Goal: Task Accomplishment & Management: Use online tool/utility

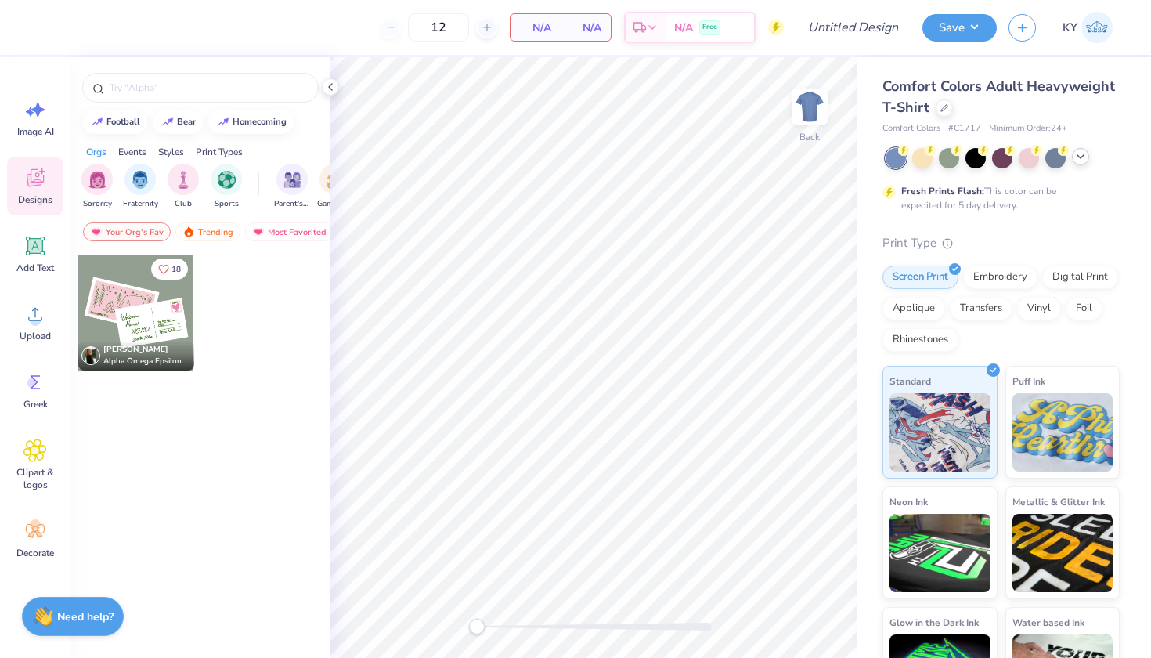
click at [1084, 158] on icon at bounding box center [1080, 156] width 13 height 13
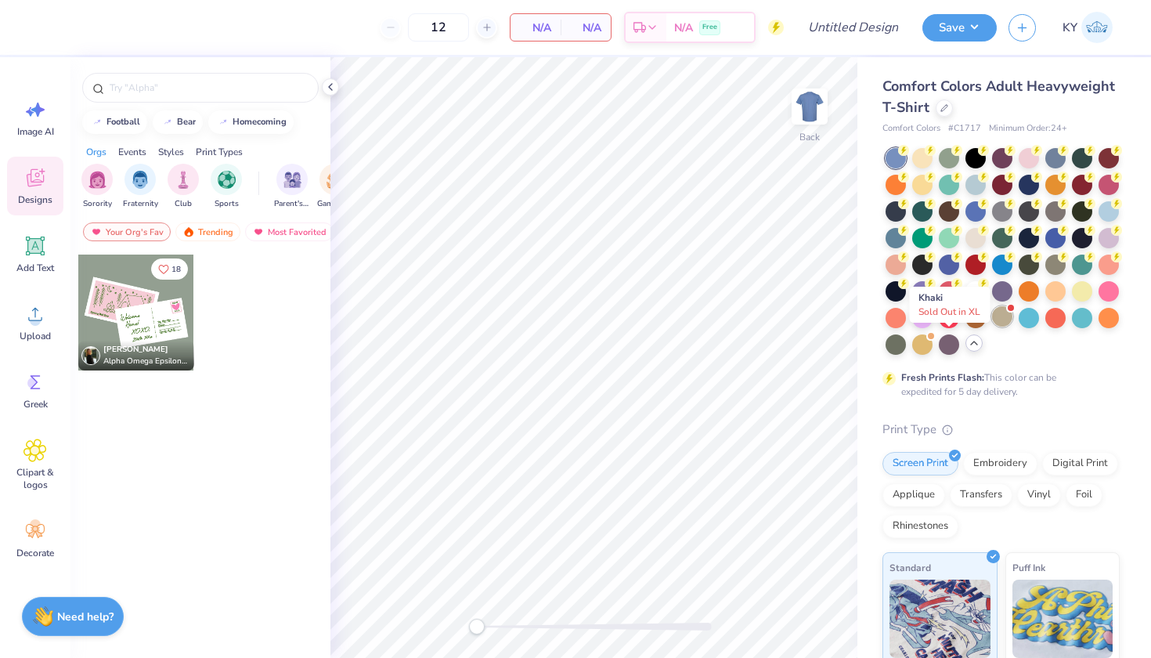
click at [992, 326] on div at bounding box center [1002, 316] width 20 height 20
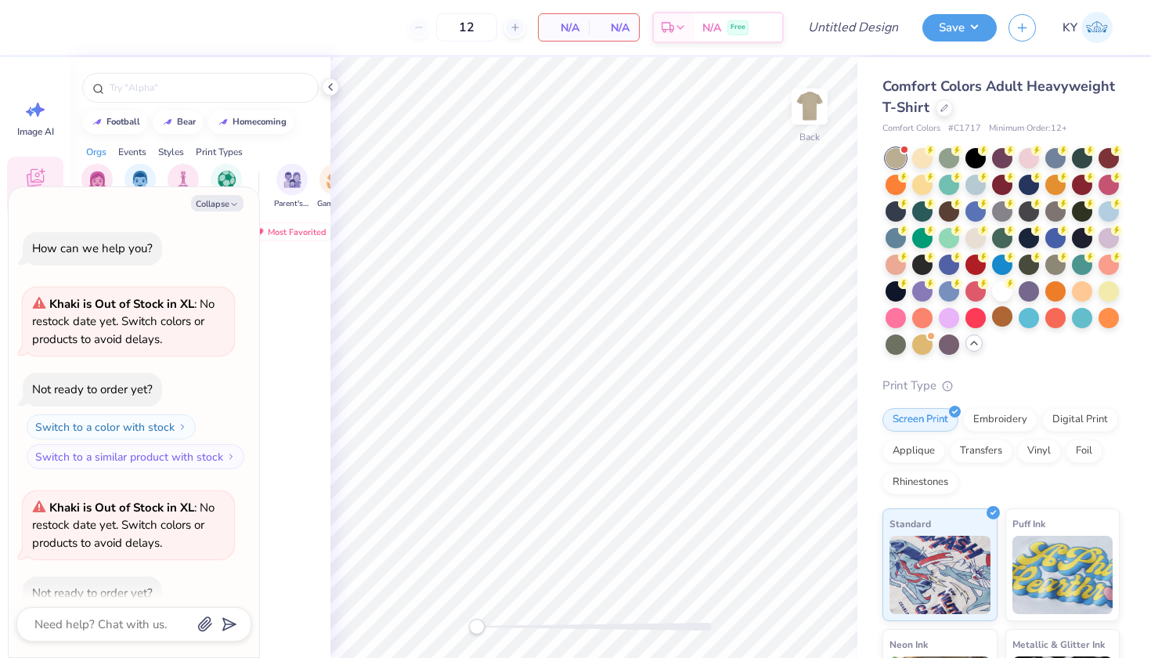
scroll to position [82, 0]
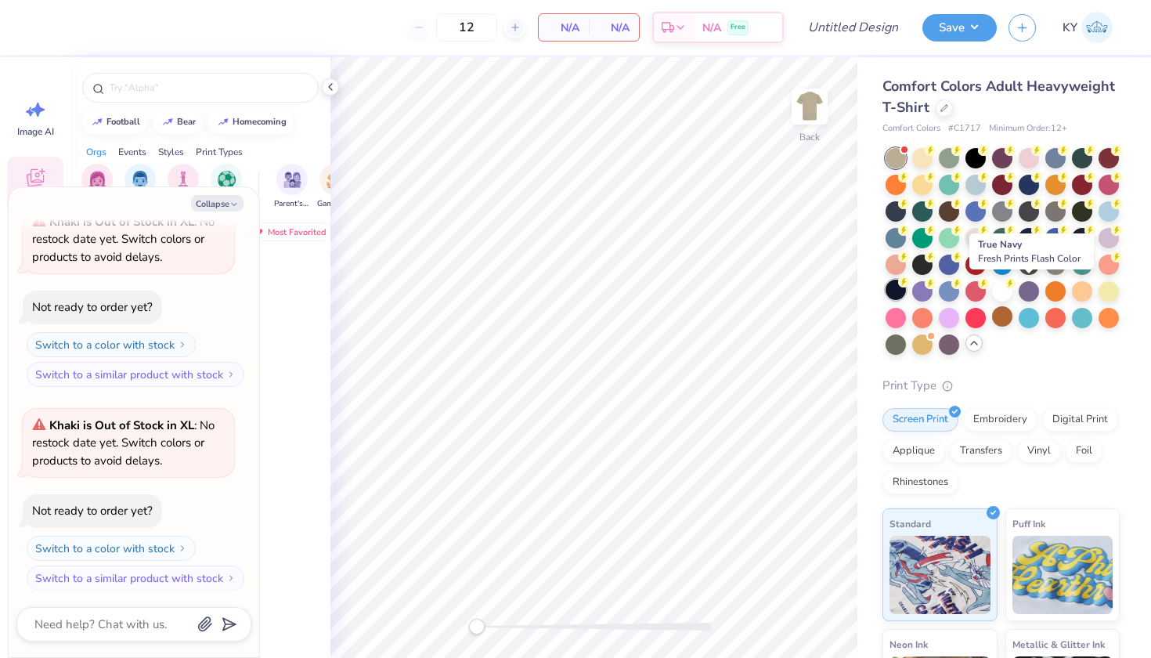
click at [906, 287] on div at bounding box center [896, 290] width 20 height 20
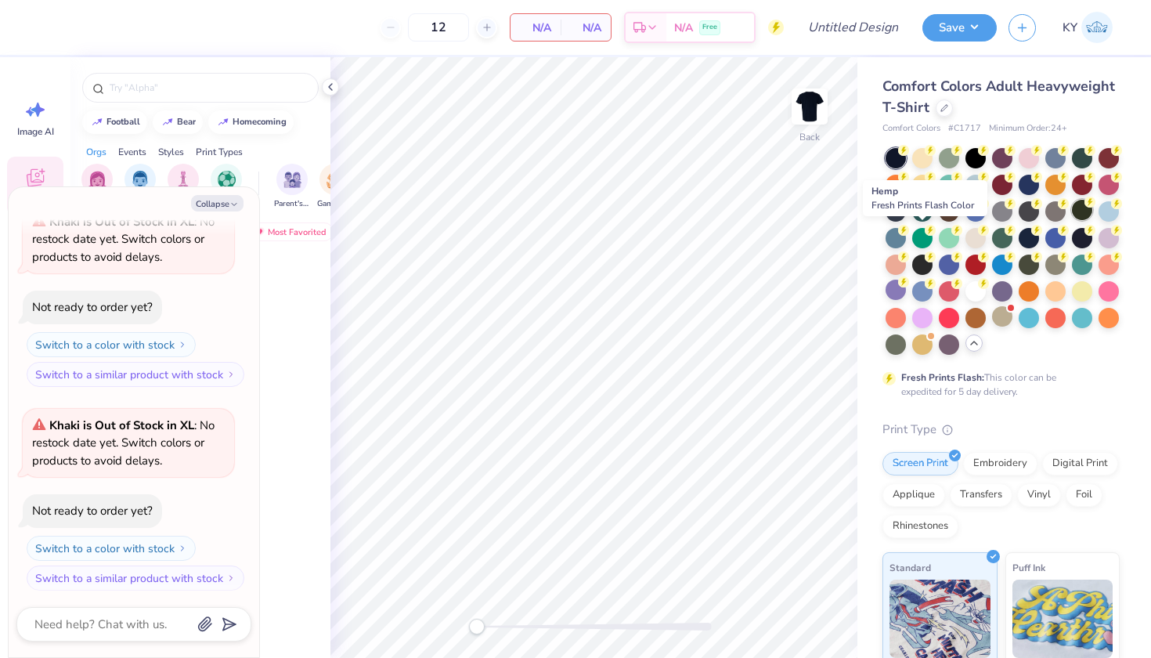
click at [1072, 220] on div at bounding box center [1082, 210] width 20 height 20
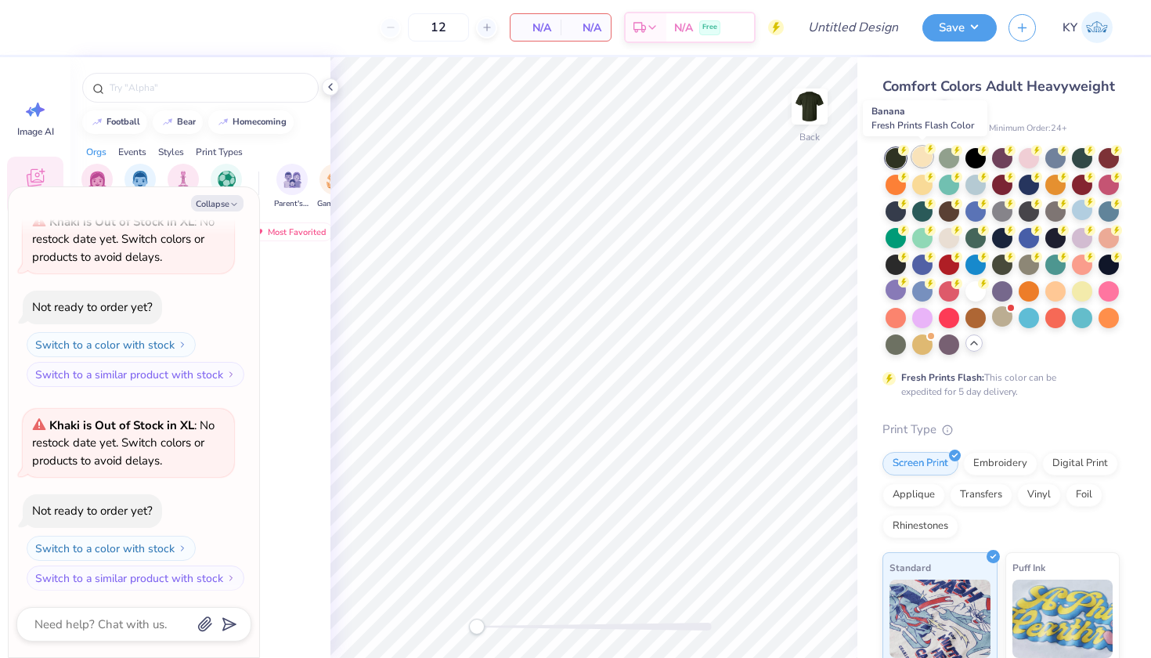
click at [920, 162] on div at bounding box center [922, 156] width 20 height 20
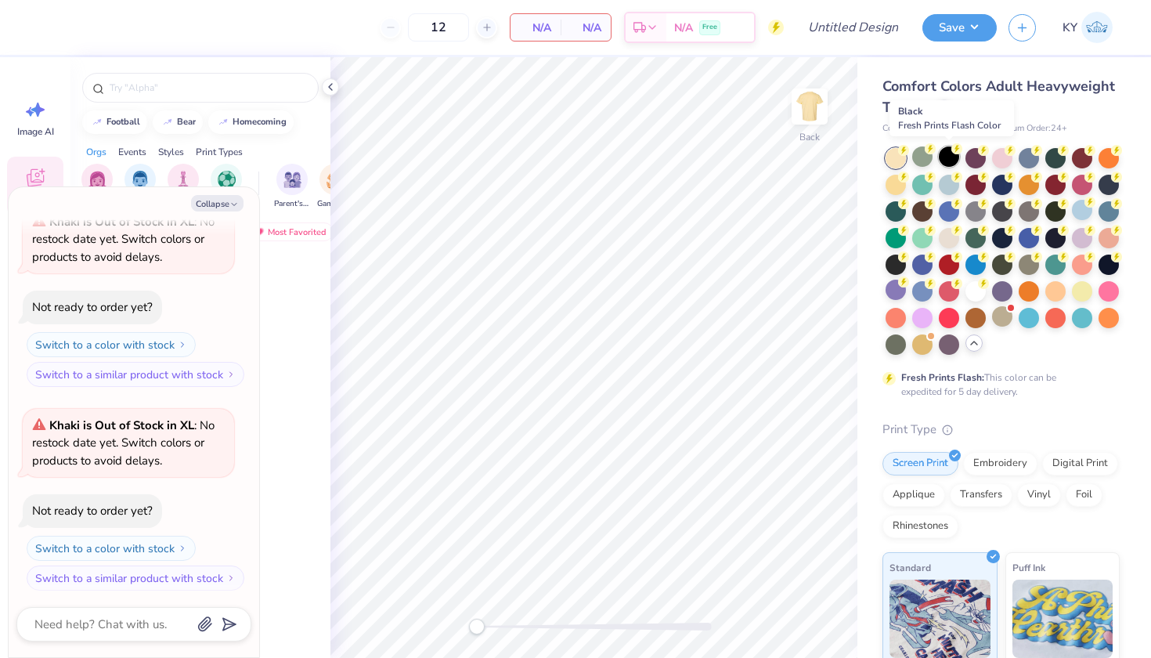
click at [950, 157] on div at bounding box center [949, 156] width 20 height 20
click at [965, 300] on div at bounding box center [975, 290] width 20 height 20
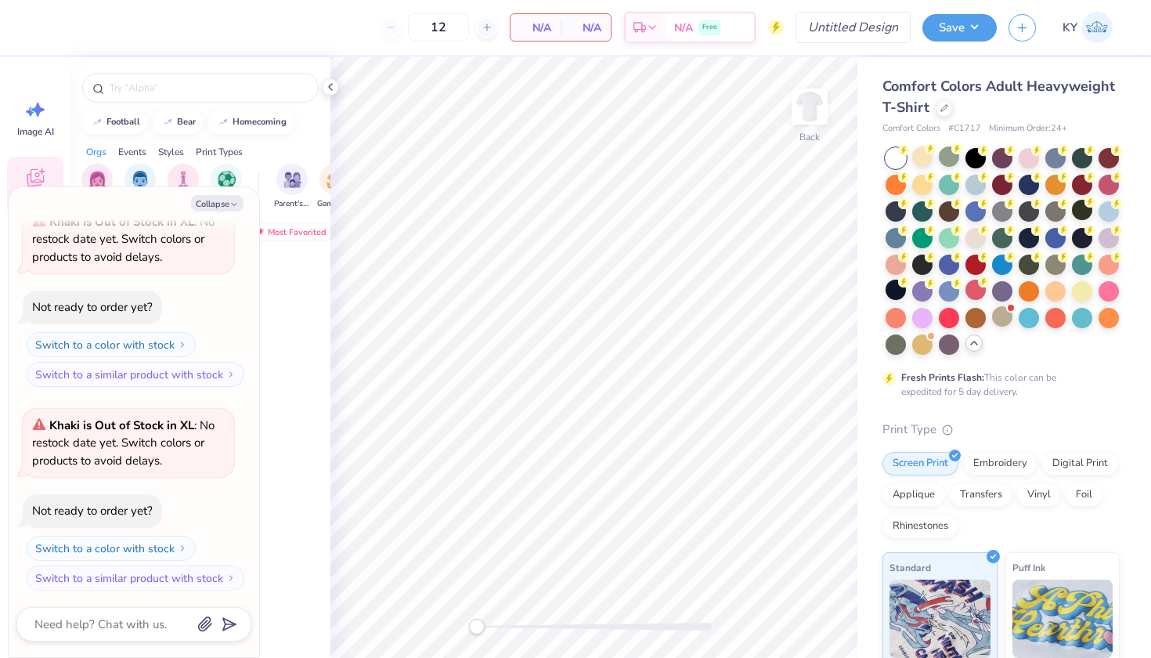
type textarea "x"
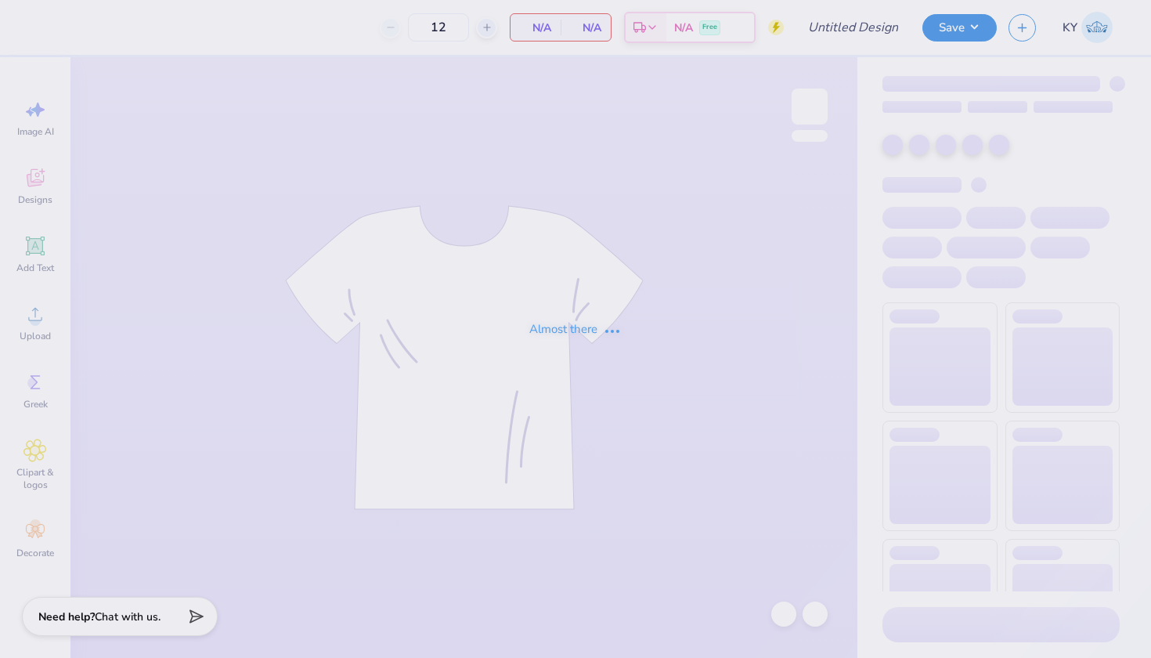
type input "Sigma Alpha Post Bid Day 2025"
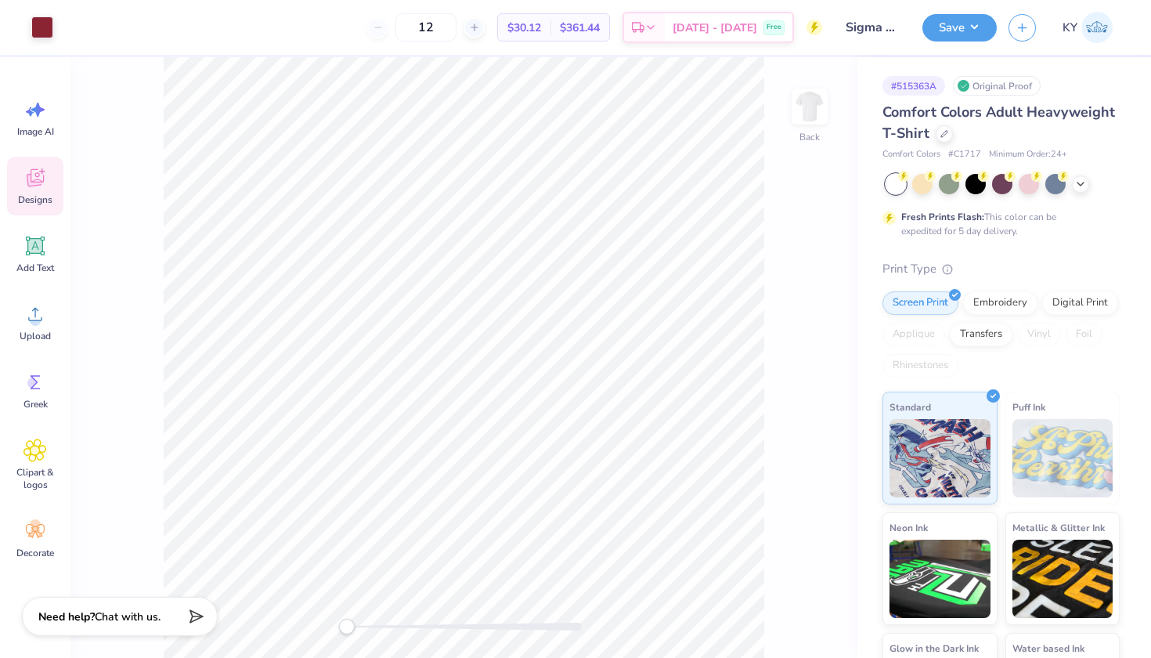
click at [31, 183] on icon at bounding box center [34, 180] width 15 height 13
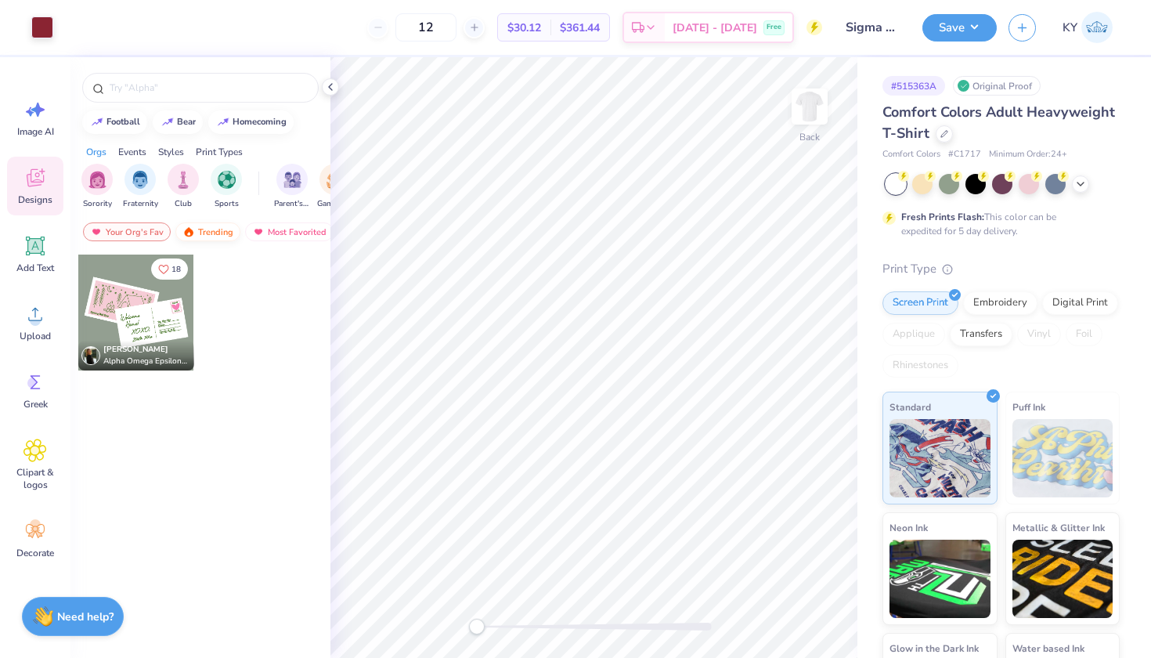
click at [196, 226] on div "Trending" at bounding box center [207, 231] width 65 height 19
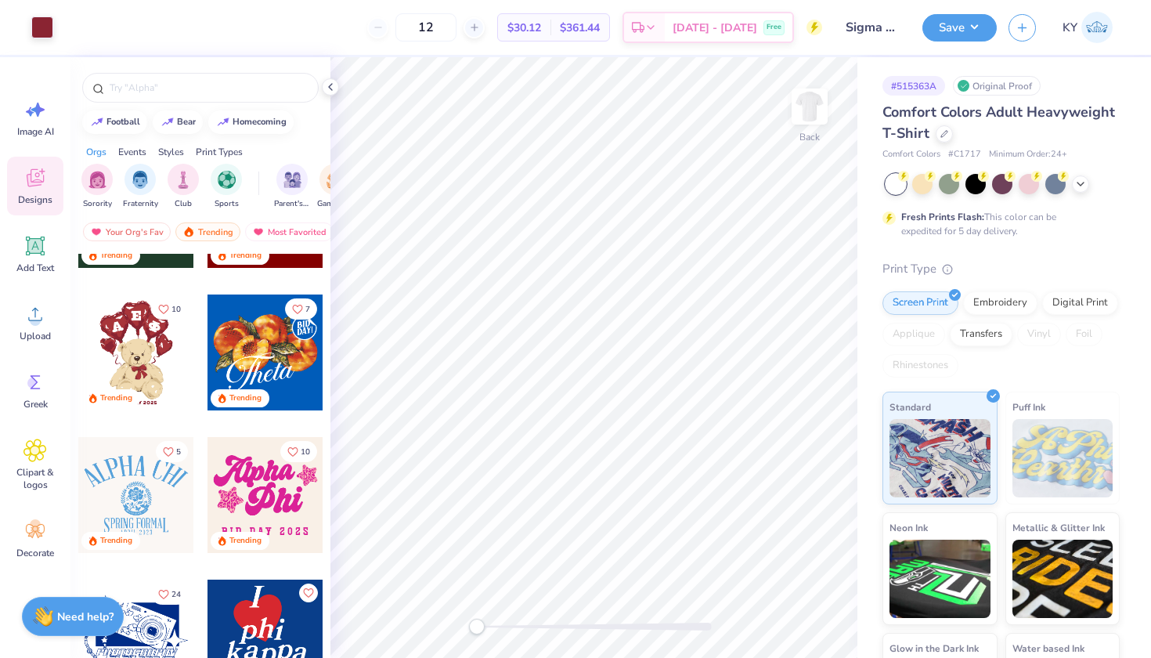
scroll to position [534, 0]
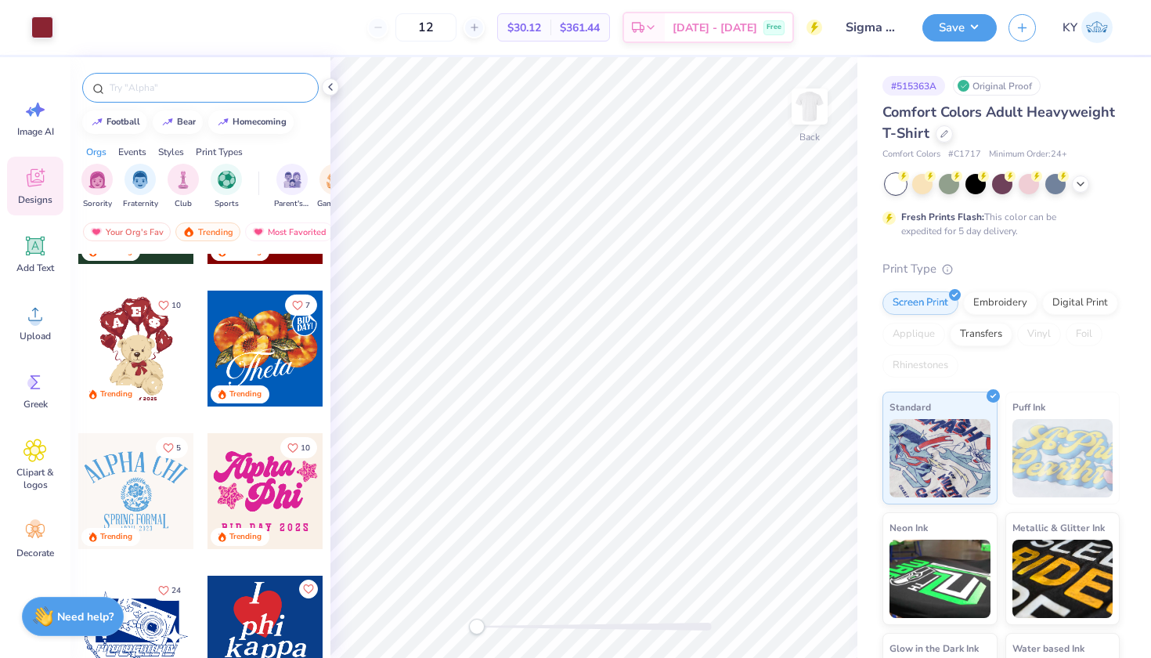
click at [169, 94] on input "text" at bounding box center [208, 88] width 200 height 16
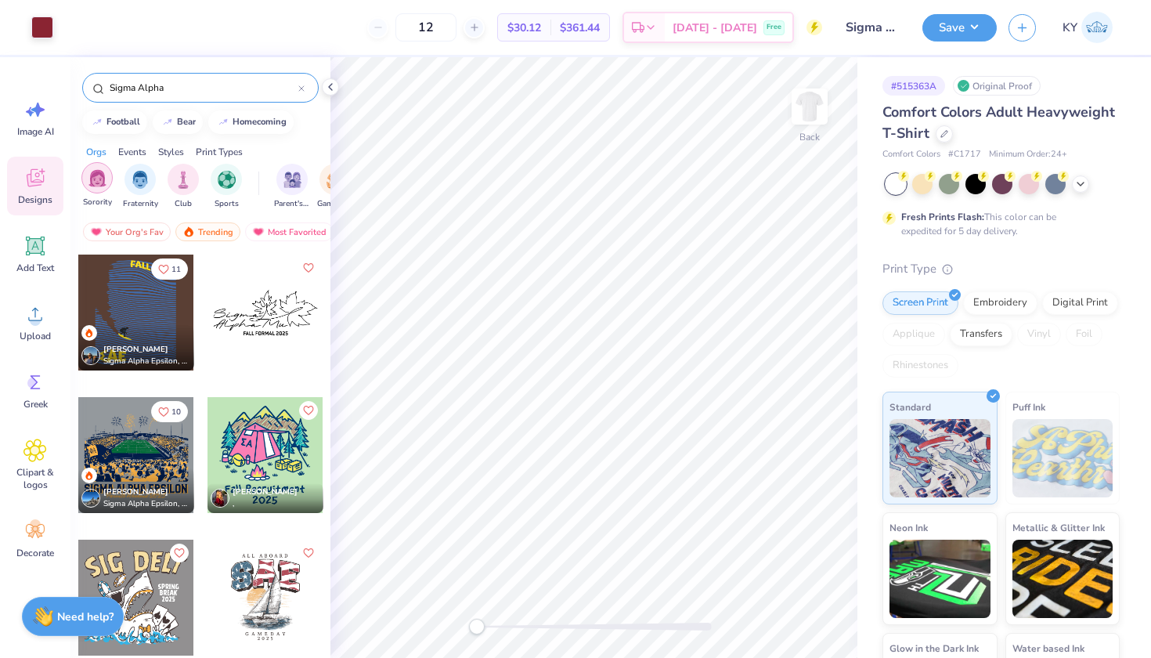
type input "Sigma Alpha"
click at [98, 189] on div "filter for Sorority" at bounding box center [96, 177] width 31 height 31
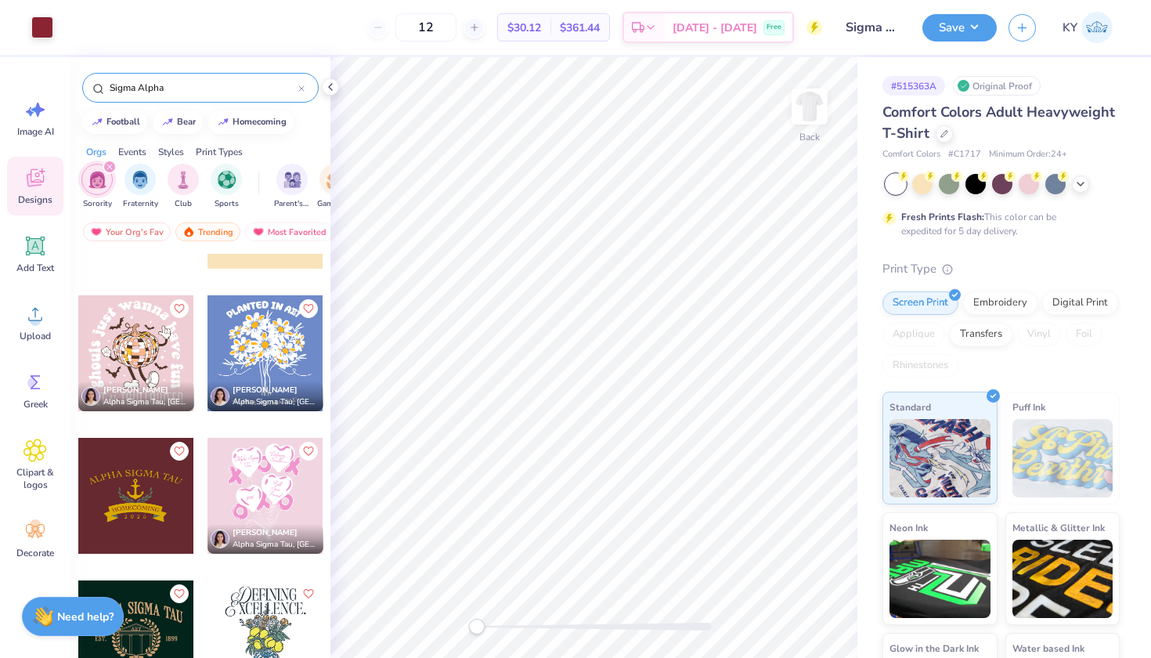
scroll to position [2531, 0]
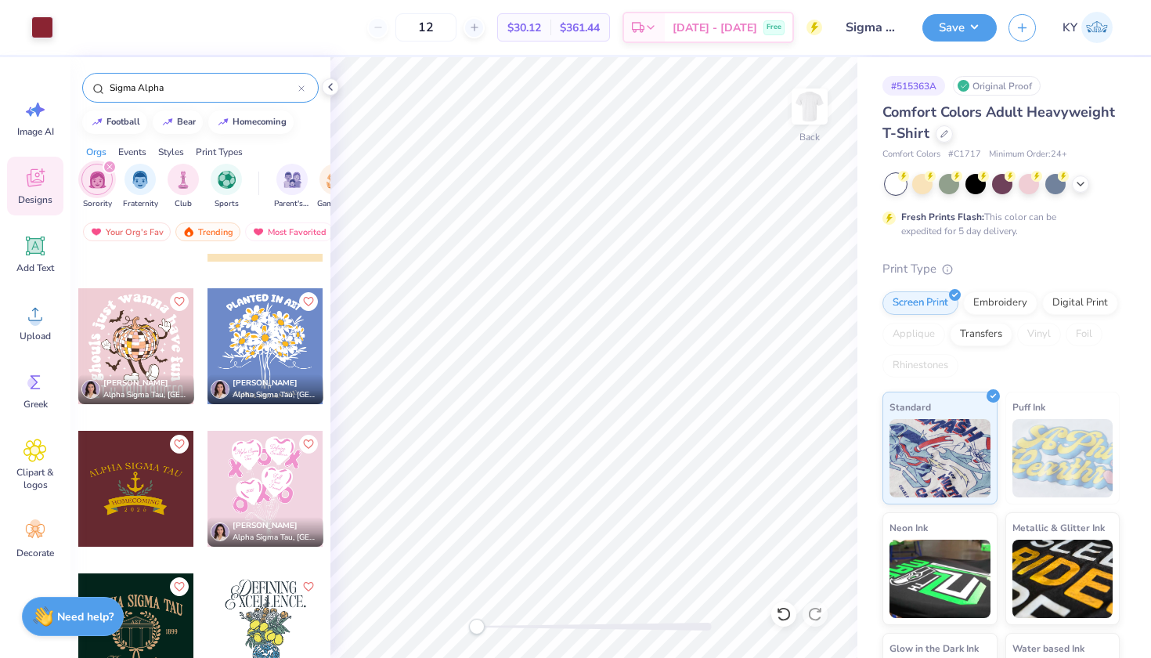
click at [290, 363] on div at bounding box center [265, 346] width 116 height 116
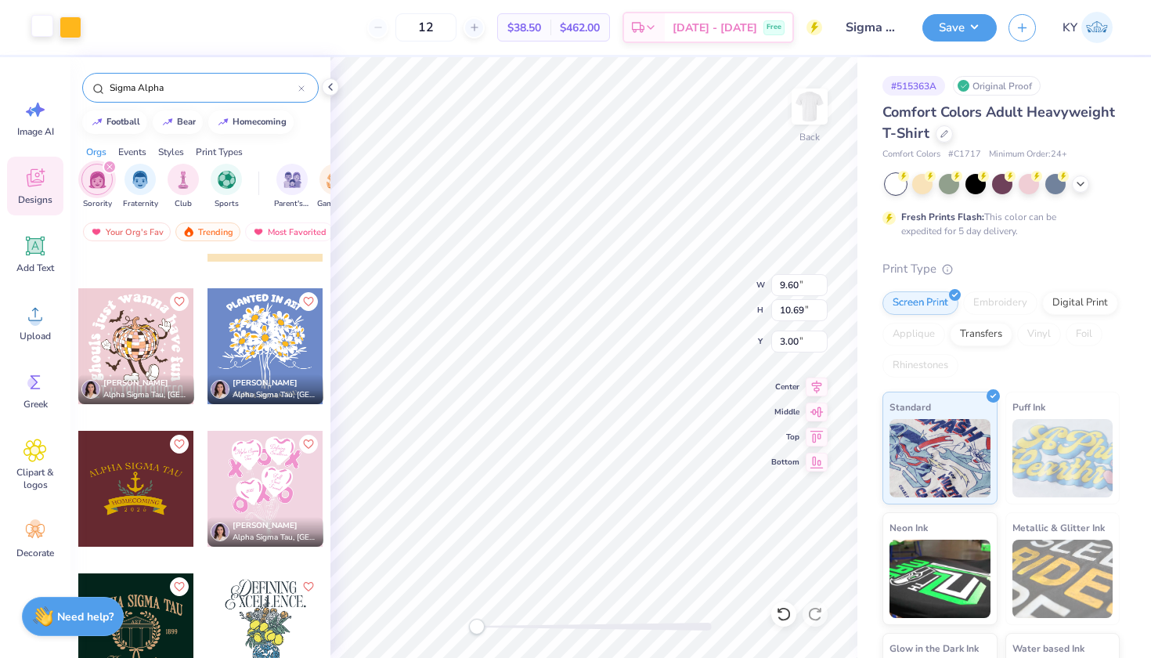
click at [46, 26] on div at bounding box center [42, 26] width 22 height 22
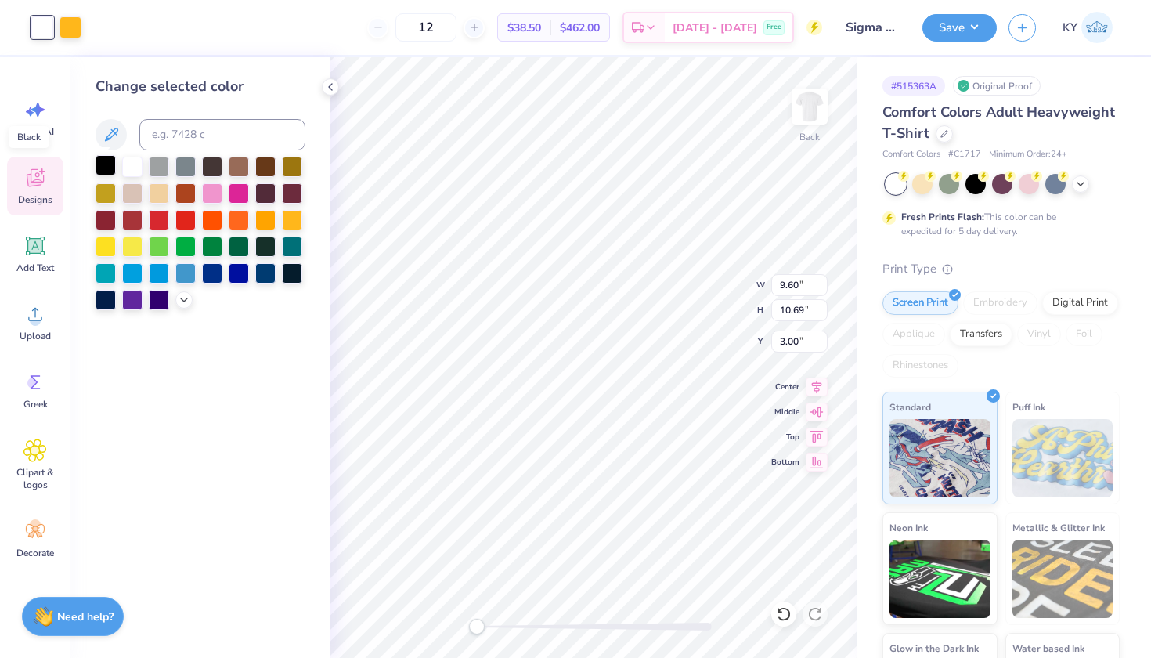
click at [106, 163] on div at bounding box center [106, 165] width 20 height 20
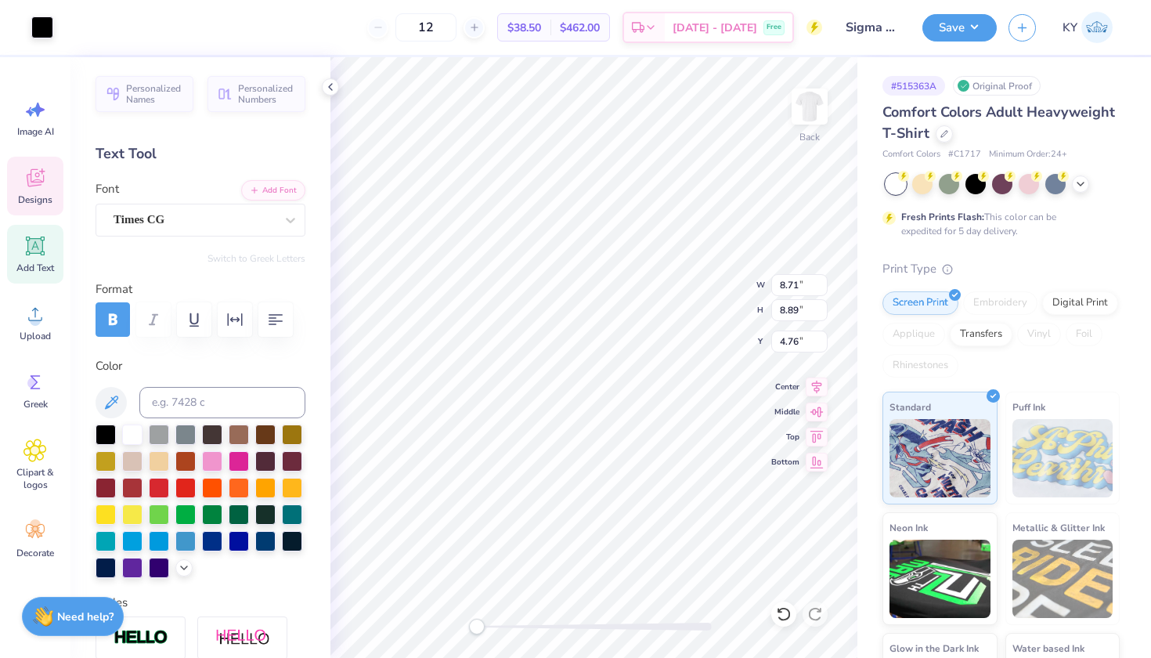
type input "8.21"
type input "2.04"
type input "2.87"
click at [335, 81] on icon at bounding box center [330, 87] width 13 height 13
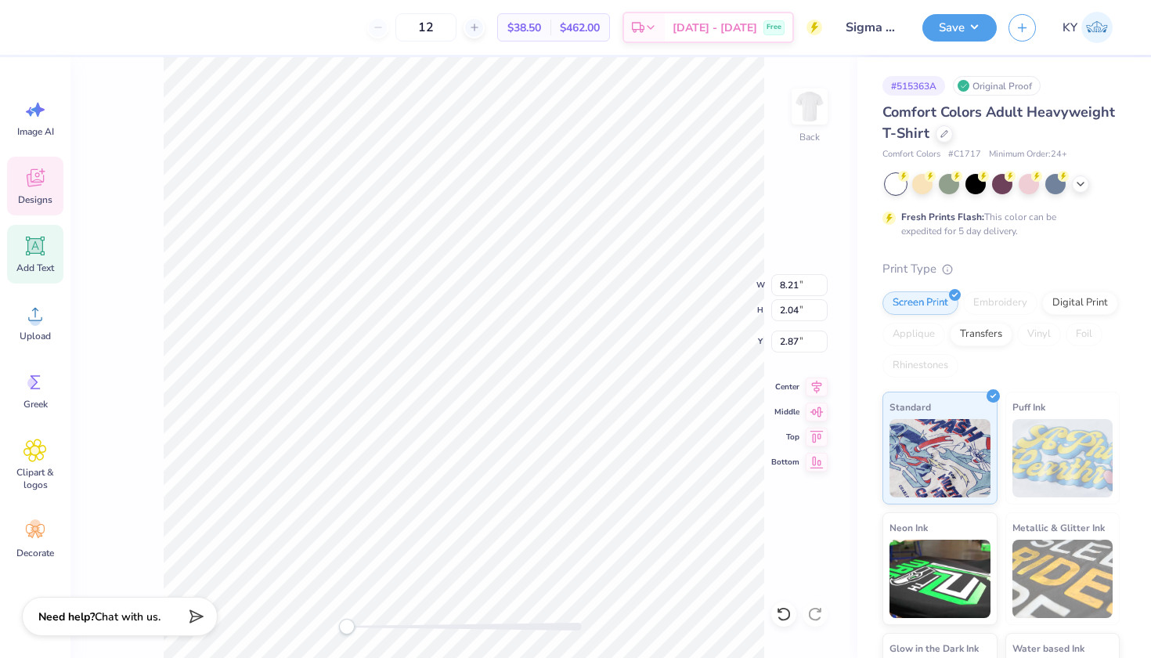
click at [39, 263] on span "Add Text" at bounding box center [35, 268] width 38 height 13
type input "5.59"
type input "1.62"
type input "11.69"
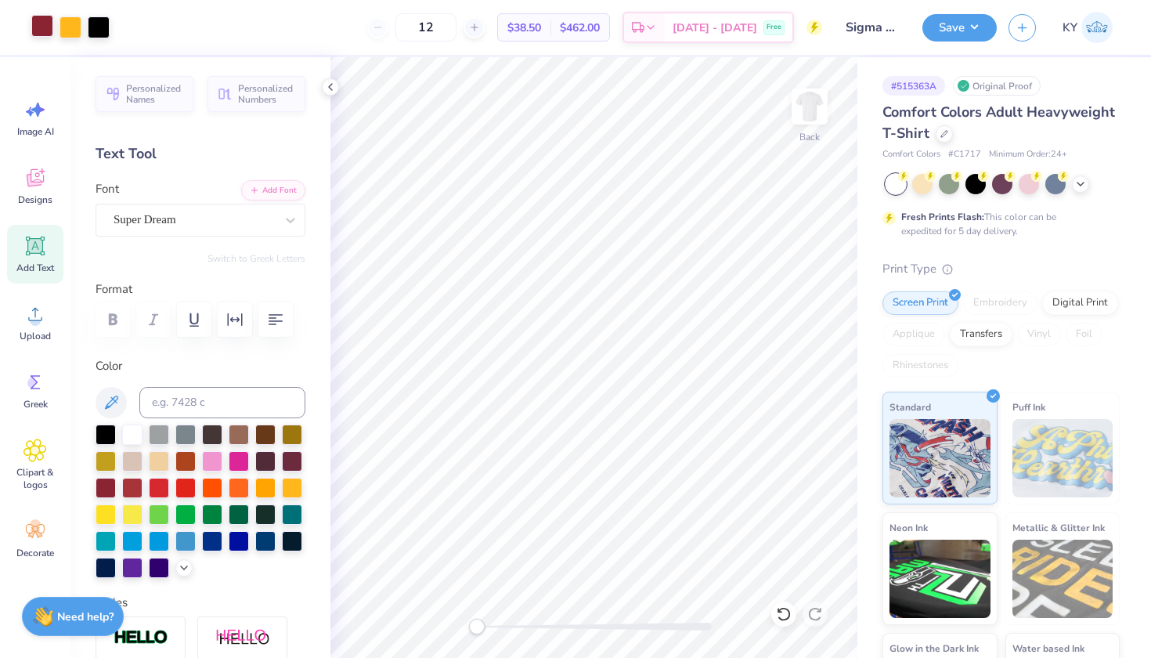
click at [39, 27] on div at bounding box center [42, 26] width 22 height 22
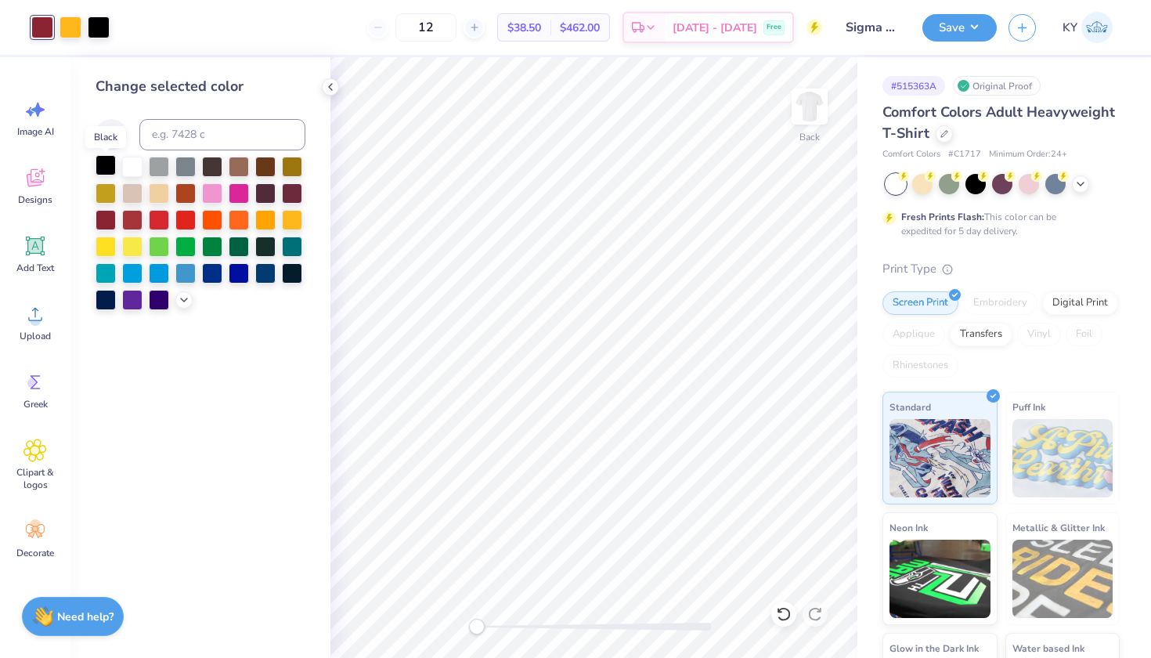
click at [111, 175] on div at bounding box center [106, 165] width 20 height 20
click at [323, 80] on div "Change selected color" at bounding box center [200, 357] width 260 height 601
click at [332, 88] on icon at bounding box center [330, 87] width 13 height 13
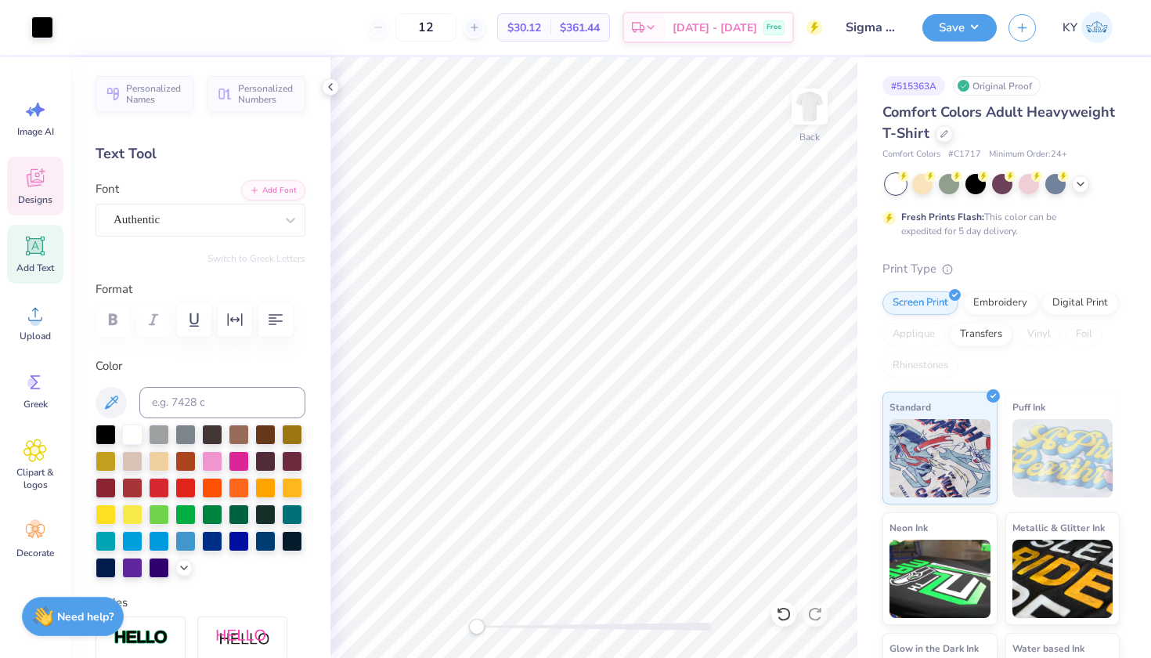
click at [27, 176] on icon at bounding box center [35, 178] width 17 height 18
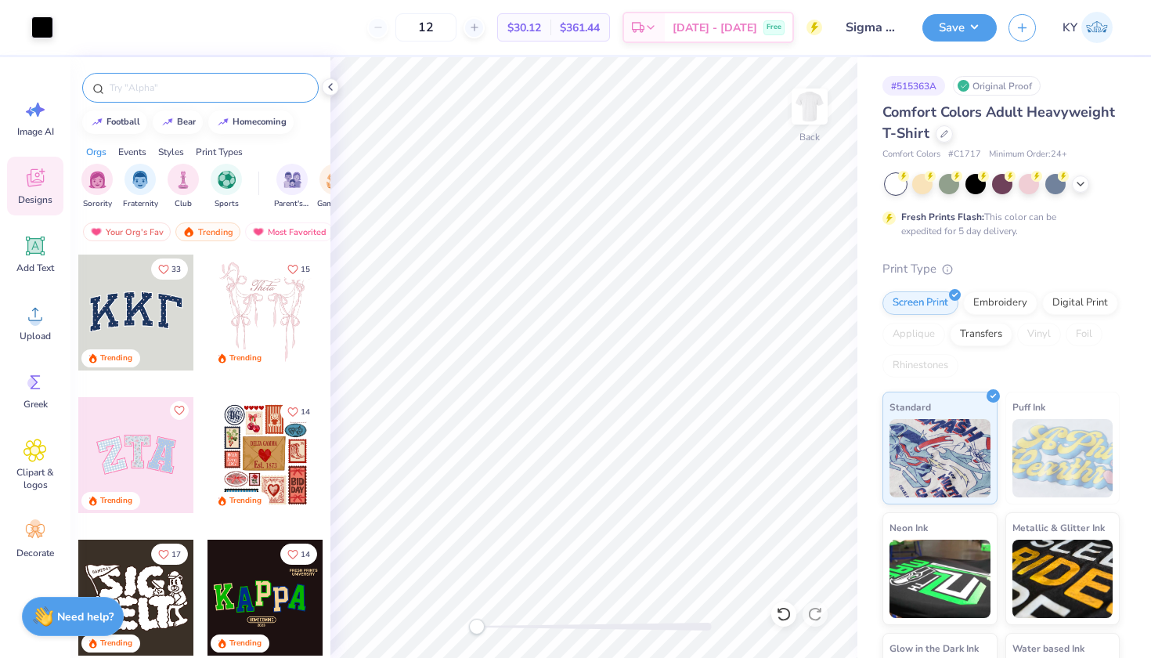
click at [161, 97] on div at bounding box center [200, 88] width 236 height 30
click at [162, 67] on div at bounding box center [200, 83] width 260 height 53
click at [159, 92] on input "text" at bounding box center [208, 88] width 200 height 16
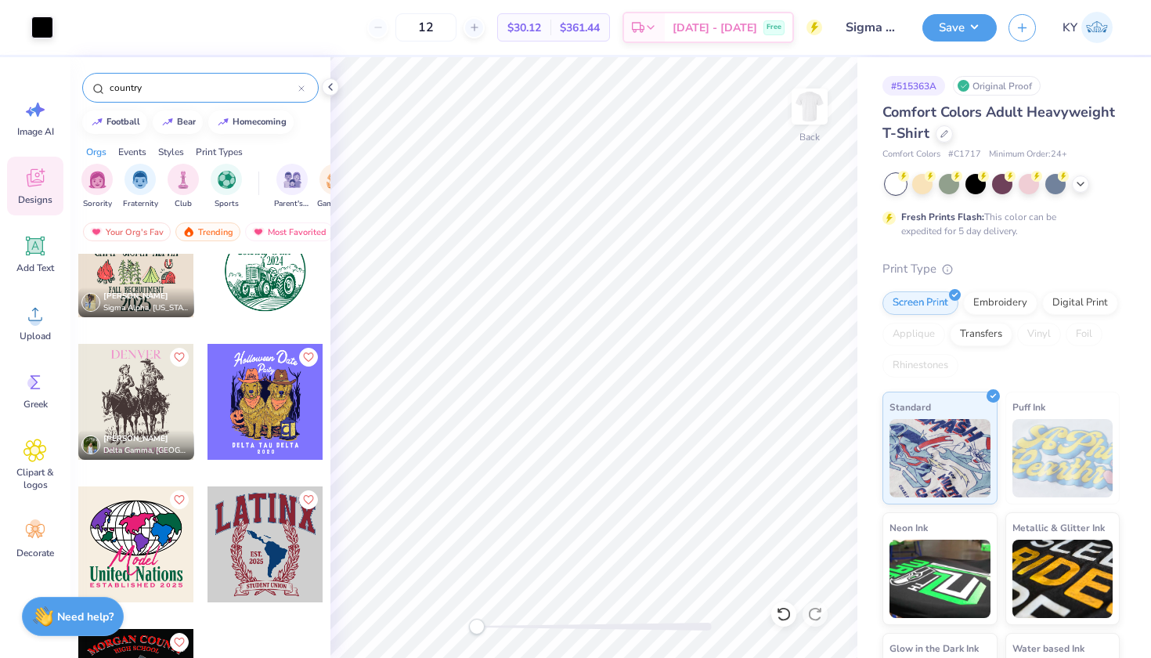
scroll to position [0, 0]
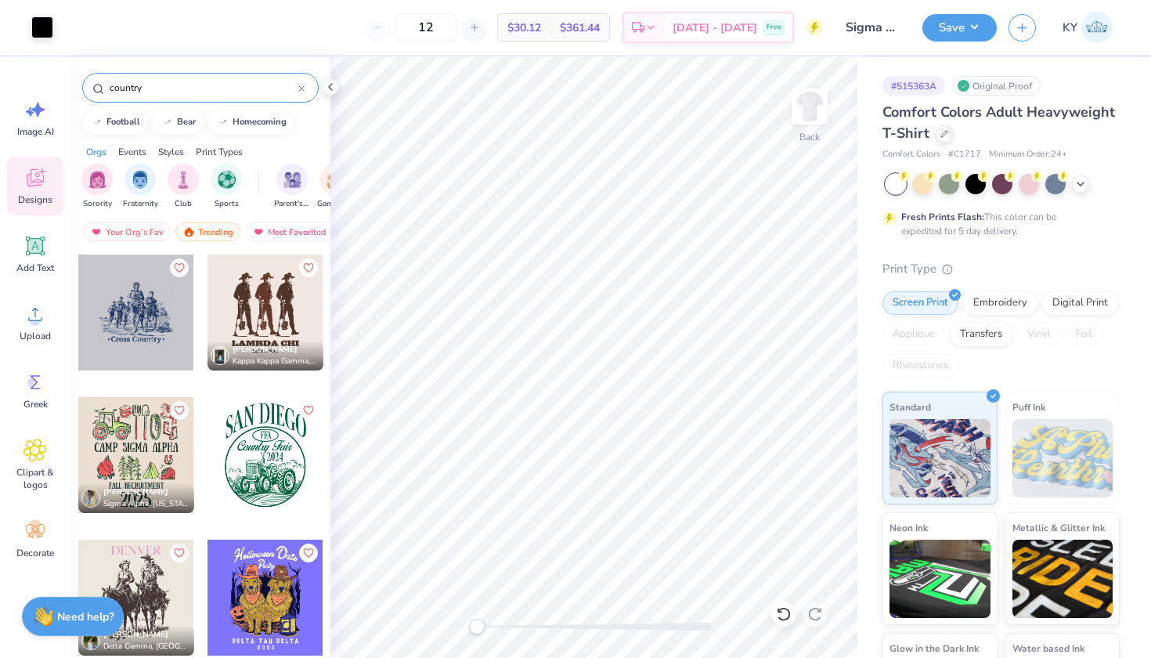
type input "country"
click at [179, 151] on div "Styles" at bounding box center [171, 152] width 26 height 14
click at [150, 175] on div "filter for Minimalist" at bounding box center [139, 177] width 31 height 31
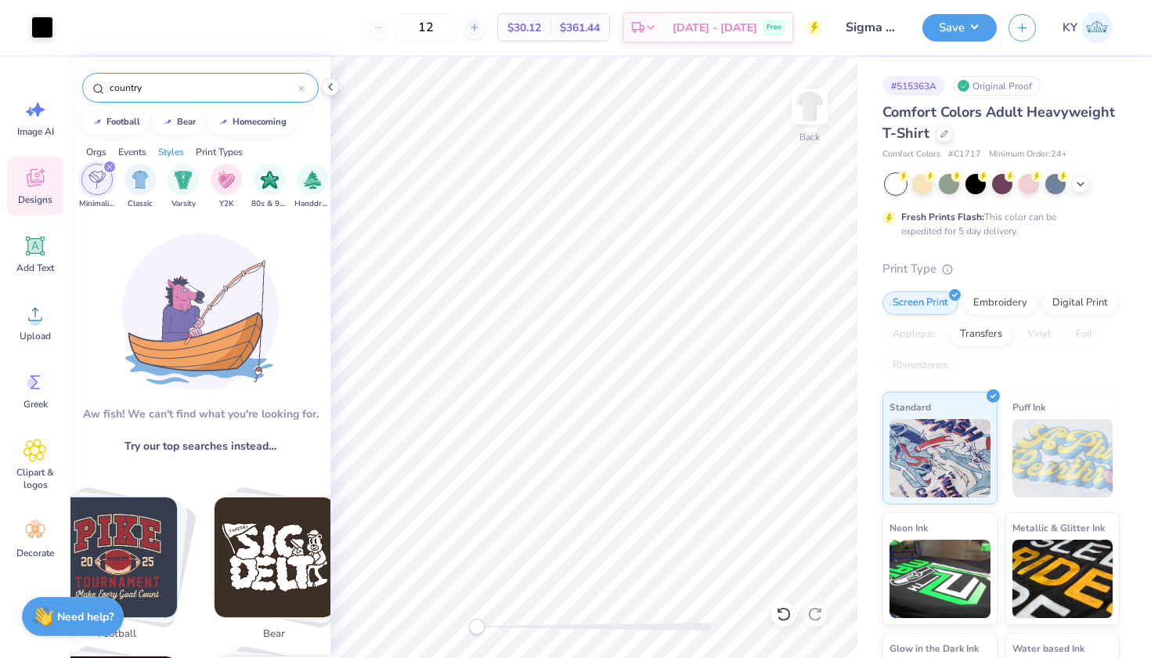
click at [111, 166] on icon "filter for Minimalist" at bounding box center [109, 167] width 6 height 6
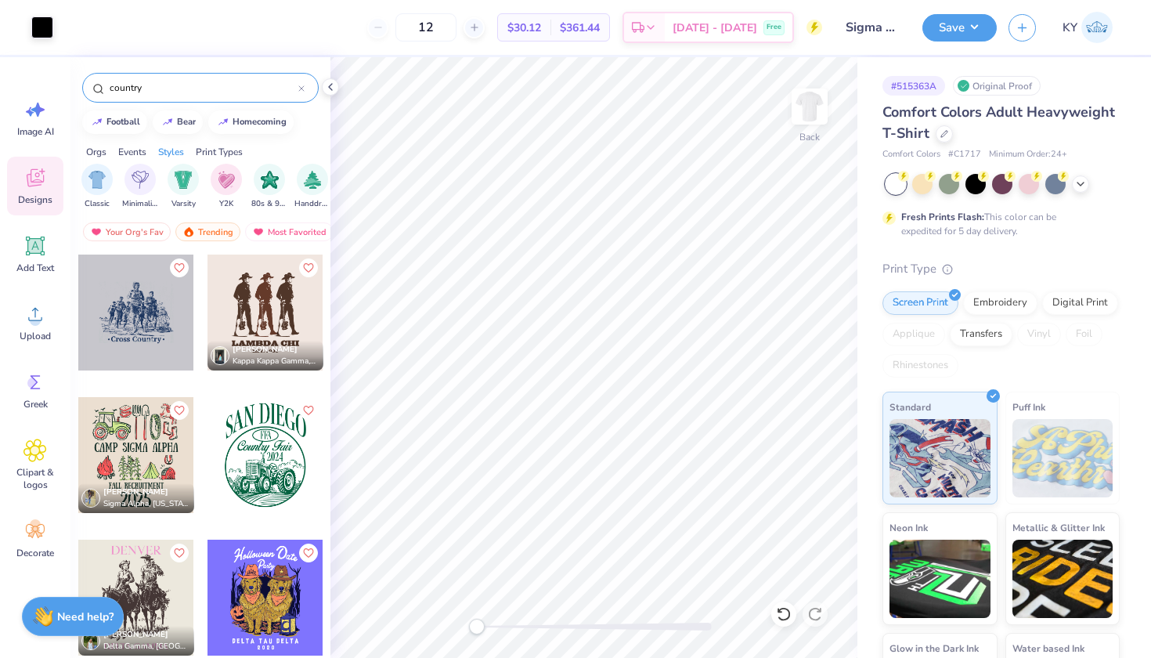
click at [303, 88] on icon at bounding box center [301, 88] width 6 height 6
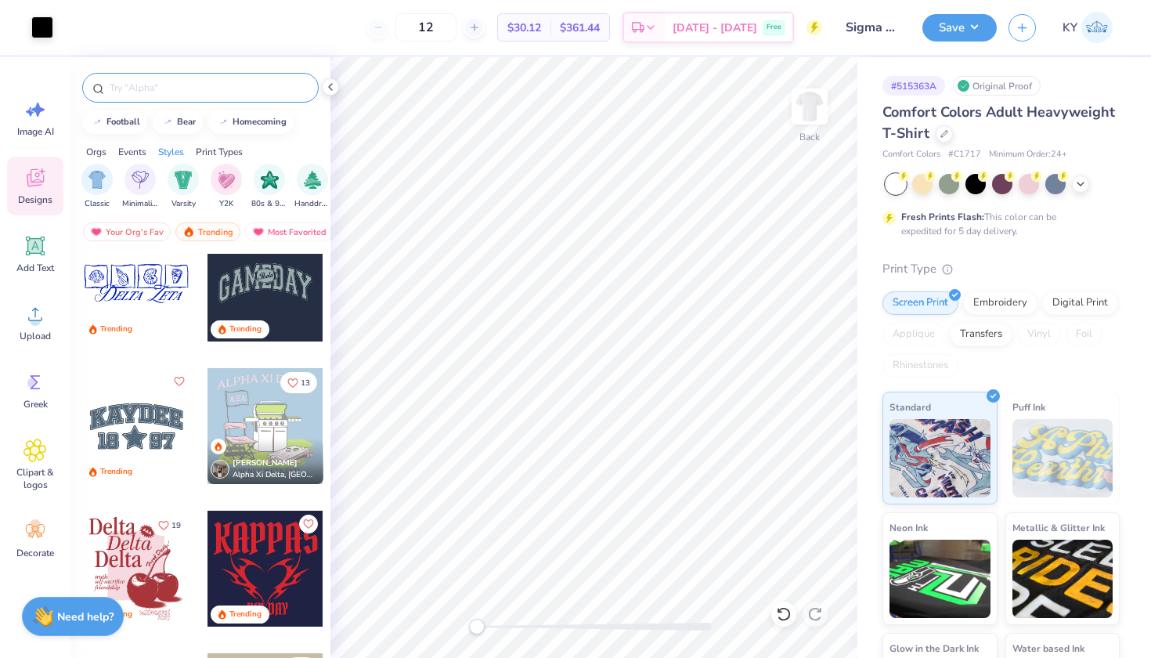
scroll to position [2196, 0]
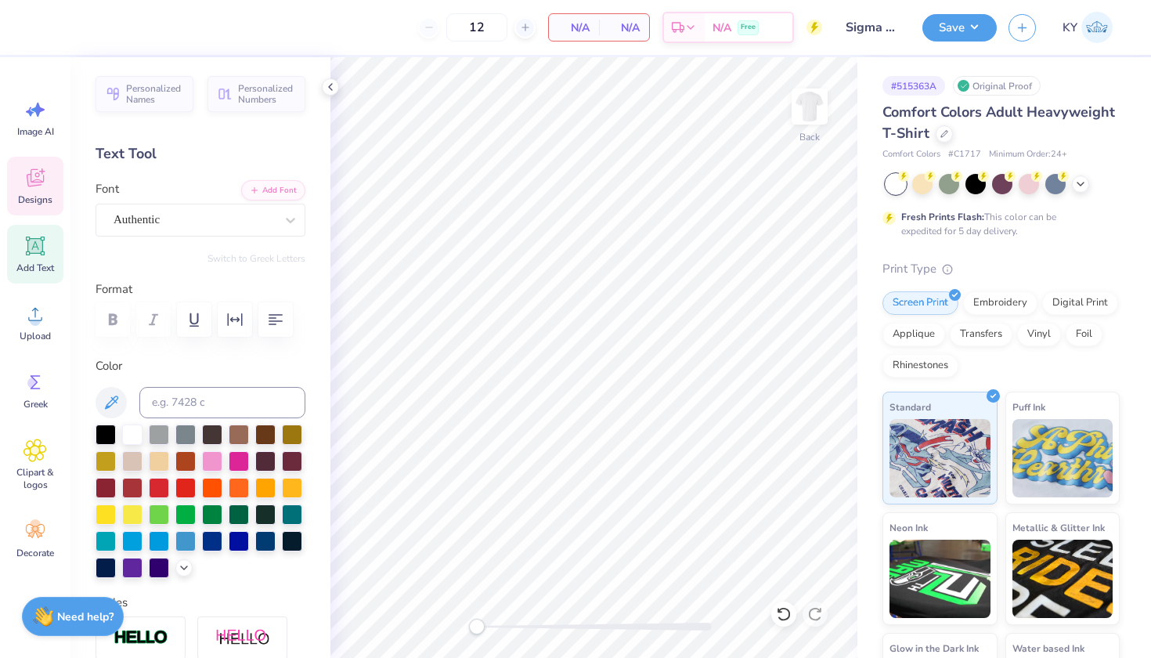
click at [43, 186] on icon at bounding box center [34, 177] width 23 height 23
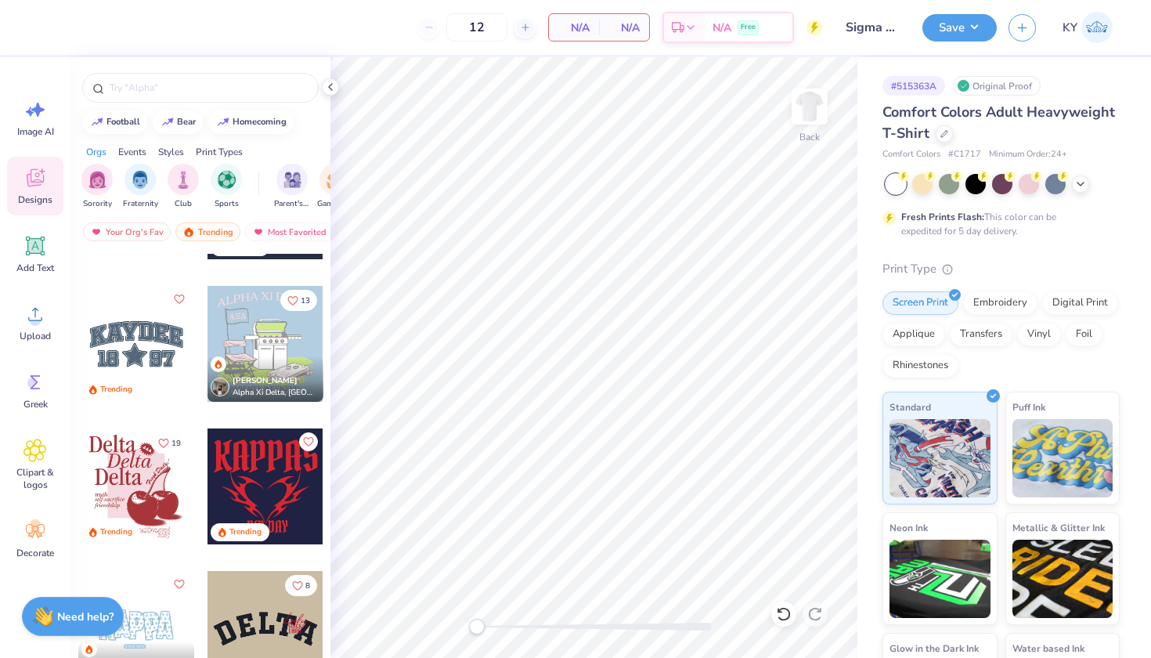
scroll to position [2323, 0]
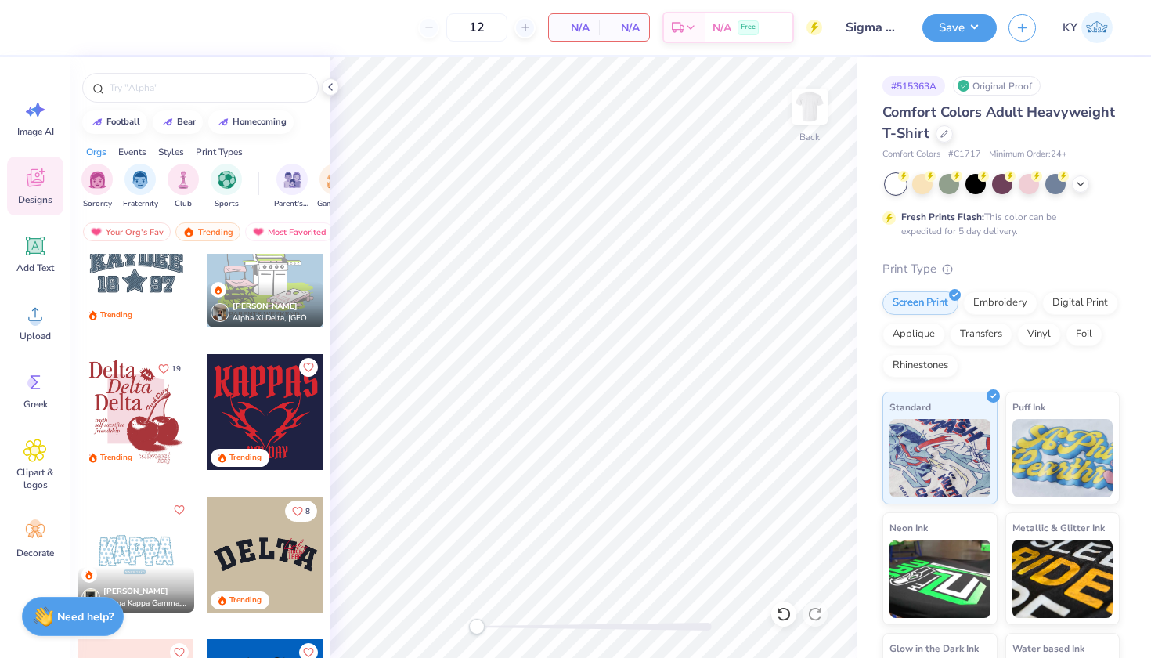
click at [130, 287] on div at bounding box center [136, 269] width 116 height 116
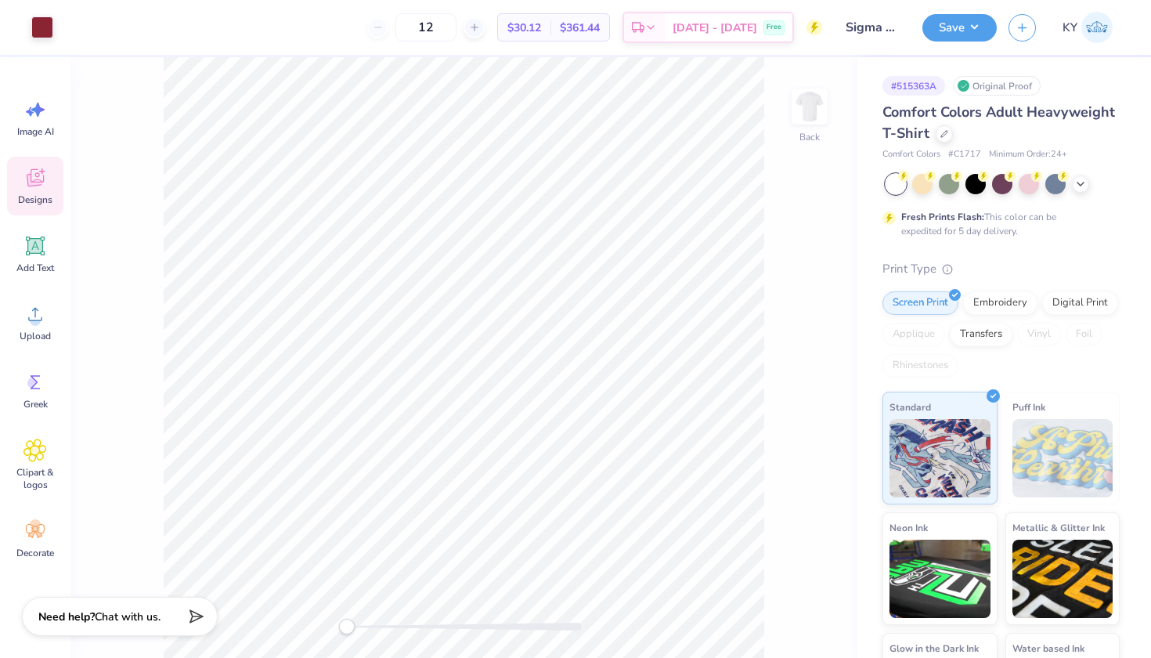
click at [36, 188] on icon at bounding box center [34, 177] width 23 height 23
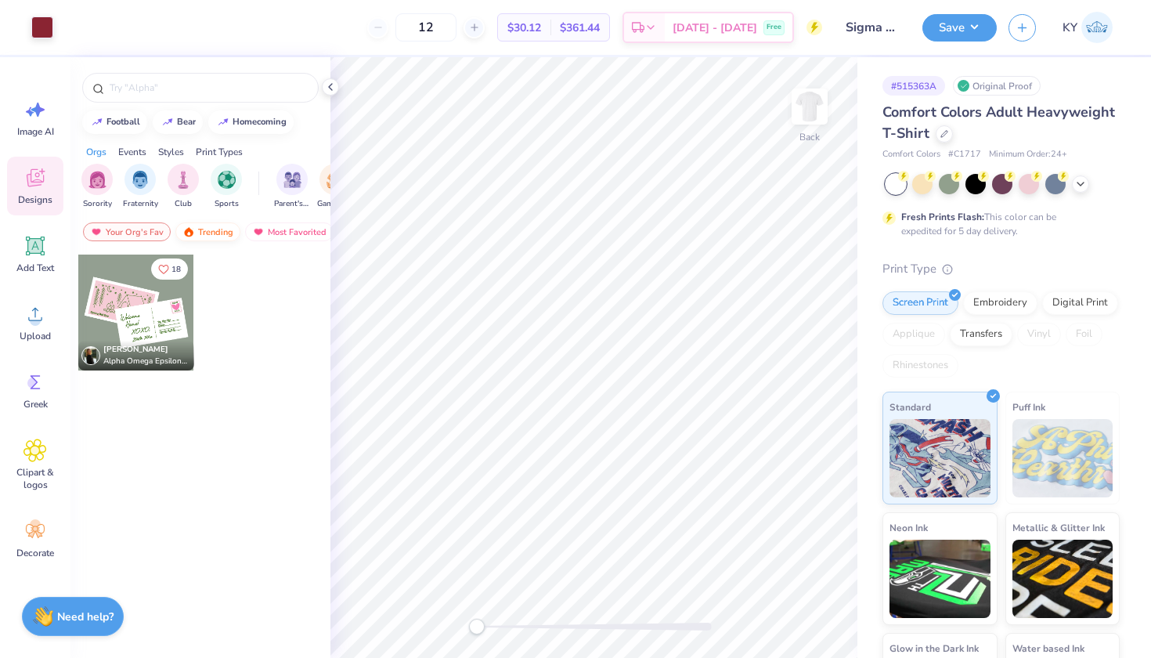
click at [198, 227] on div "Trending" at bounding box center [207, 231] width 65 height 19
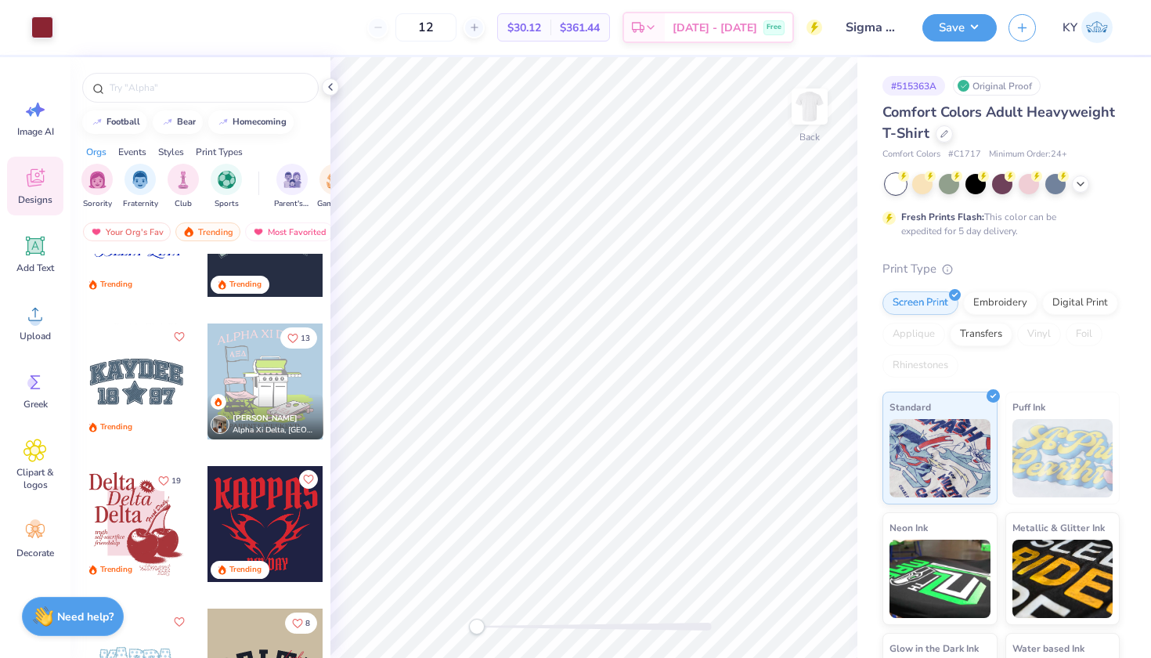
scroll to position [2249, 0]
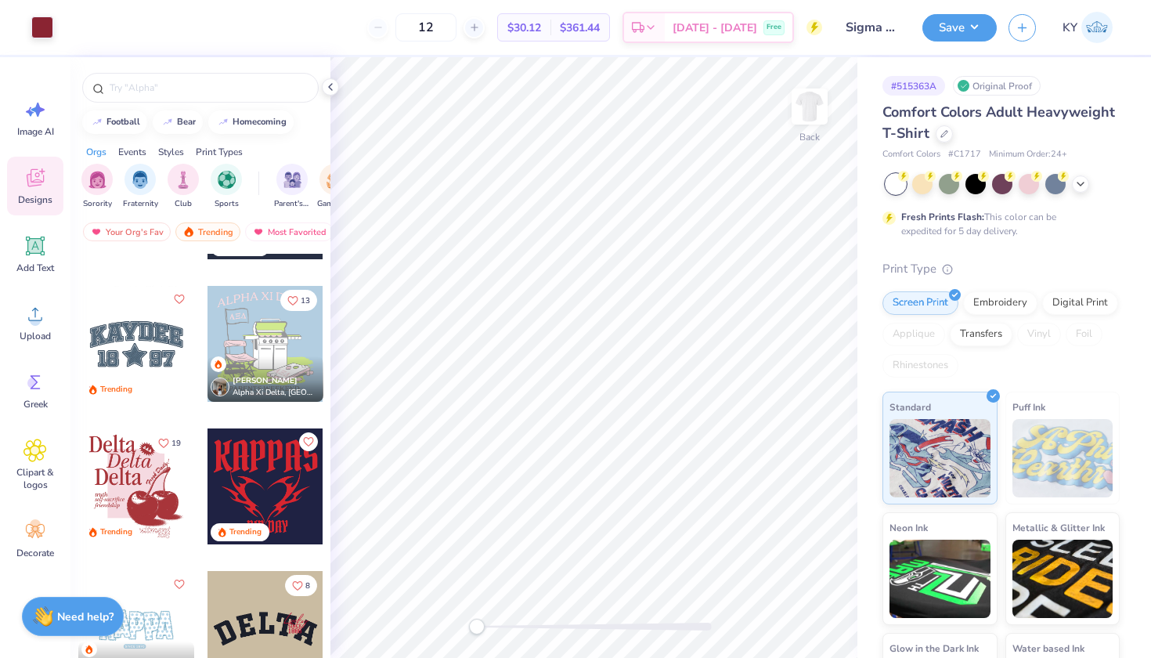
click at [158, 348] on div at bounding box center [136, 344] width 116 height 116
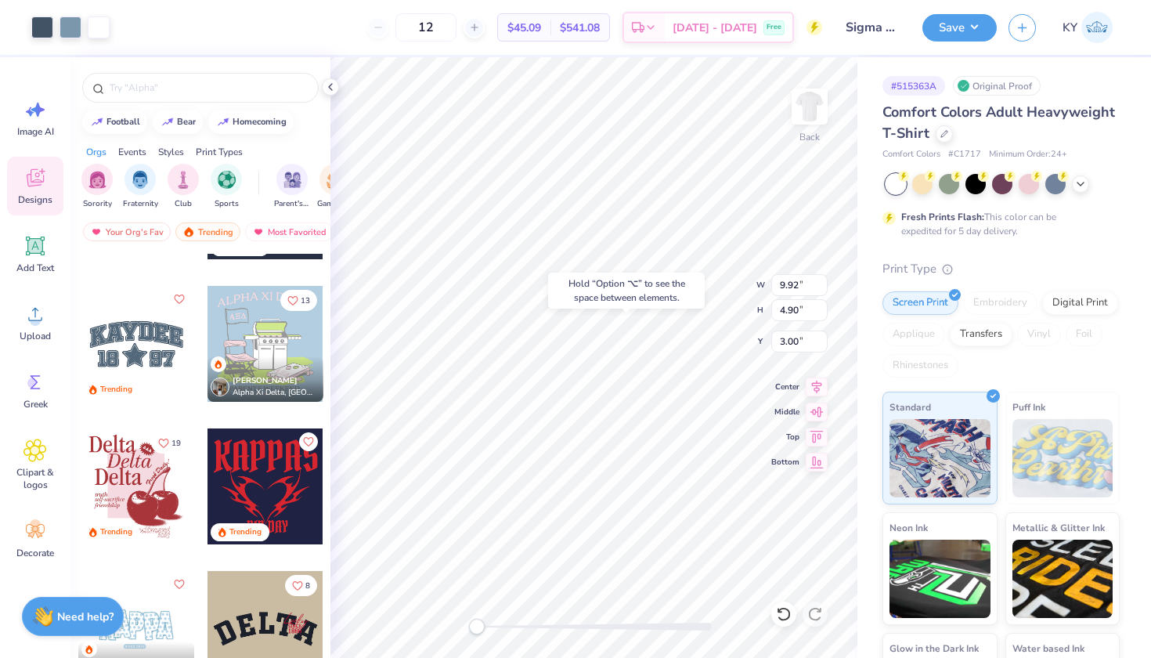
type input "8.21"
type input "7.27"
type input "2.87"
type input "1.68"
type input "2.10"
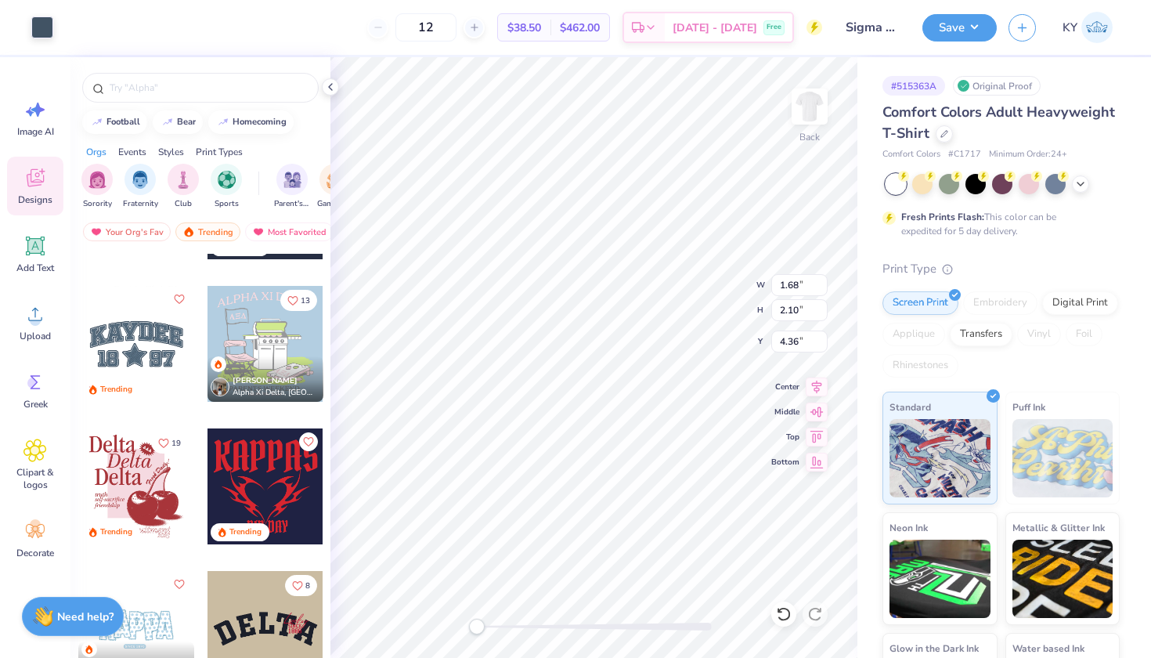
type input "4.36"
click at [785, 613] on icon at bounding box center [784, 614] width 16 height 16
click at [781, 612] on icon at bounding box center [779, 609] width 3 height 3
click at [781, 614] on icon at bounding box center [784, 614] width 16 height 16
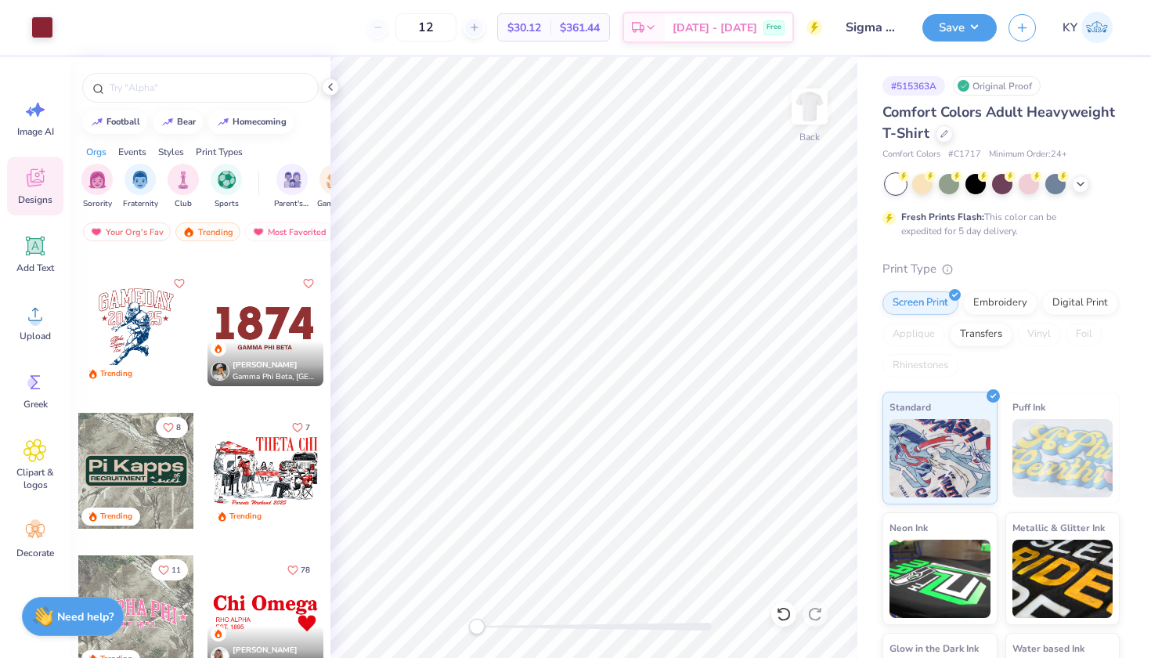
scroll to position [3537, 0]
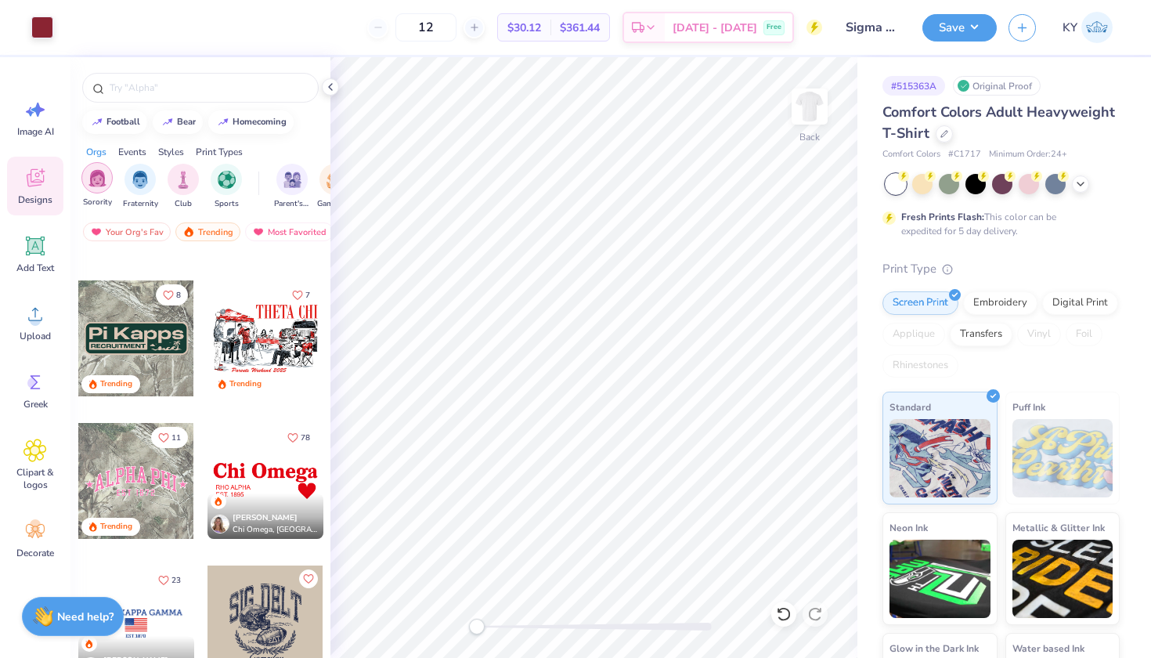
click at [99, 176] on img "filter for Sorority" at bounding box center [97, 178] width 18 height 18
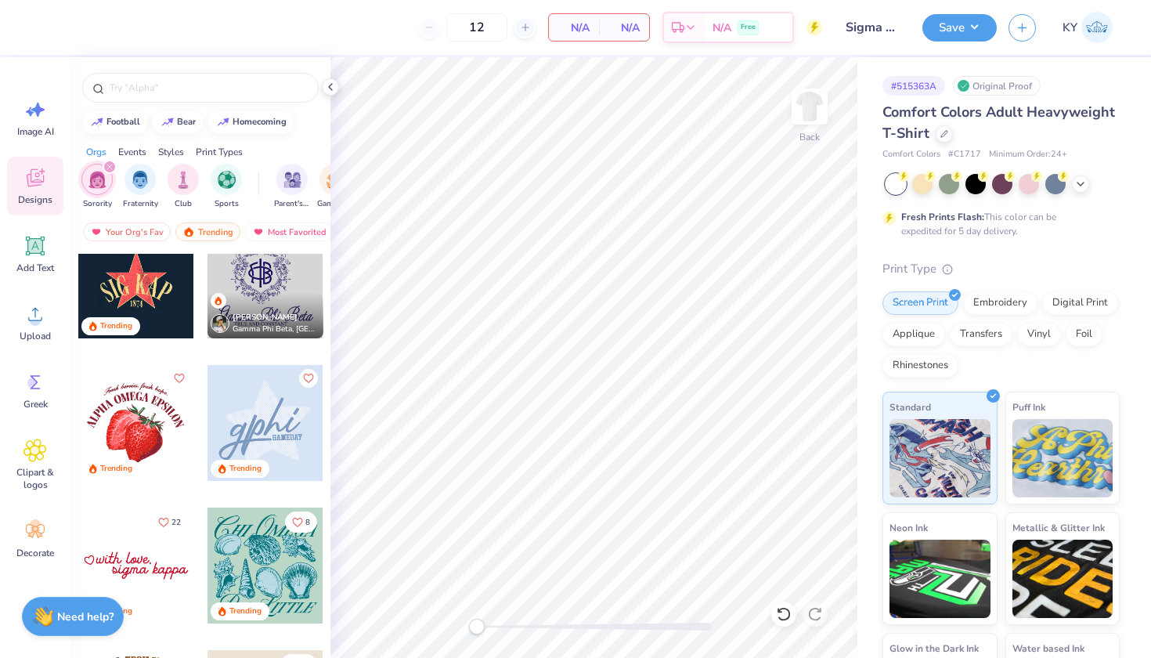
scroll to position [4111, 0]
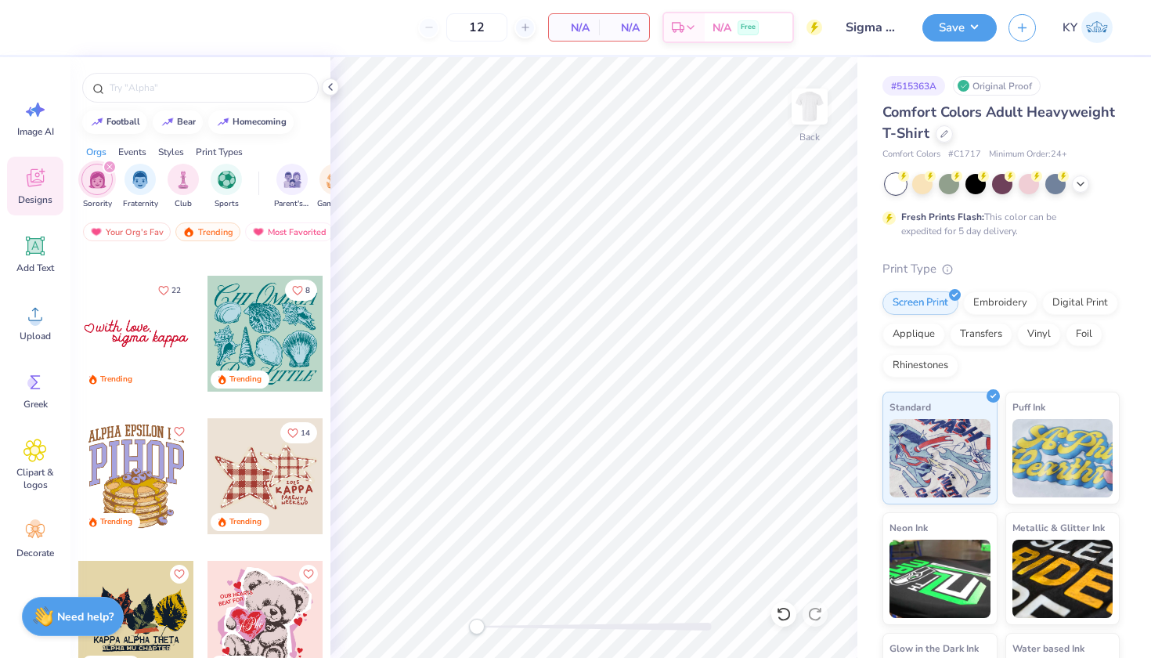
click at [269, 472] on div at bounding box center [265, 476] width 116 height 116
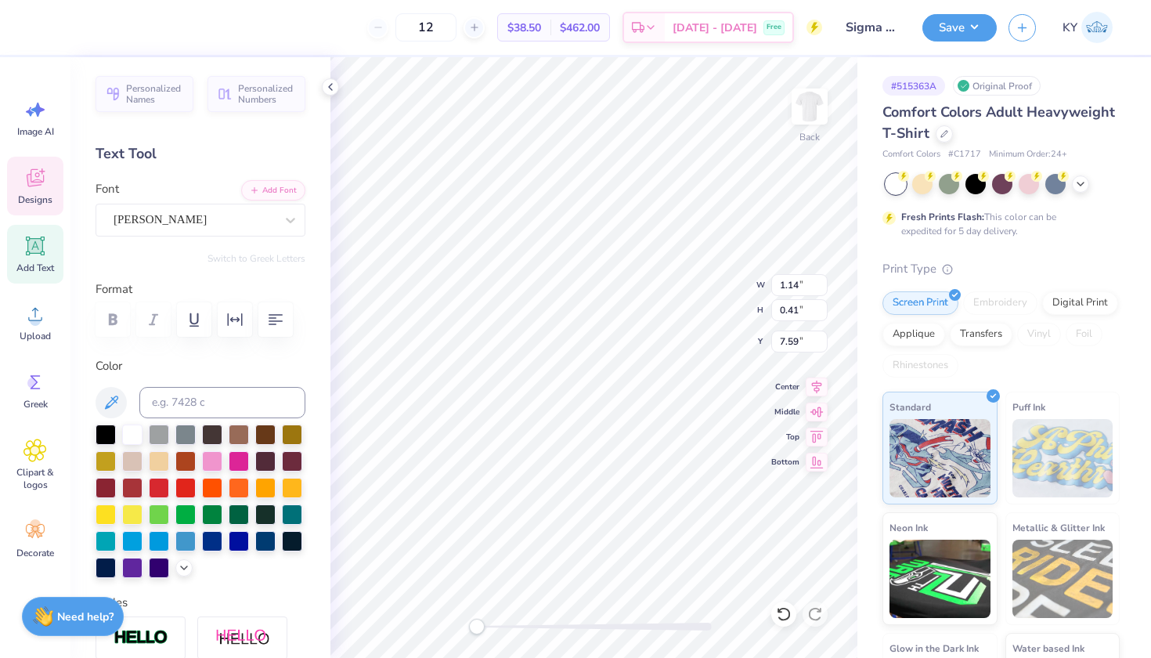
scroll to position [13, 2]
type textarea "1978"
type input "3.37"
type input "0.95"
type input "7.97"
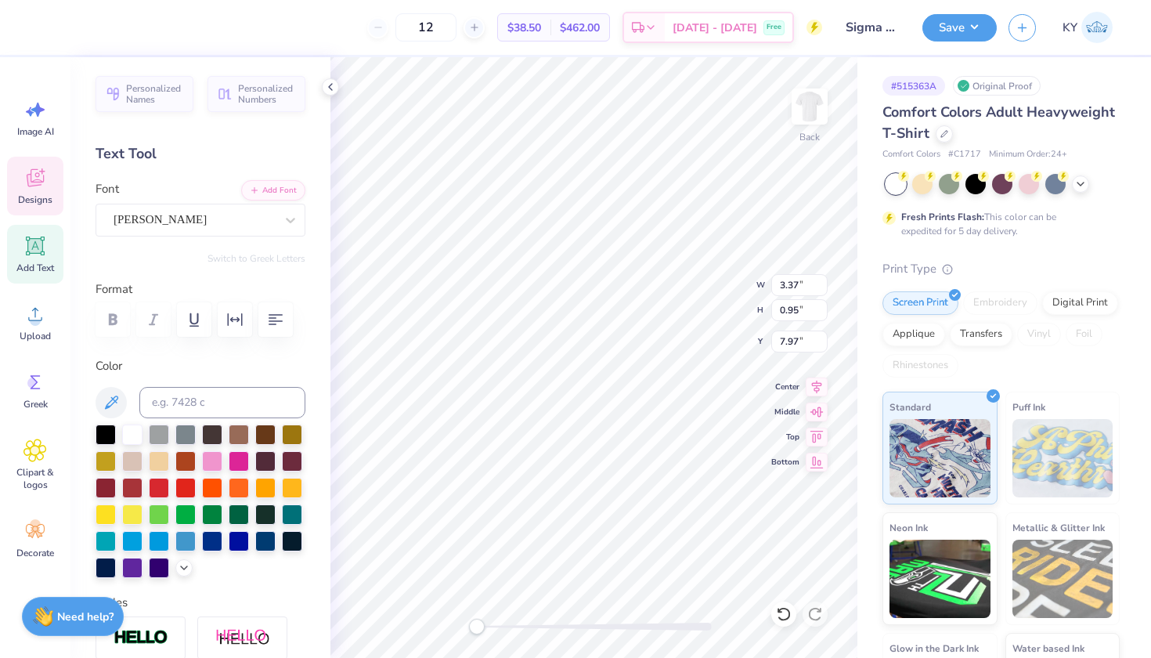
type textarea "Sigma alpha"
type input "3.29"
type input "2.47"
type input "7.49"
type textarea "S"
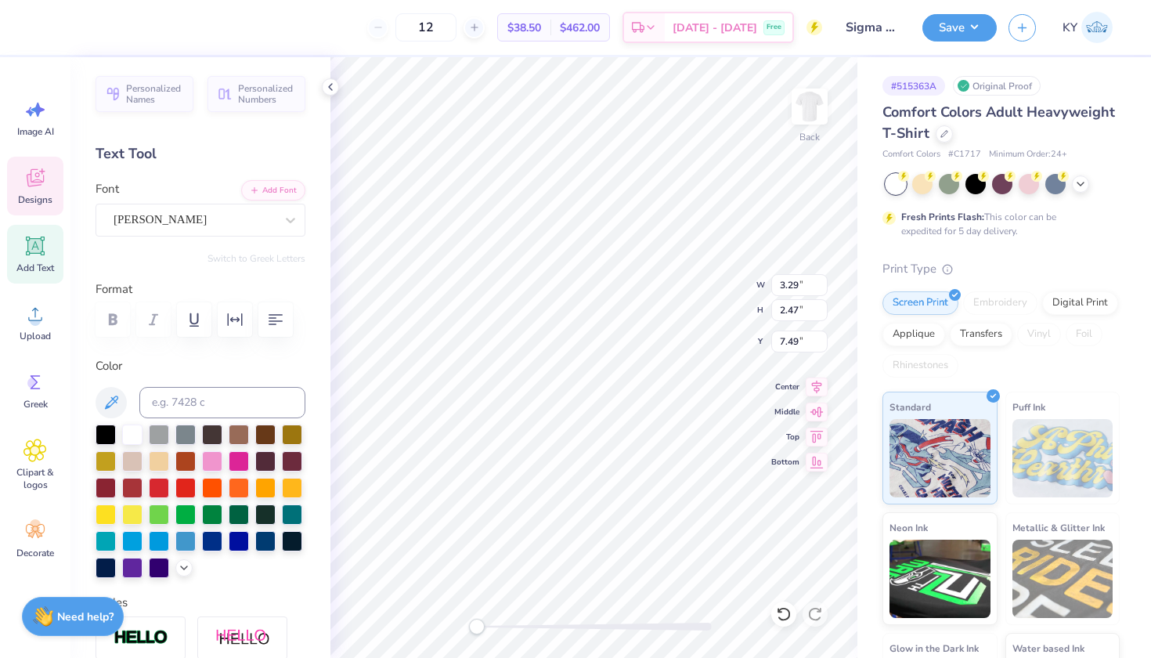
scroll to position [13, 1]
type input "2.25"
type input "0.52"
type input "11.98"
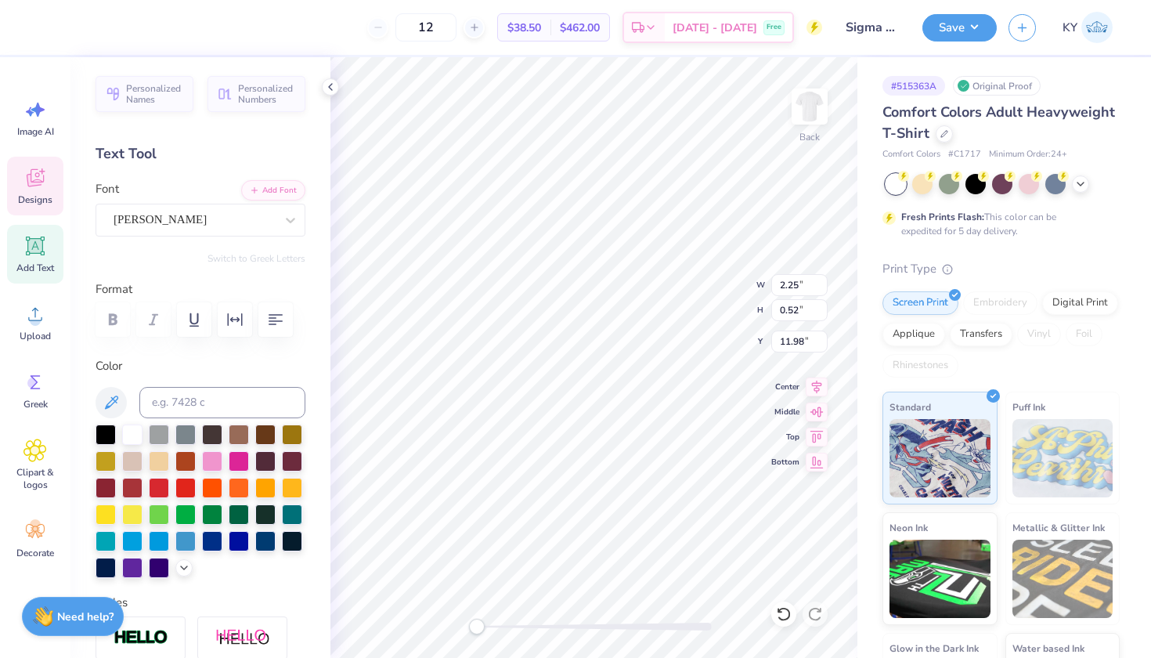
type textarea "Sigma alpha"
type input "0.97"
type input "0.43"
type input "7.65"
click at [69, 25] on div at bounding box center [71, 26] width 22 height 22
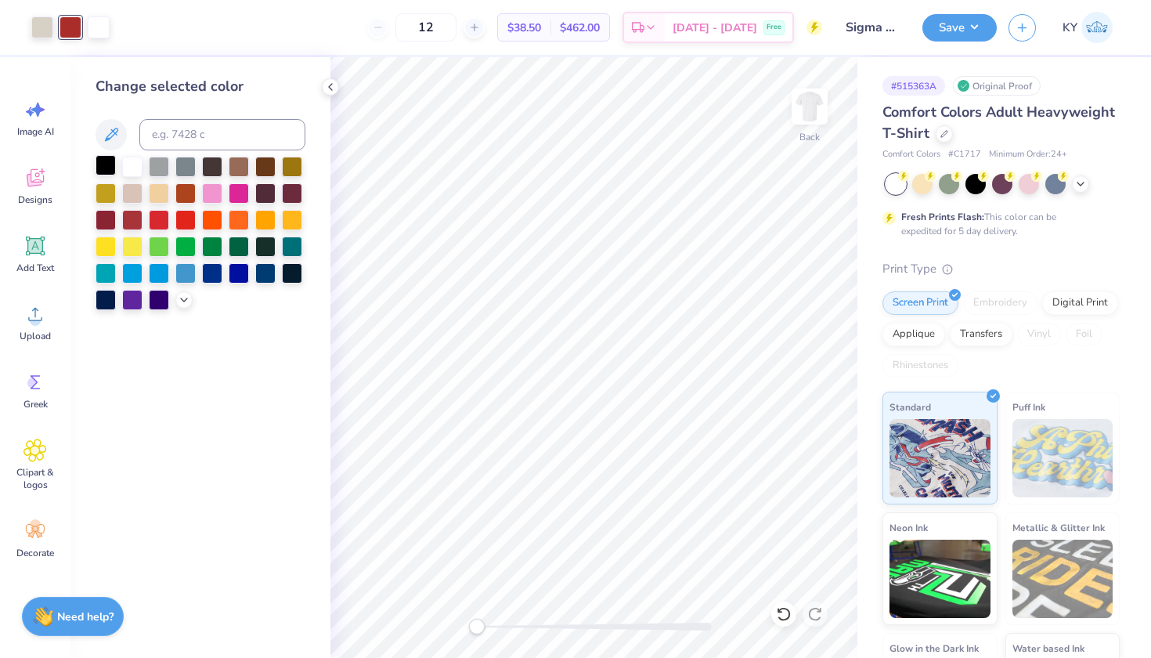
click at [107, 164] on div at bounding box center [106, 165] width 20 height 20
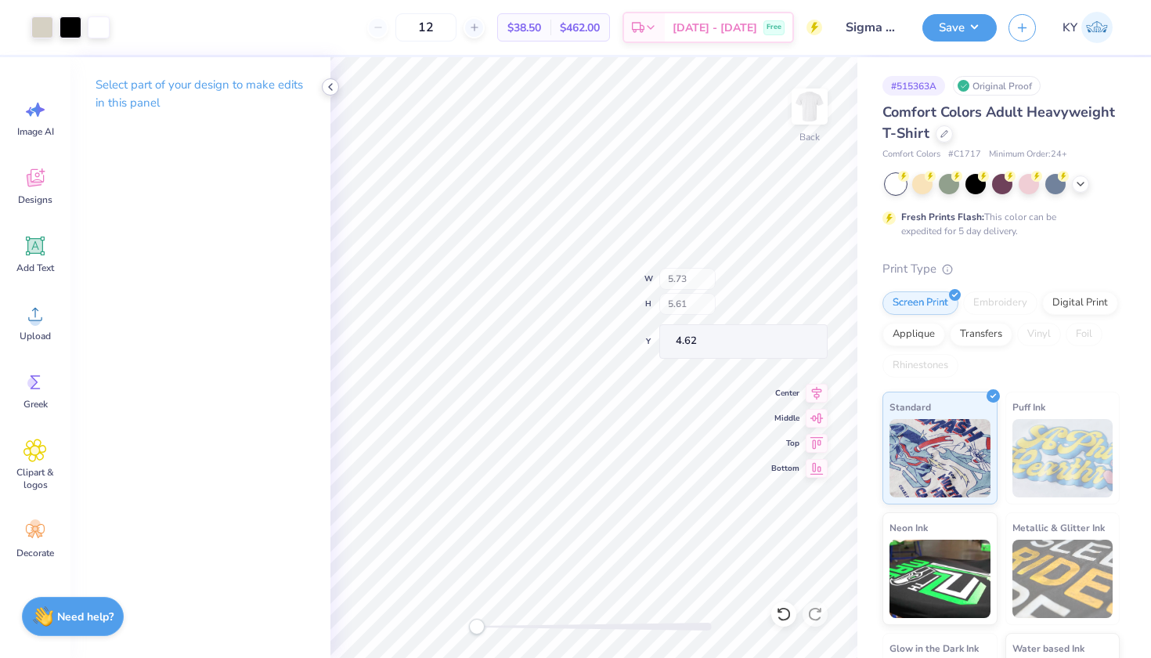
click at [334, 80] on div at bounding box center [330, 86] width 17 height 17
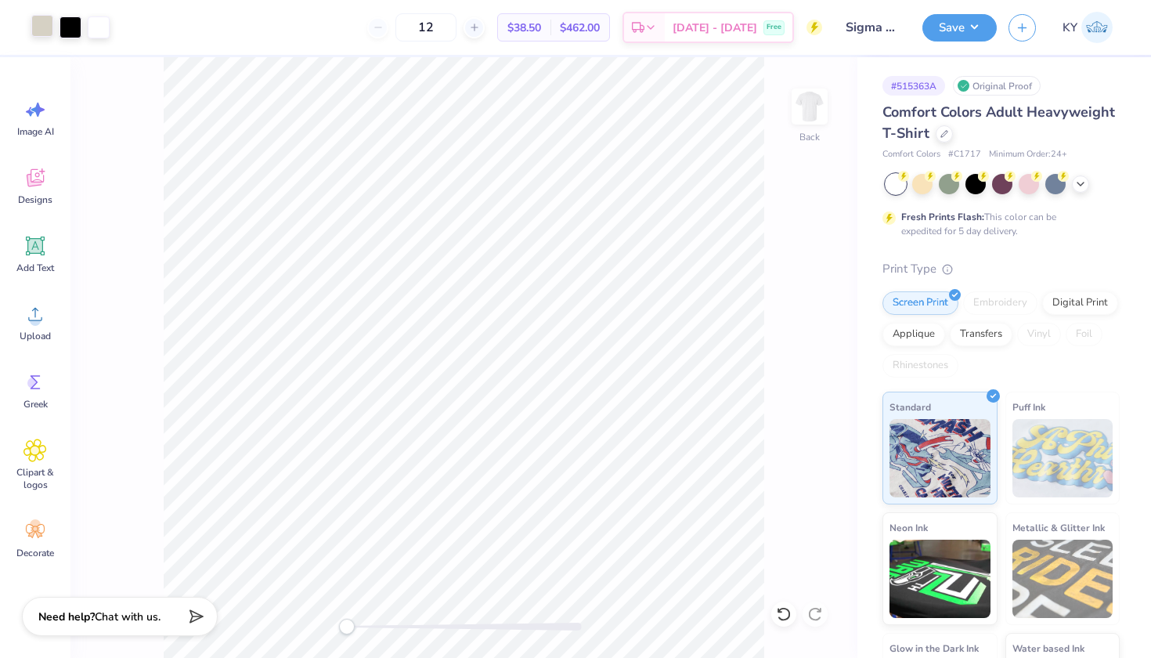
click at [48, 25] on div at bounding box center [42, 26] width 22 height 22
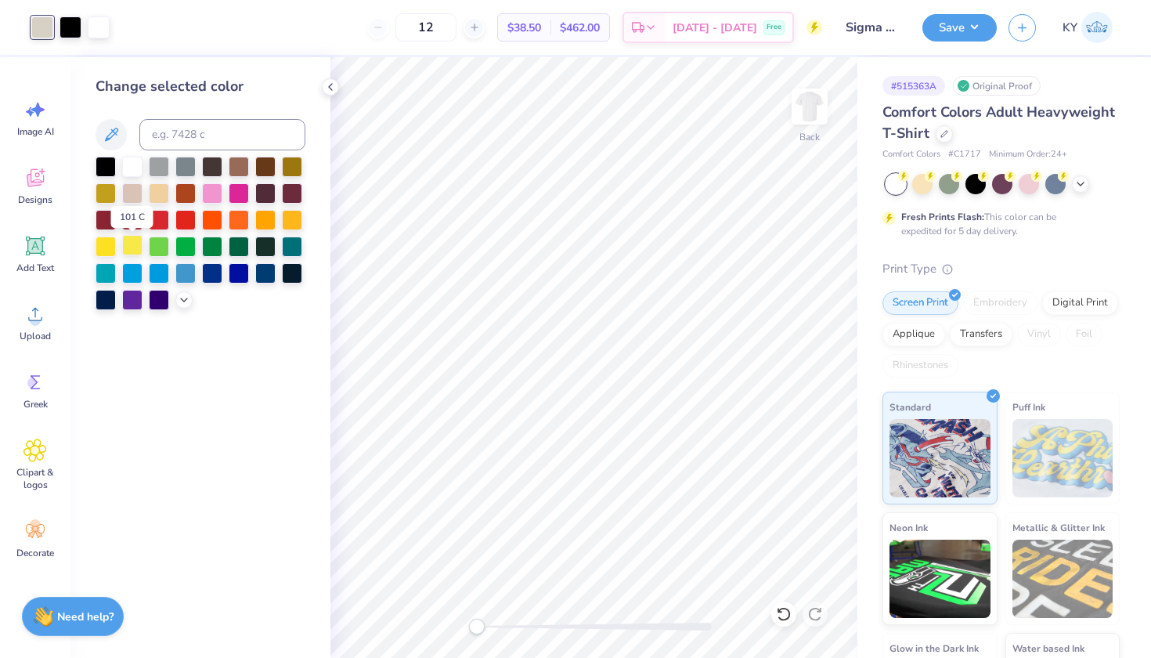
click at [139, 246] on div at bounding box center [132, 245] width 20 height 20
click at [332, 87] on icon at bounding box center [330, 87] width 13 height 13
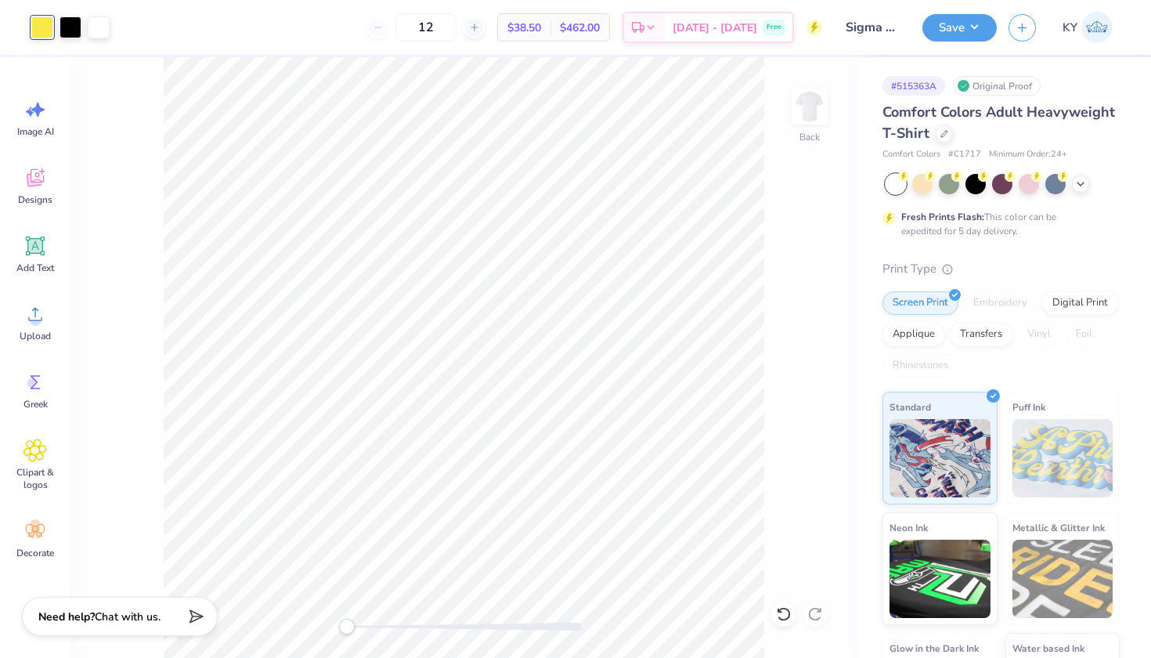
click at [49, 34] on div at bounding box center [42, 27] width 22 height 22
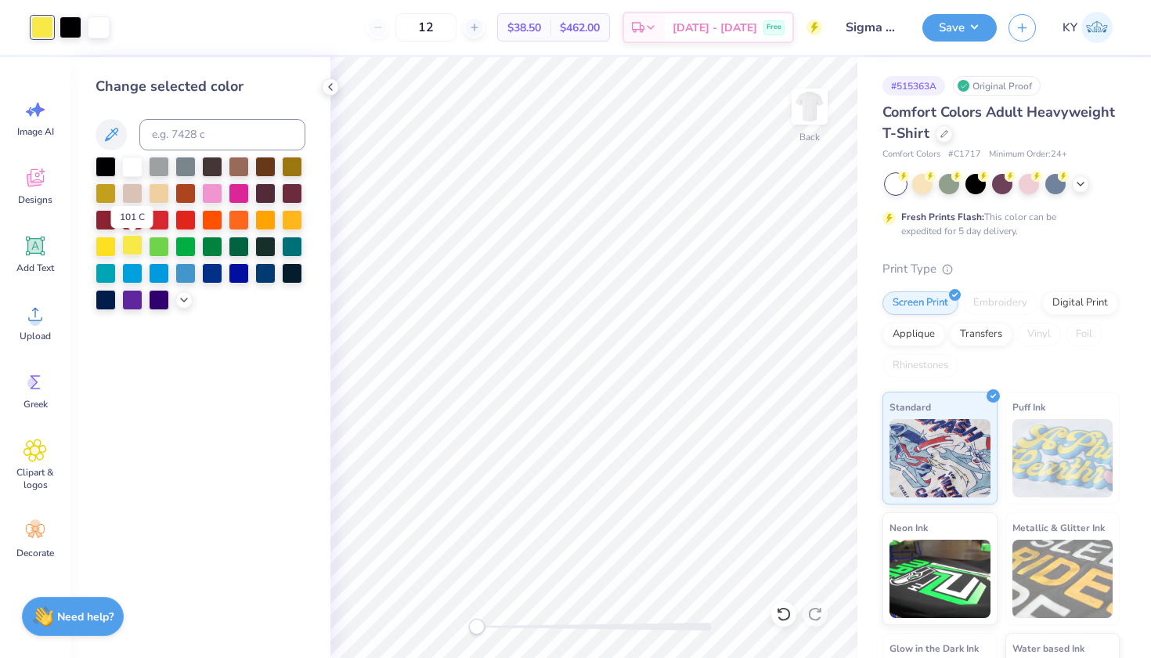
click at [128, 248] on div at bounding box center [132, 245] width 20 height 20
click at [103, 245] on div at bounding box center [106, 245] width 20 height 20
click at [110, 243] on div at bounding box center [106, 245] width 20 height 20
click at [329, 89] on icon at bounding box center [330, 87] width 13 height 13
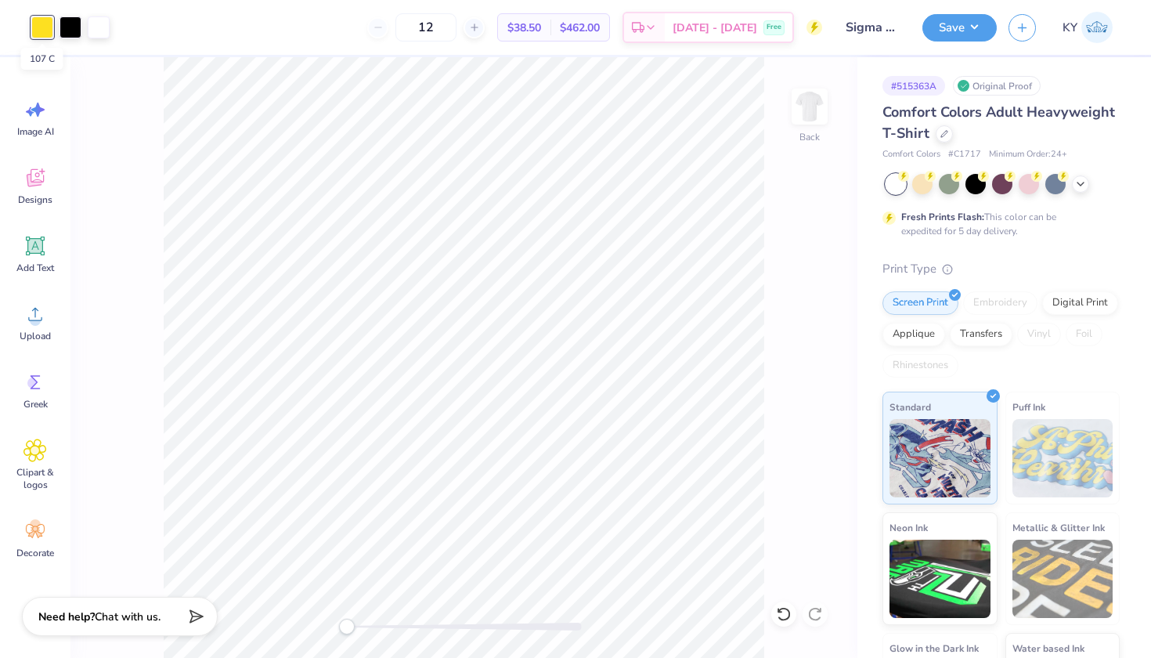
click at [44, 21] on div at bounding box center [42, 27] width 22 height 22
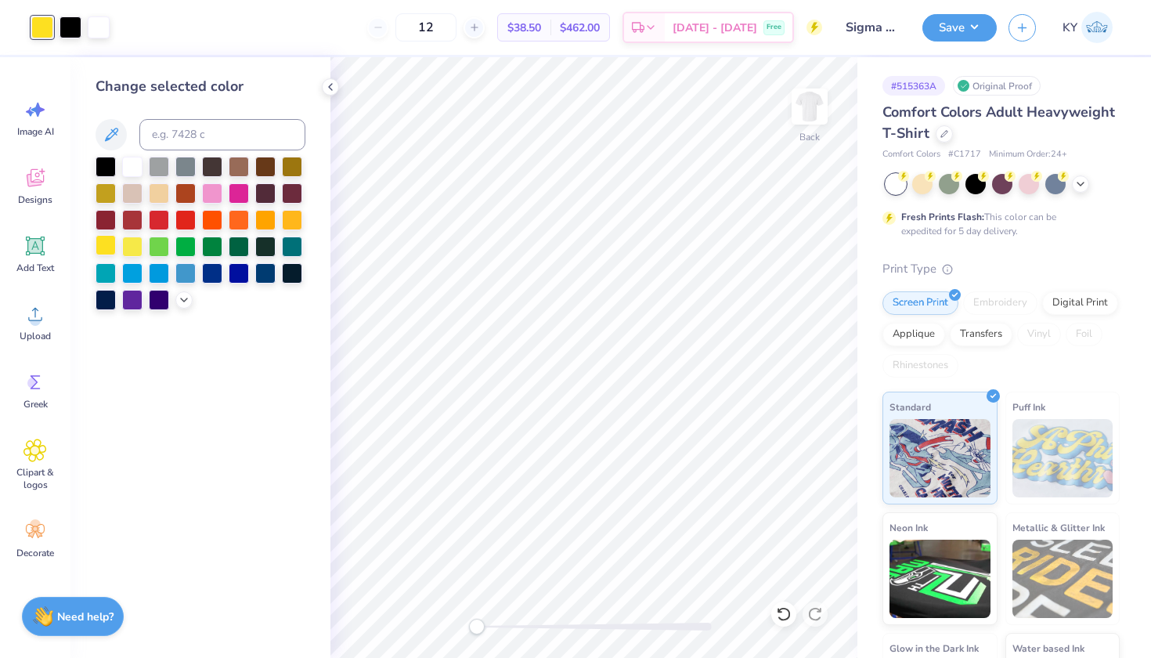
click at [99, 243] on div at bounding box center [106, 245] width 20 height 20
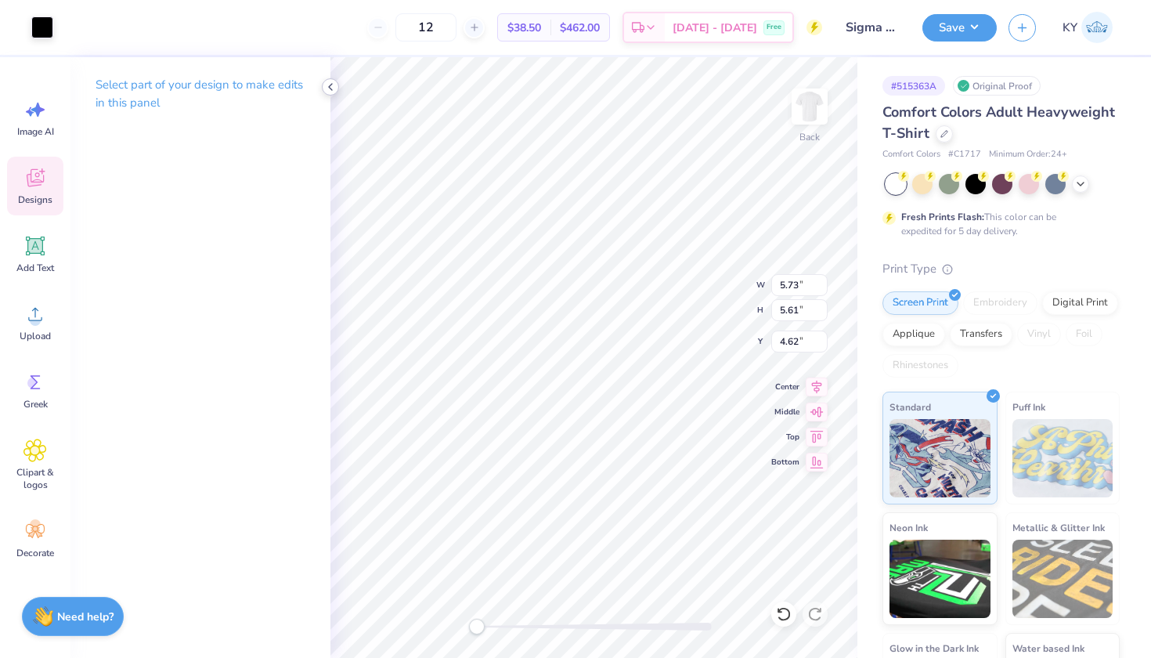
click at [330, 85] on icon at bounding box center [330, 87] width 13 height 13
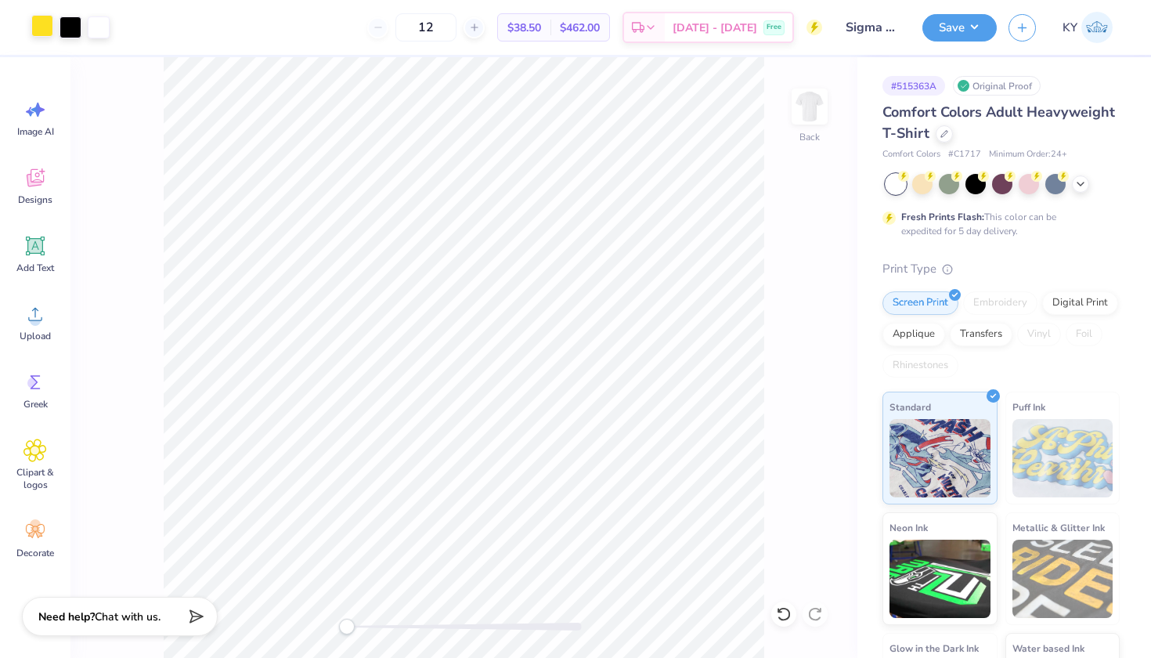
click at [40, 21] on div at bounding box center [42, 26] width 22 height 22
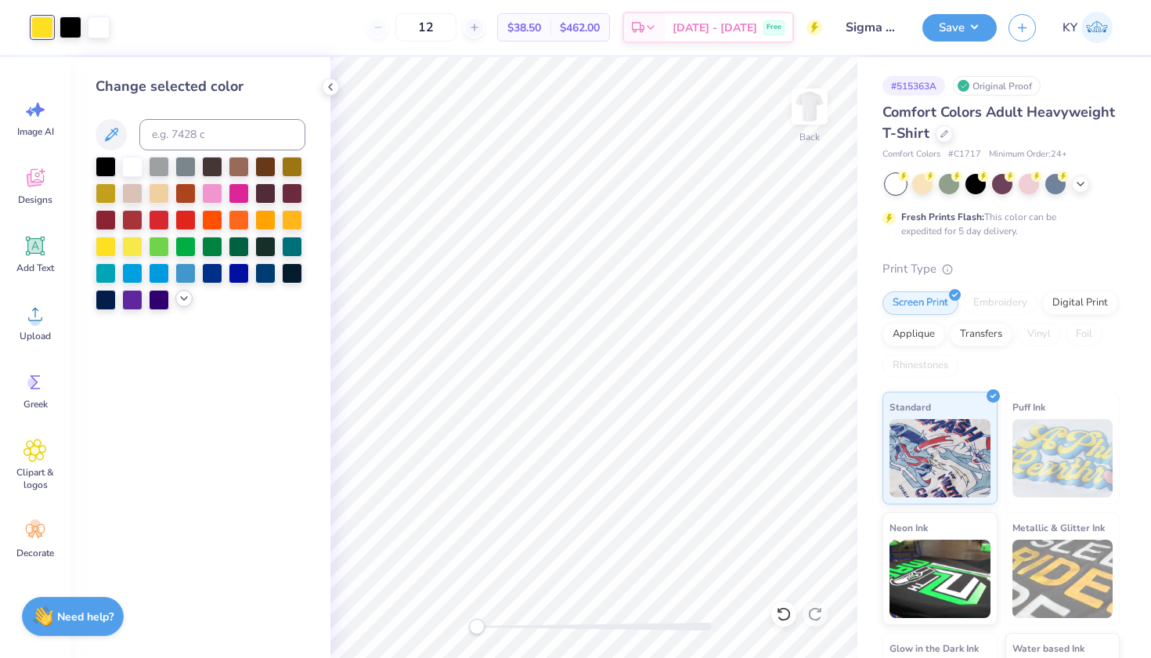
click at [182, 302] on icon at bounding box center [184, 298] width 13 height 13
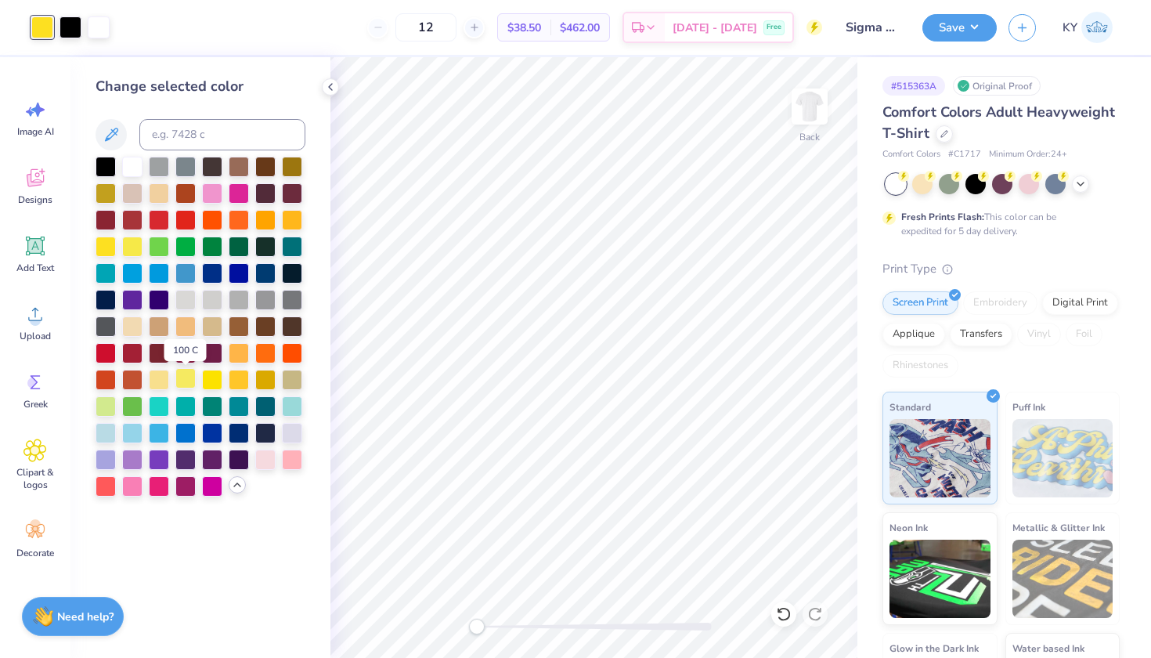
click at [189, 384] on div at bounding box center [185, 378] width 20 height 20
click at [164, 378] on div at bounding box center [159, 378] width 20 height 20
click at [160, 381] on div at bounding box center [159, 378] width 20 height 20
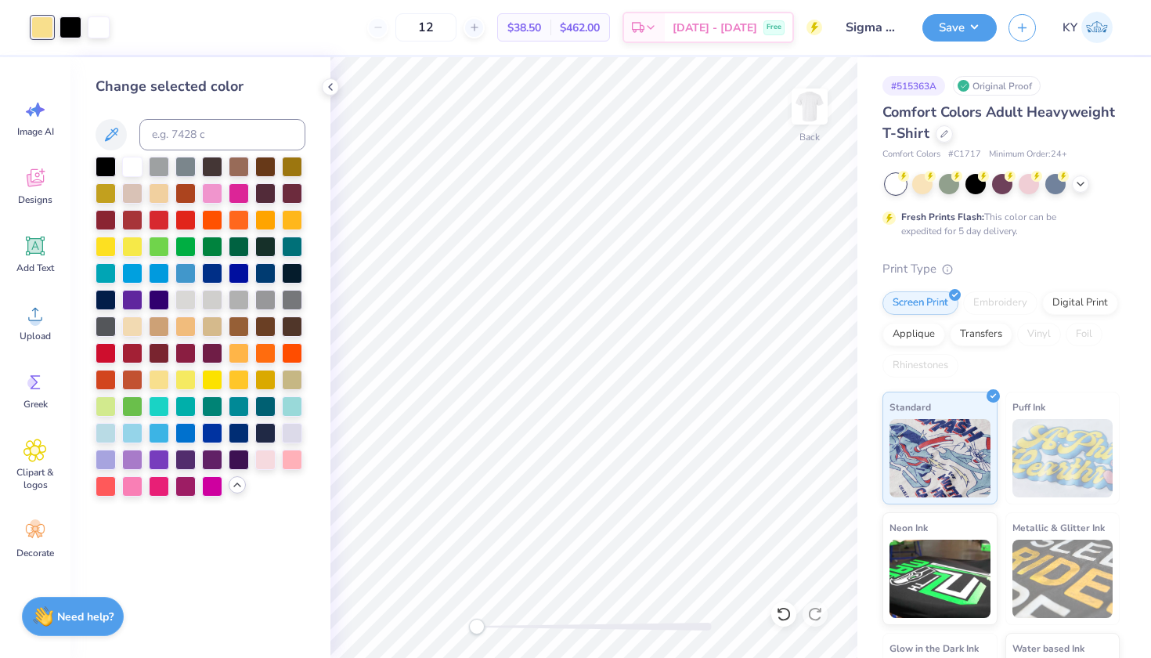
click at [326, 84] on icon at bounding box center [330, 87] width 13 height 13
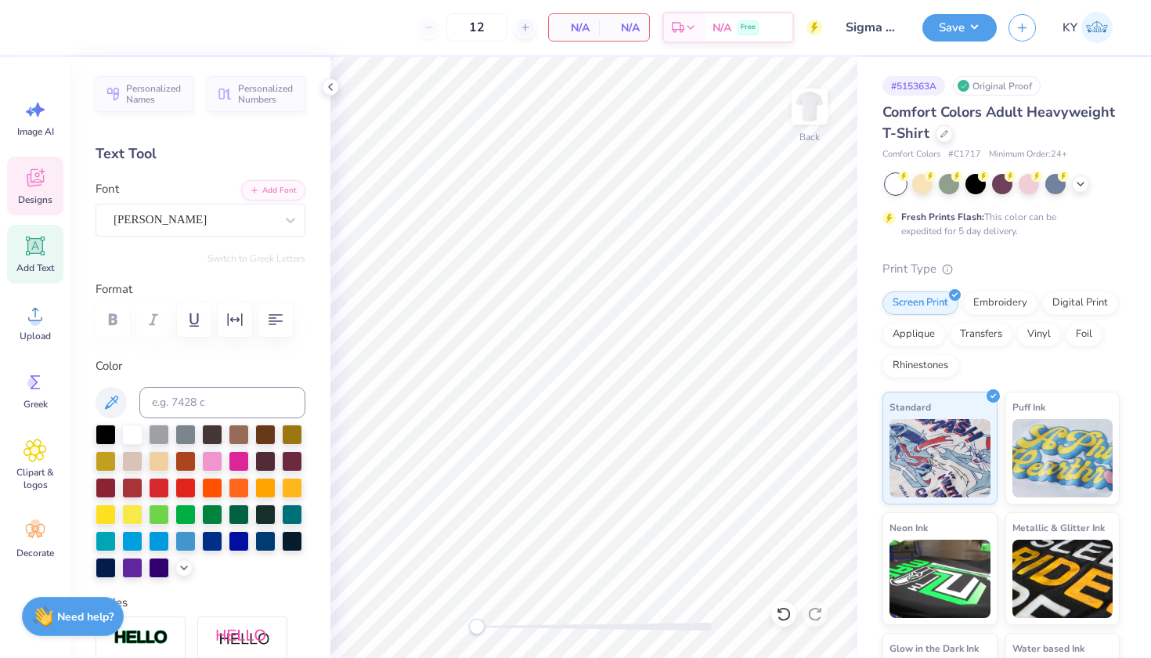
click at [27, 189] on icon at bounding box center [34, 177] width 23 height 23
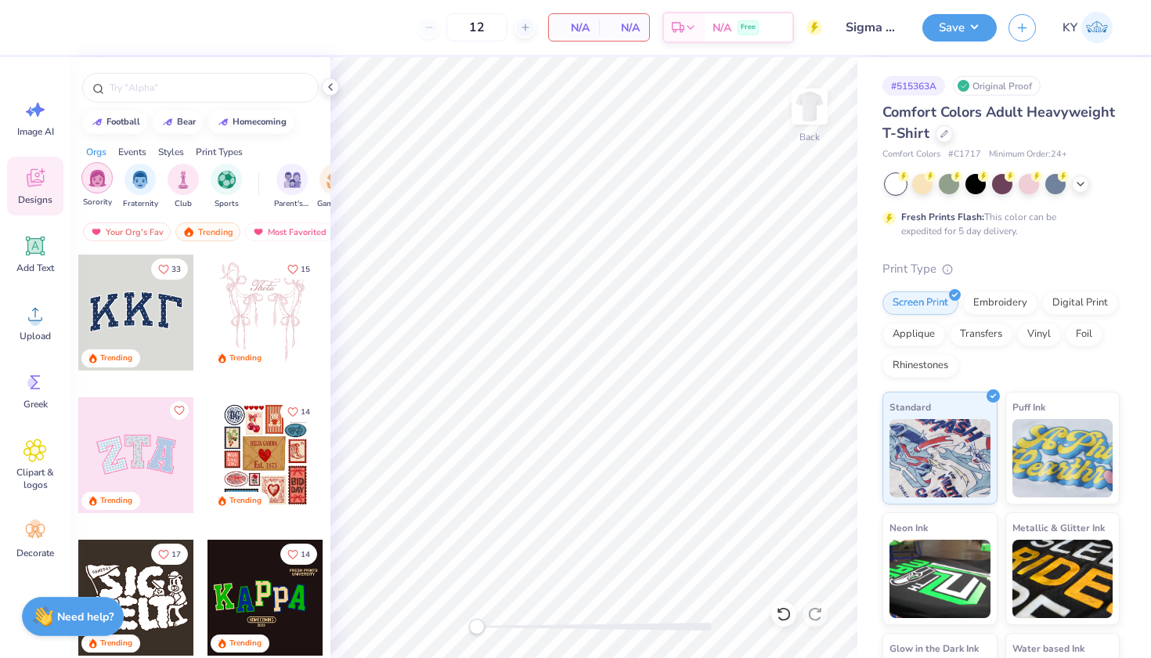
click at [95, 181] on img "filter for Sorority" at bounding box center [97, 178] width 18 height 18
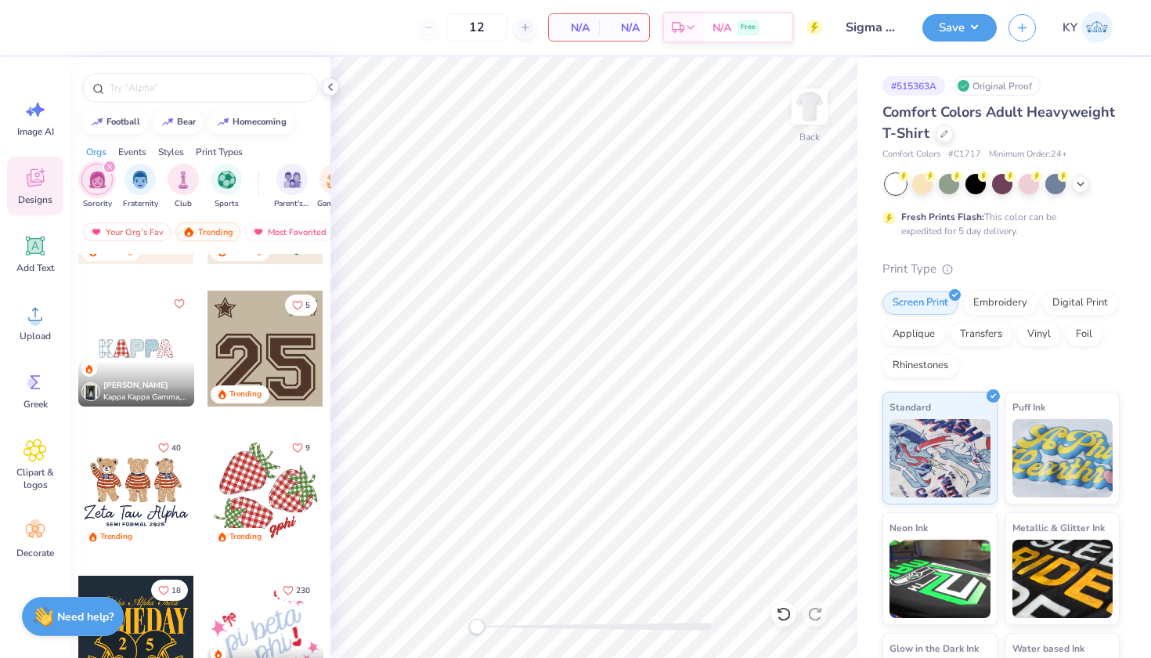
scroll to position [940, 0]
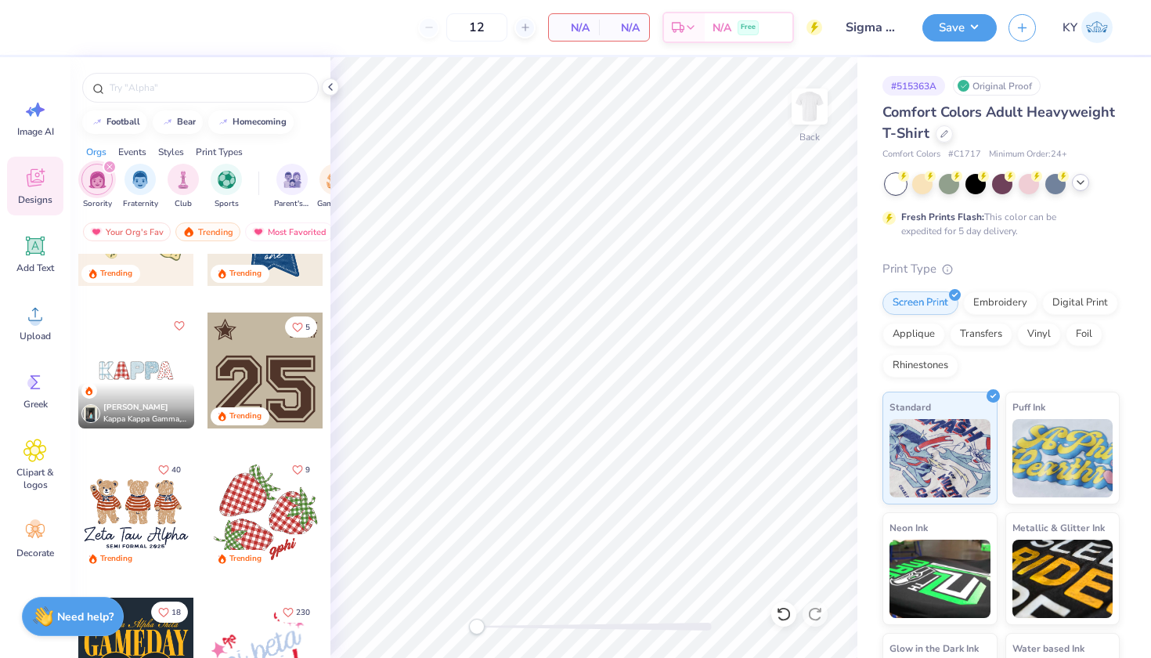
click at [1079, 181] on icon at bounding box center [1080, 182] width 13 height 13
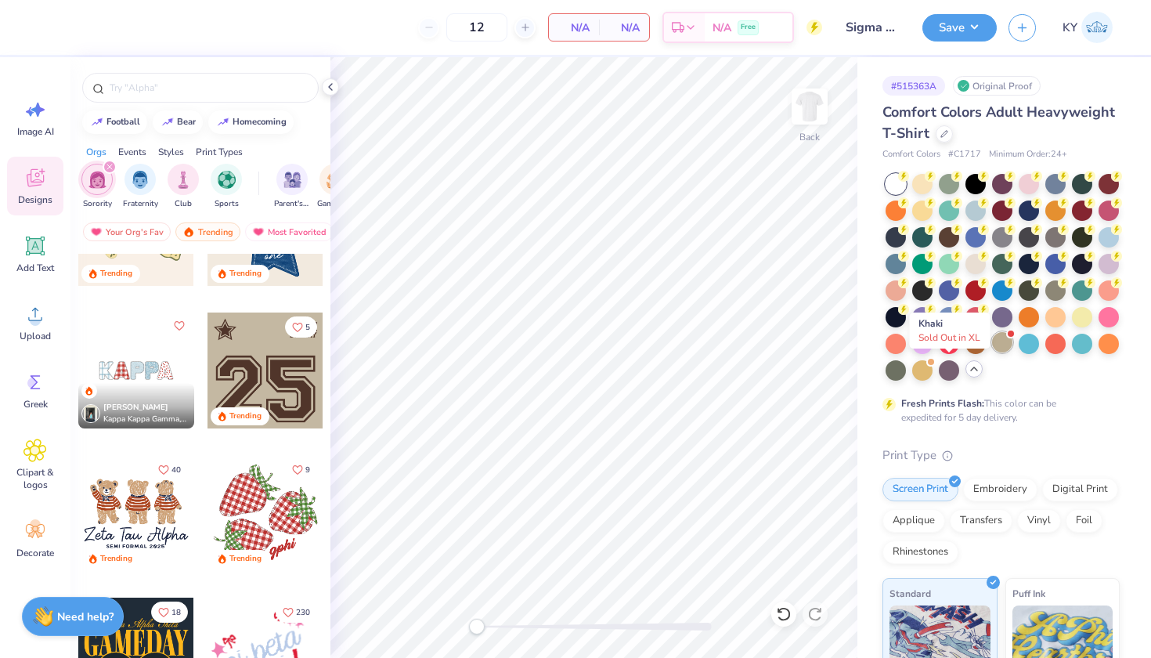
click at [992, 352] on div at bounding box center [1002, 342] width 20 height 20
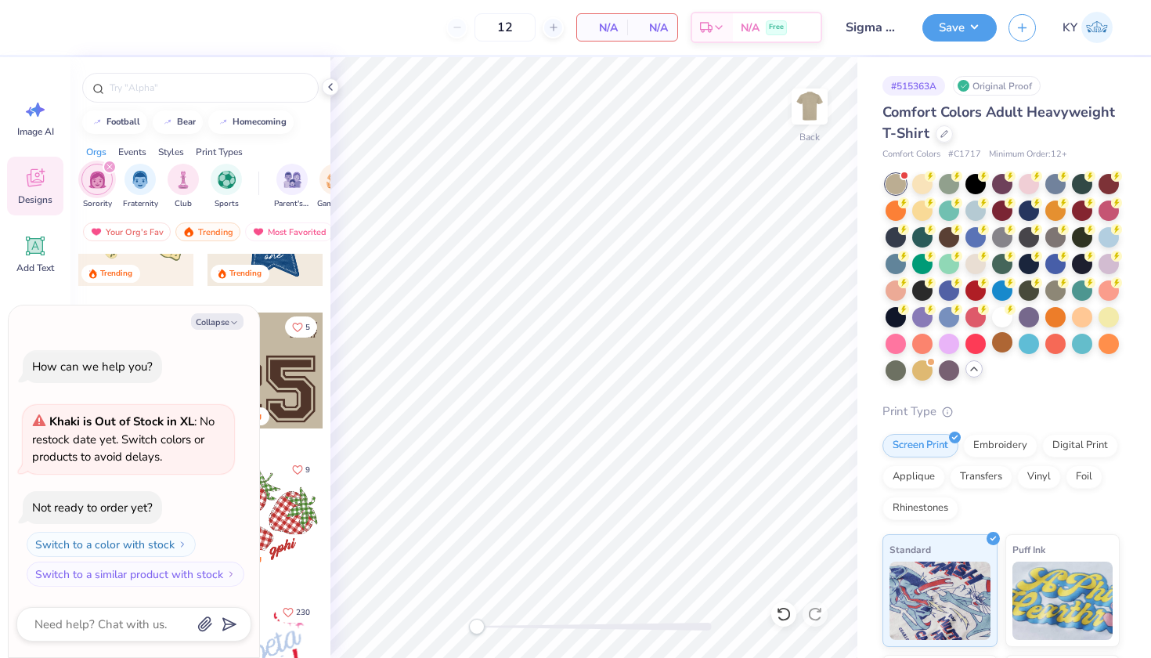
scroll to position [82, 0]
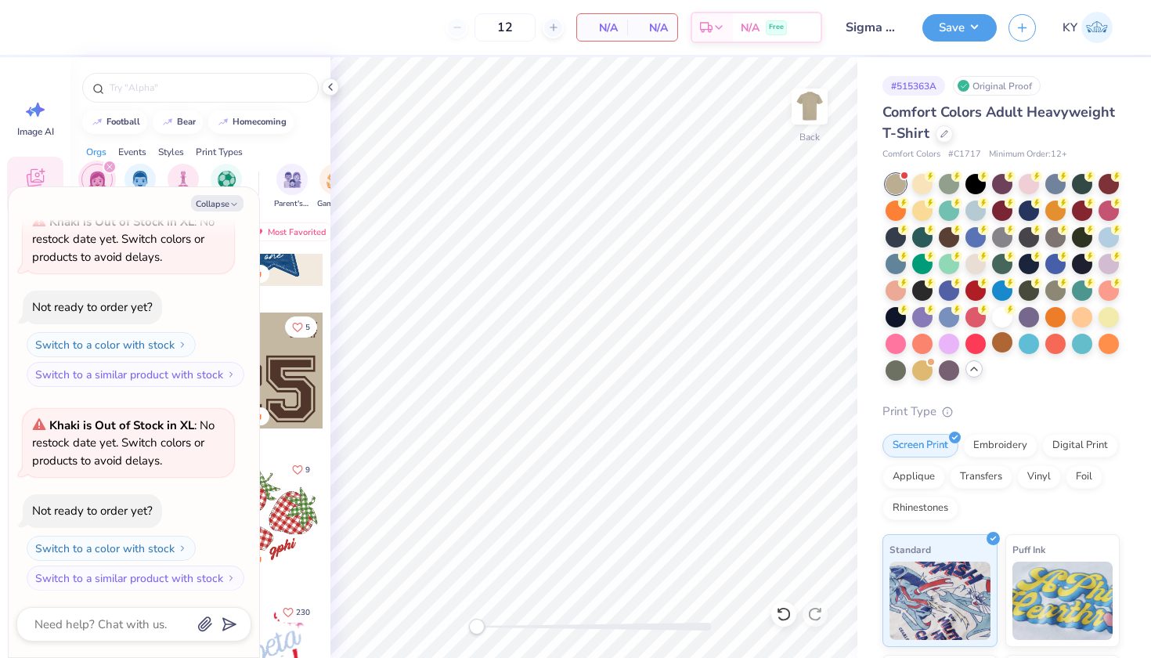
click at [287, 380] on div at bounding box center [265, 370] width 116 height 116
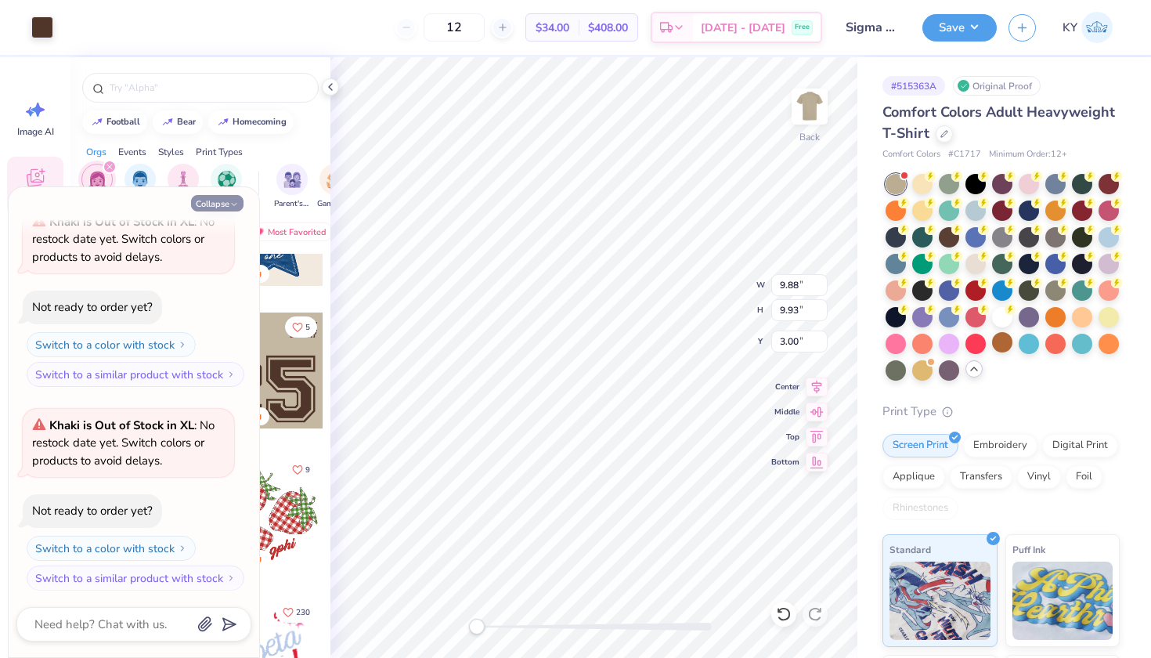
click at [231, 200] on icon "button" at bounding box center [233, 204] width 9 height 9
type textarea "x"
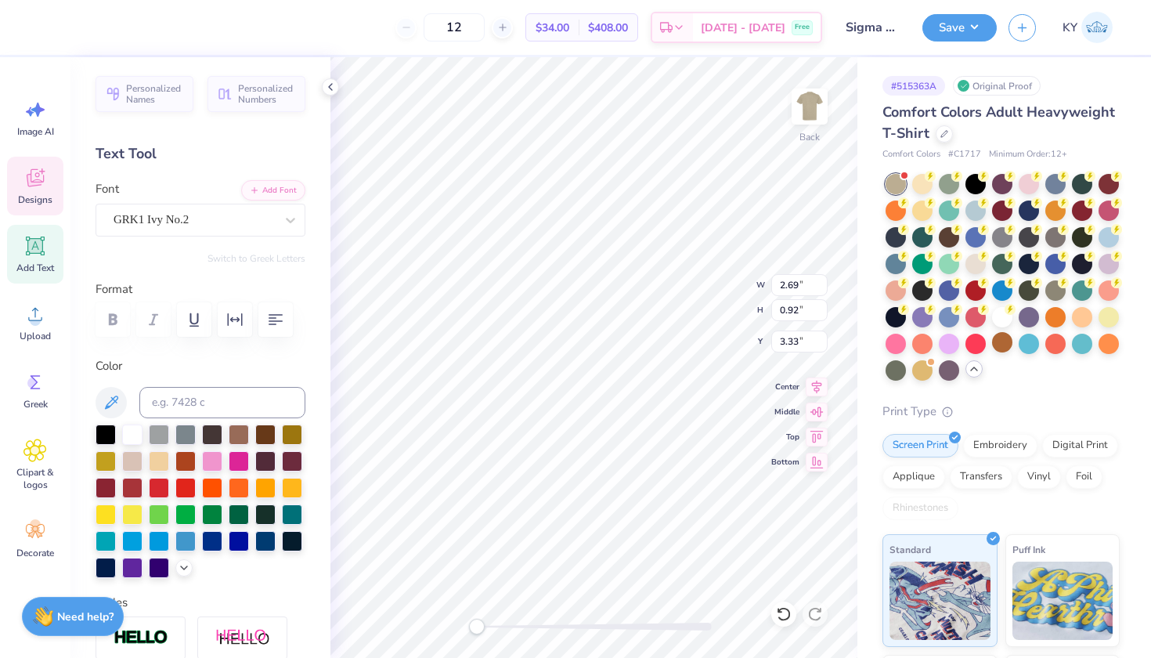
type input "9.49"
type input "6.40"
type input "6.53"
click at [785, 619] on icon at bounding box center [784, 614] width 16 height 16
click at [779, 619] on icon at bounding box center [784, 614] width 16 height 16
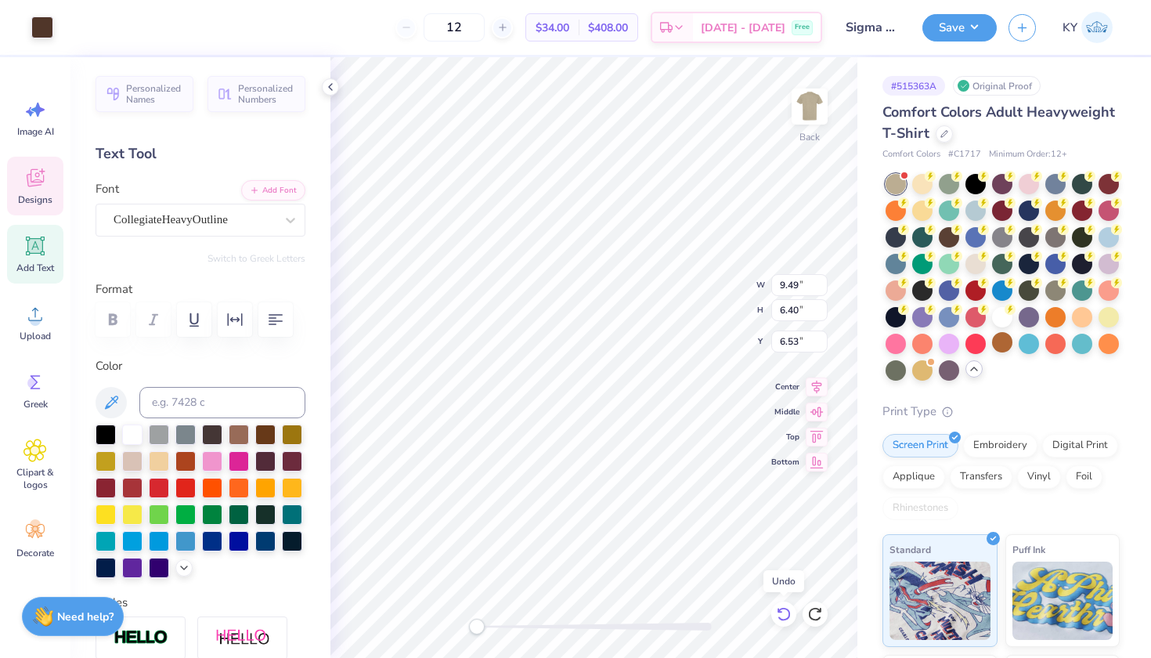
type input "9.88"
type input "9.93"
type input "3.00"
click at [782, 609] on icon at bounding box center [783, 614] width 13 height 14
click at [38, 176] on icon at bounding box center [35, 178] width 17 height 18
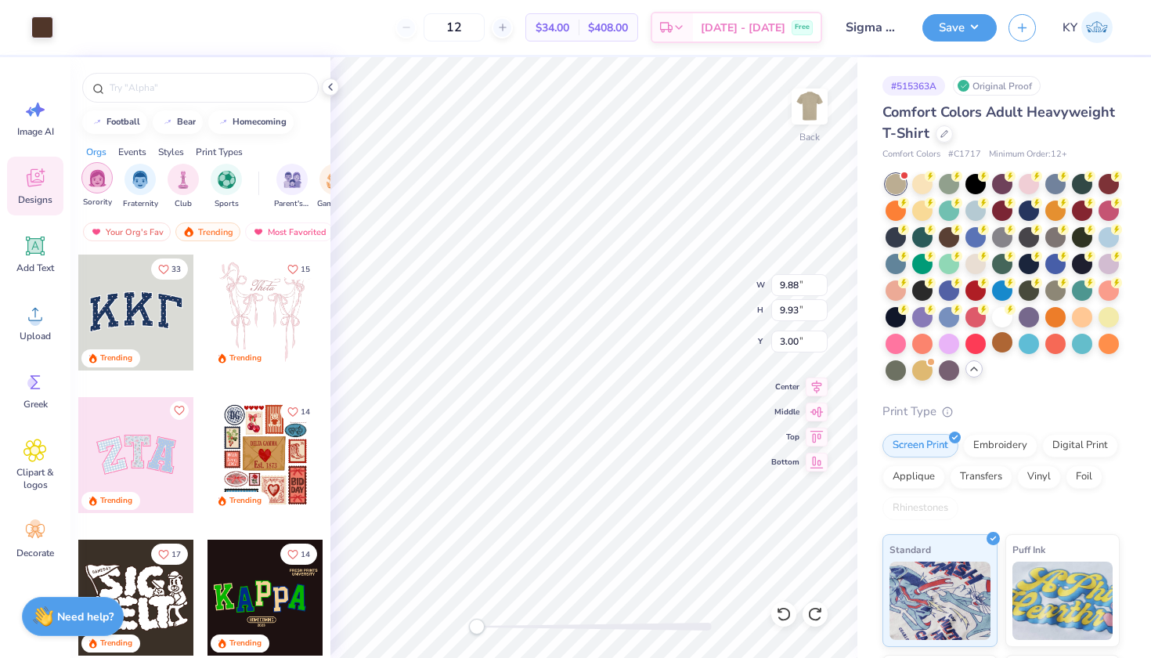
click at [99, 186] on img "filter for Sorority" at bounding box center [97, 178] width 18 height 18
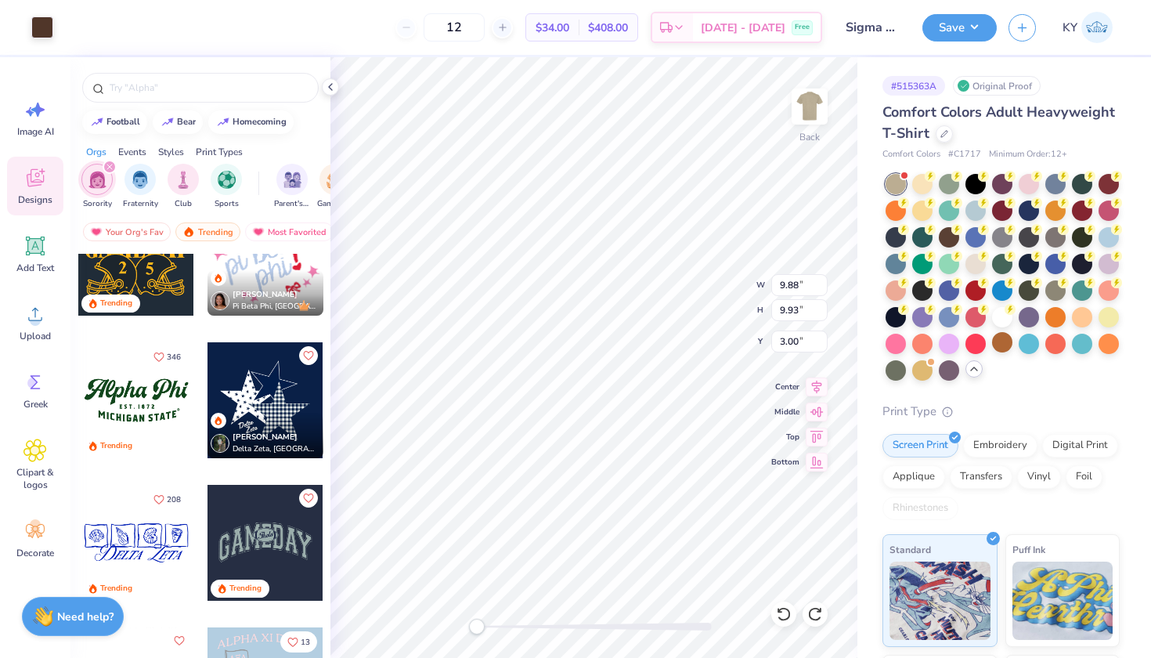
scroll to position [1404, 0]
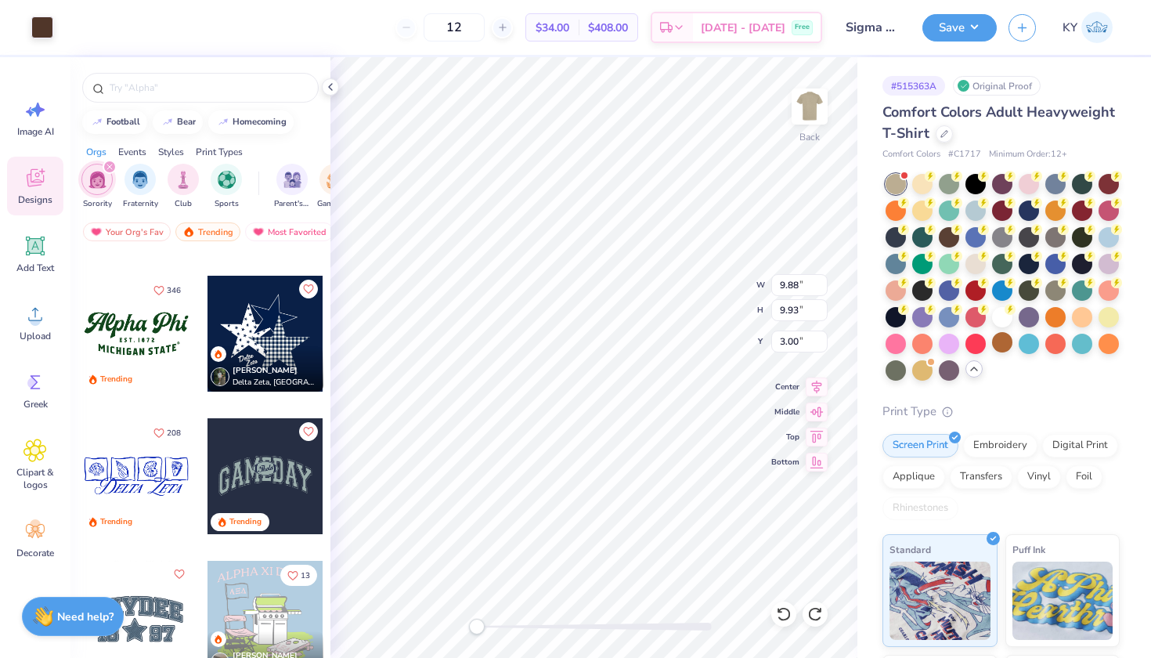
click at [123, 354] on div at bounding box center [136, 334] width 116 height 116
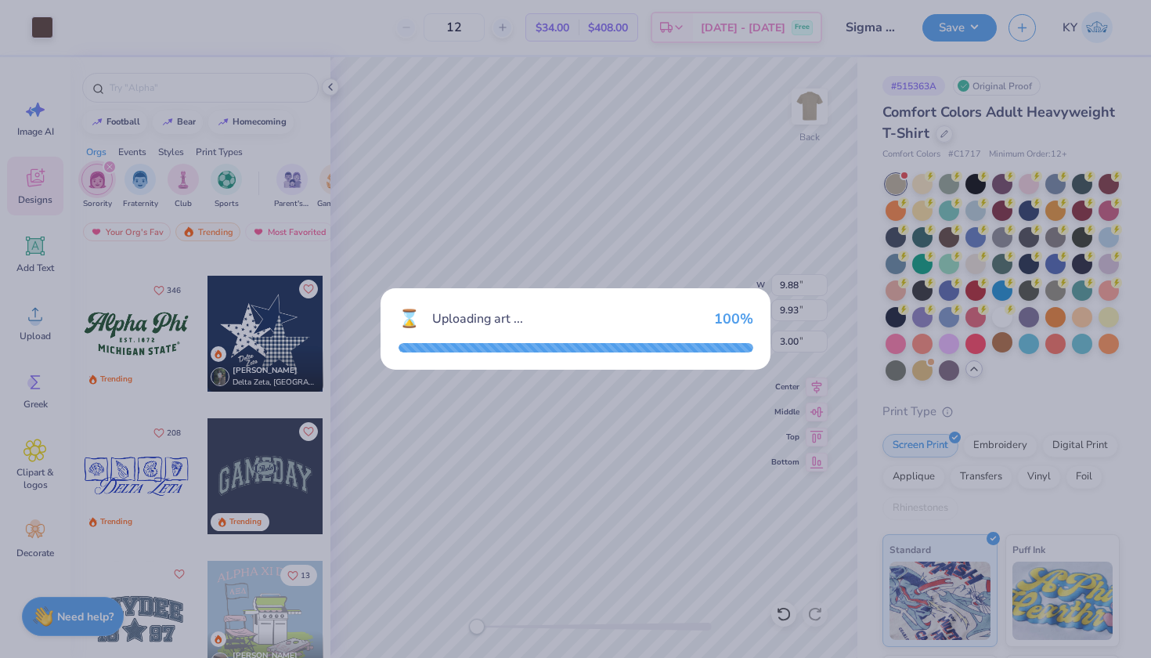
type input "7.66"
type input "3.26"
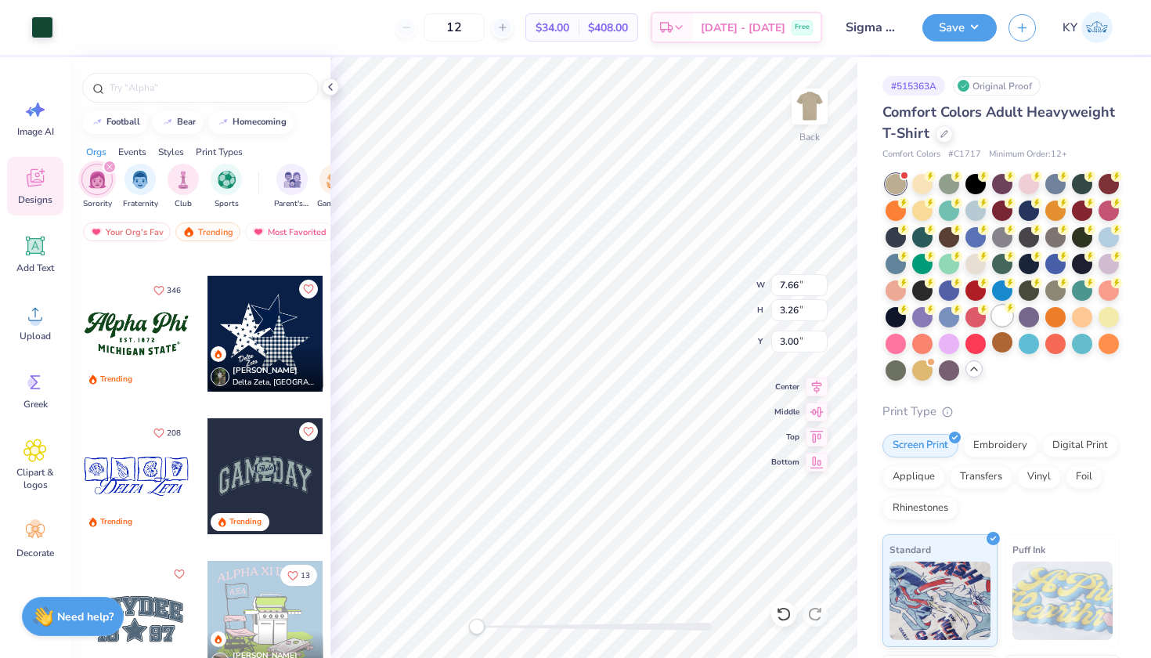
click at [992, 326] on div at bounding box center [1002, 315] width 20 height 20
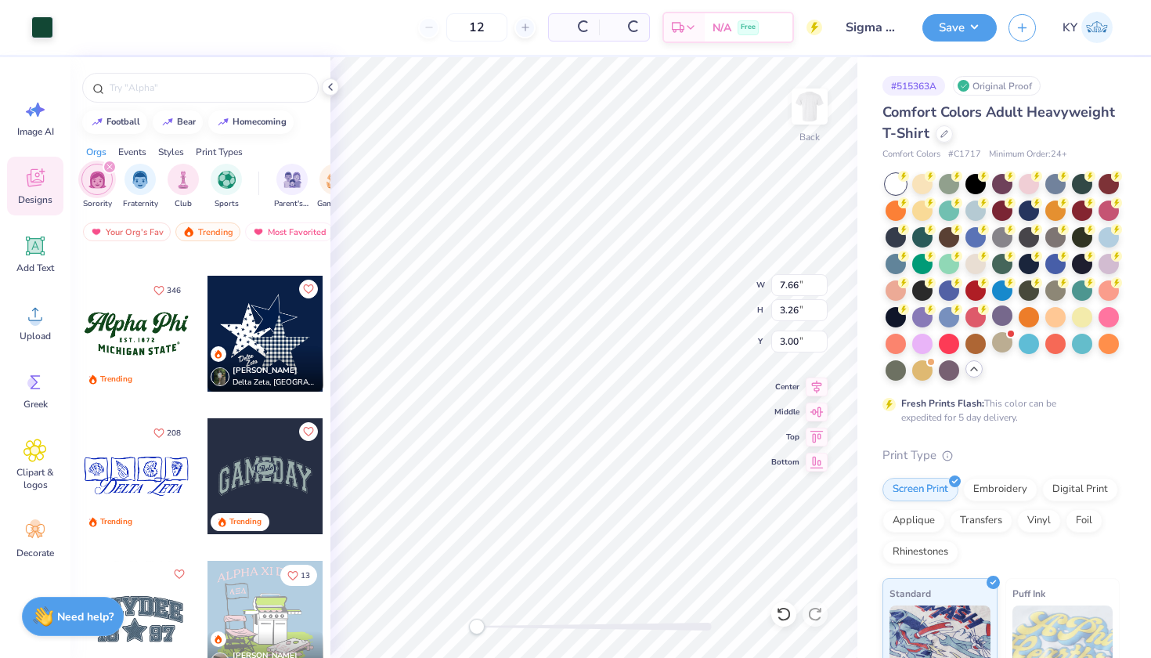
type input "9.38"
type input "4.02"
type input "4.26"
click at [38, 28] on div at bounding box center [42, 26] width 22 height 22
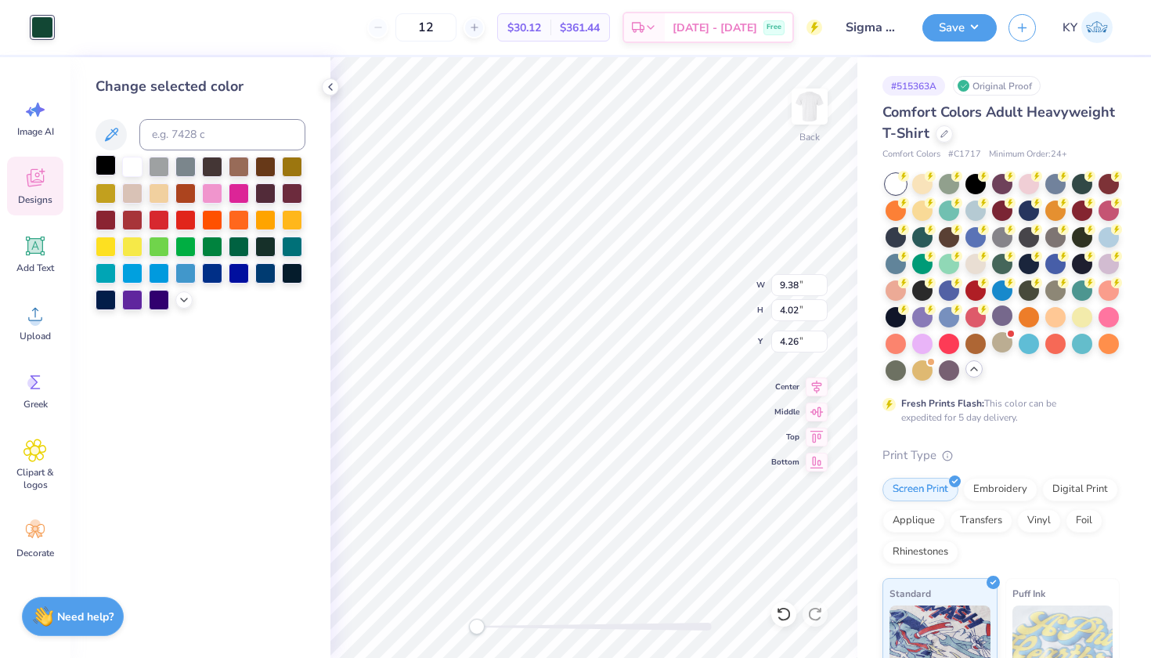
click at [107, 171] on div at bounding box center [106, 165] width 20 height 20
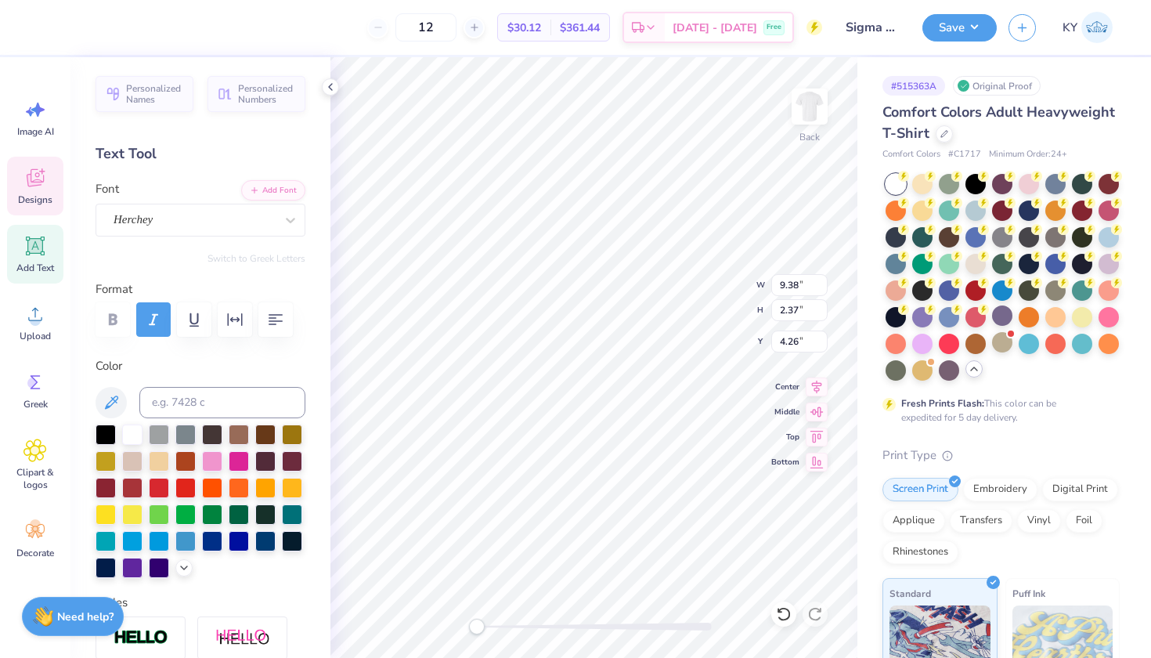
type textarea "A"
type textarea "Sigma Alpha"
type textarea "E S T . 1 9 7 8"
click at [788, 608] on icon at bounding box center [784, 614] width 16 height 16
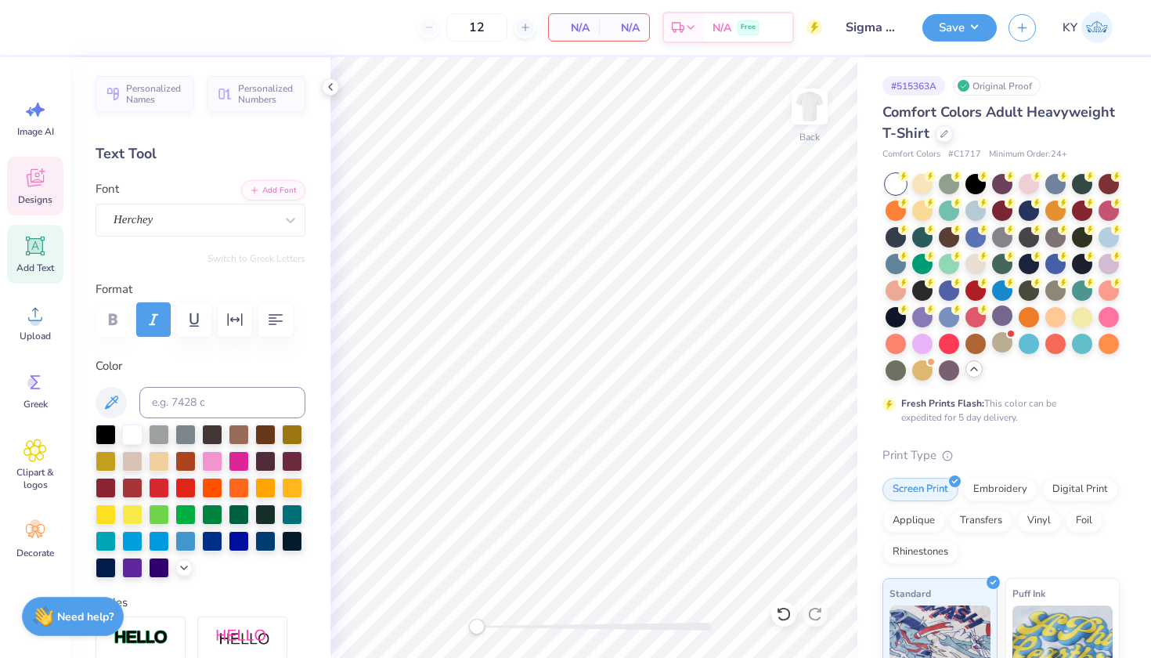
click at [49, 181] on div "Designs" at bounding box center [35, 186] width 56 height 59
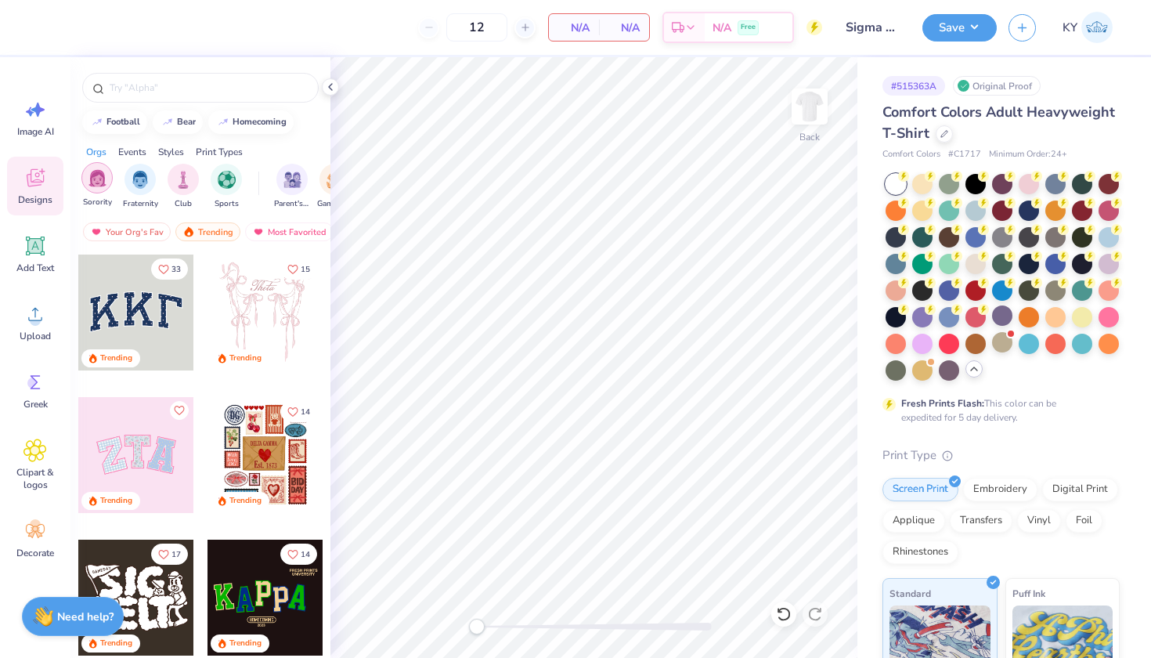
click at [110, 179] on div "filter for Sorority" at bounding box center [96, 177] width 31 height 31
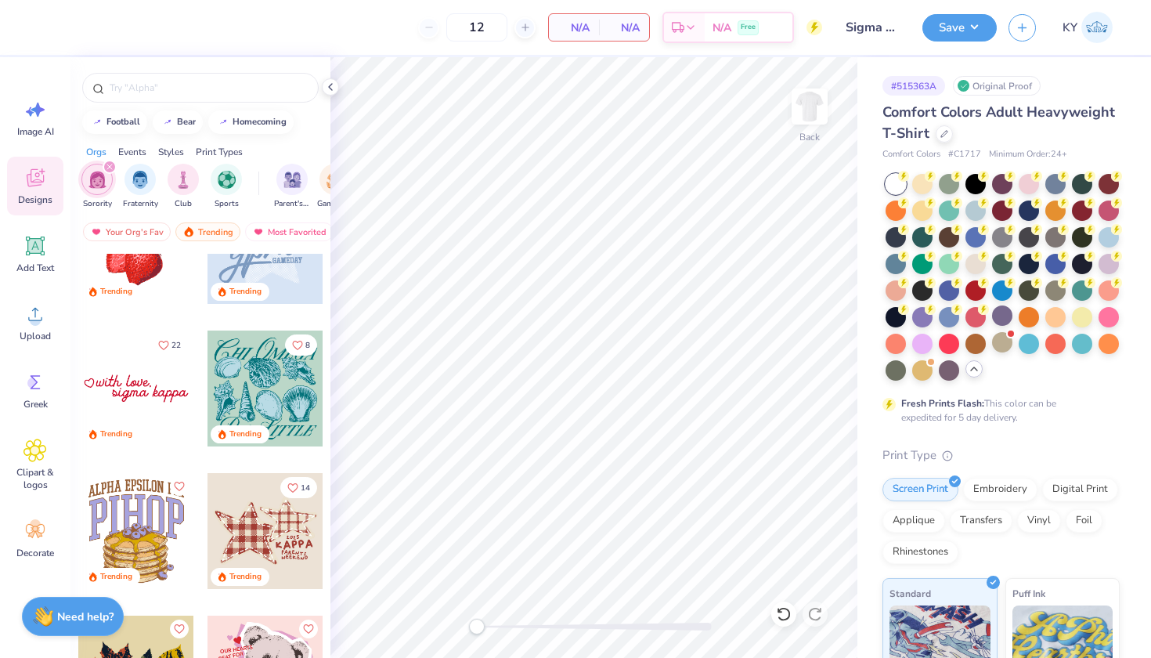
scroll to position [4123, 0]
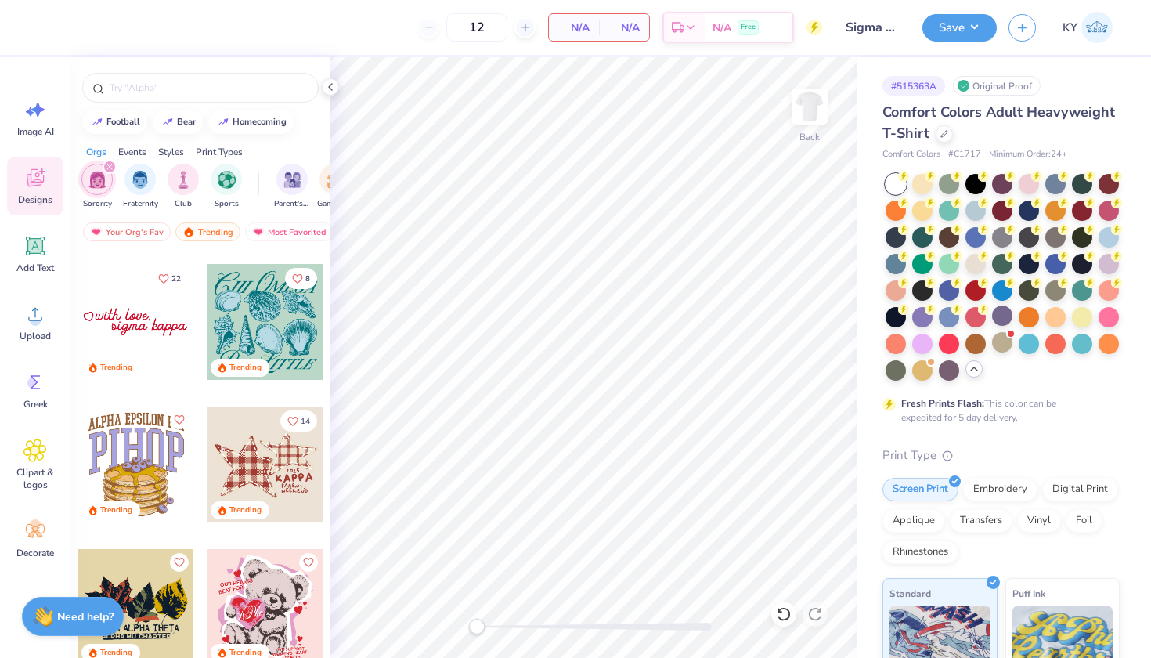
click at [150, 326] on div at bounding box center [21, 322] width 348 height 116
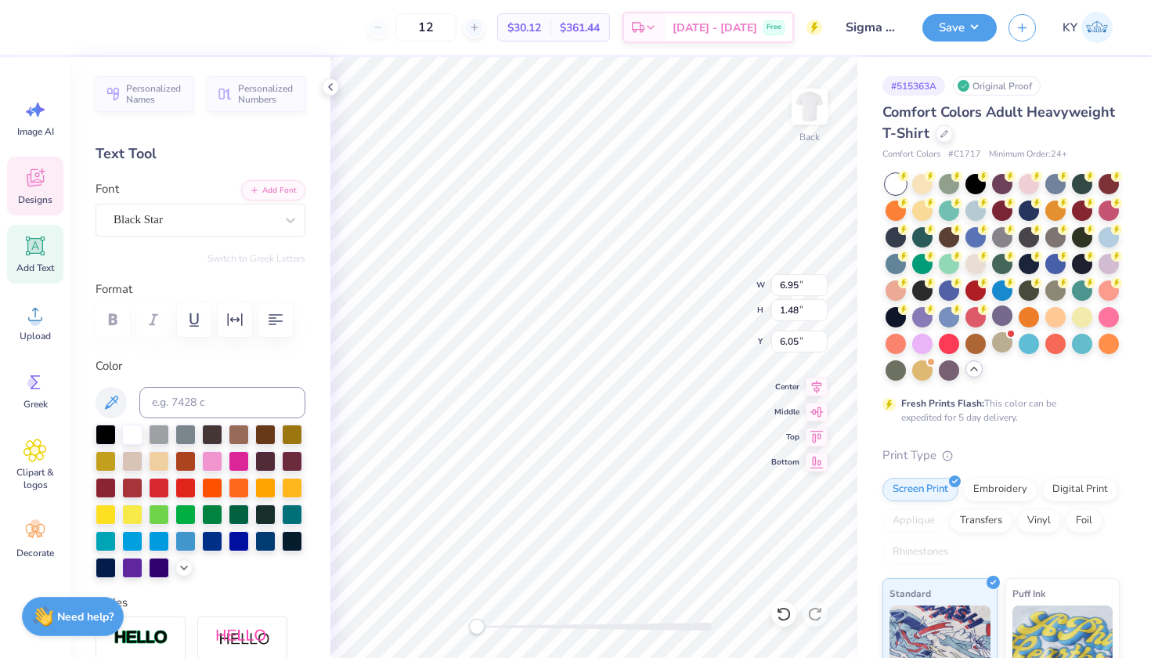
scroll to position [13, 4]
type textarea "sigma alpha"
click at [34, 194] on span "Designs" at bounding box center [35, 199] width 34 height 13
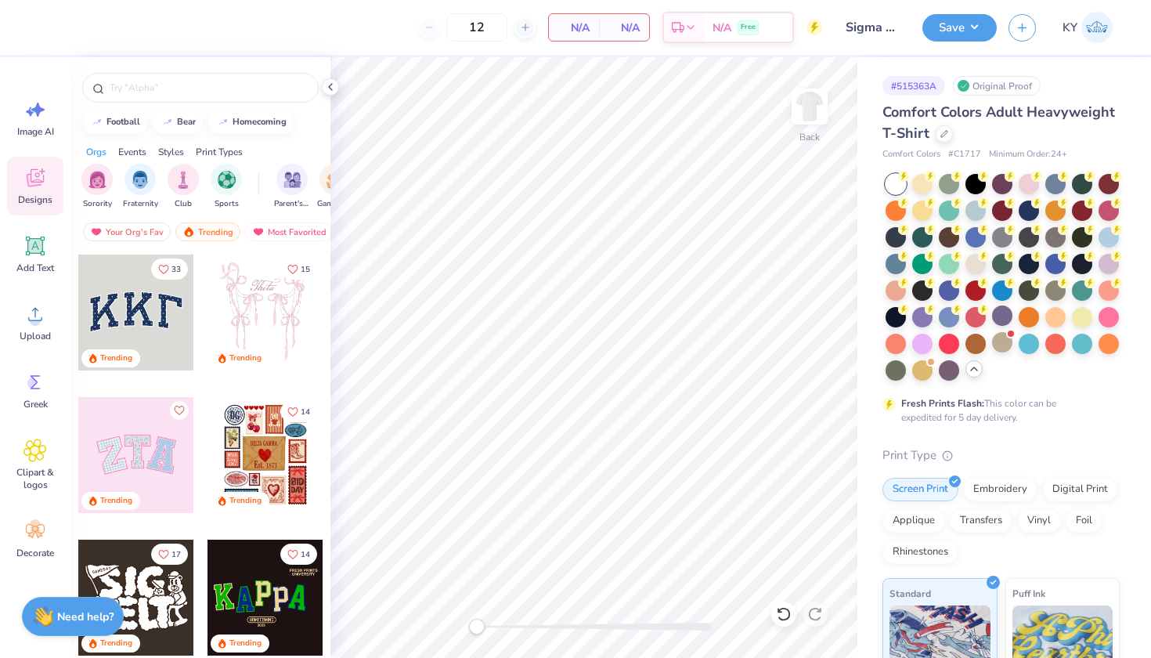
click at [179, 157] on div "Styles" at bounding box center [171, 152] width 26 height 14
click at [176, 178] on img "filter for Varsity" at bounding box center [184, 178] width 18 height 18
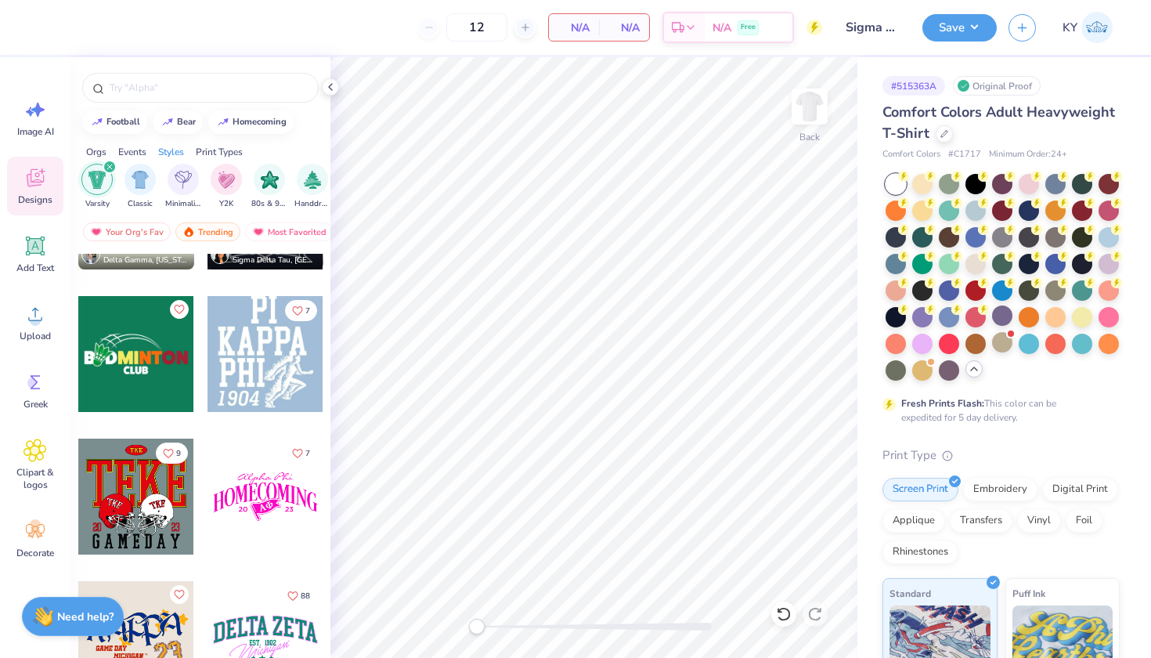
scroll to position [5103, 0]
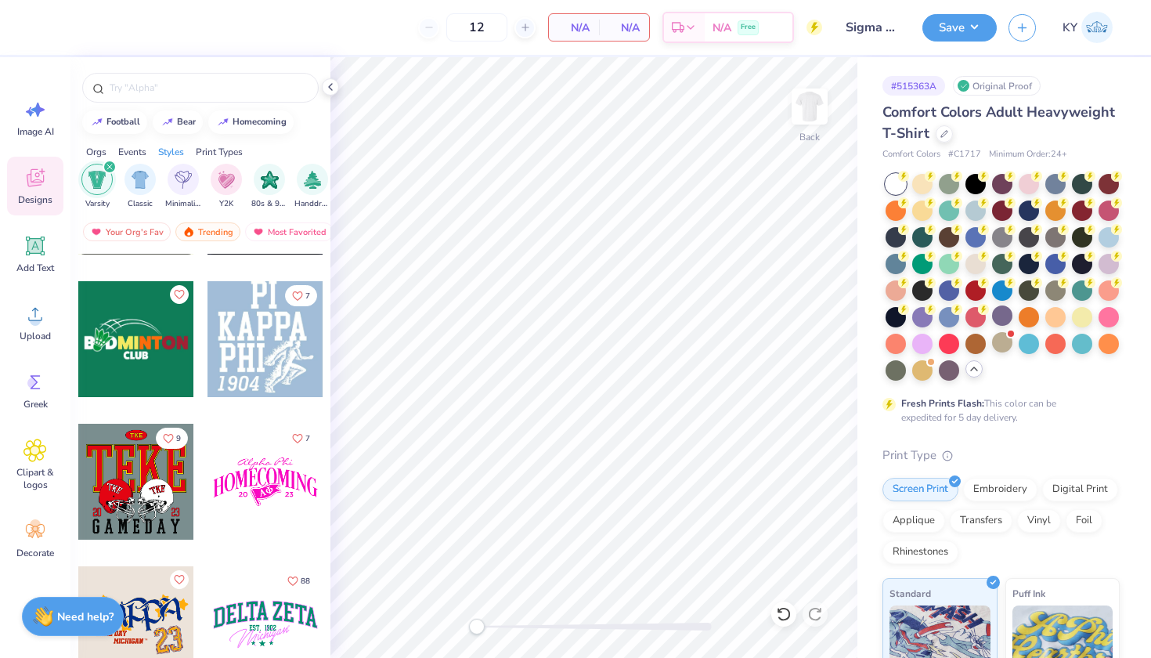
click at [111, 166] on icon "filter for Varsity" at bounding box center [109, 167] width 6 height 6
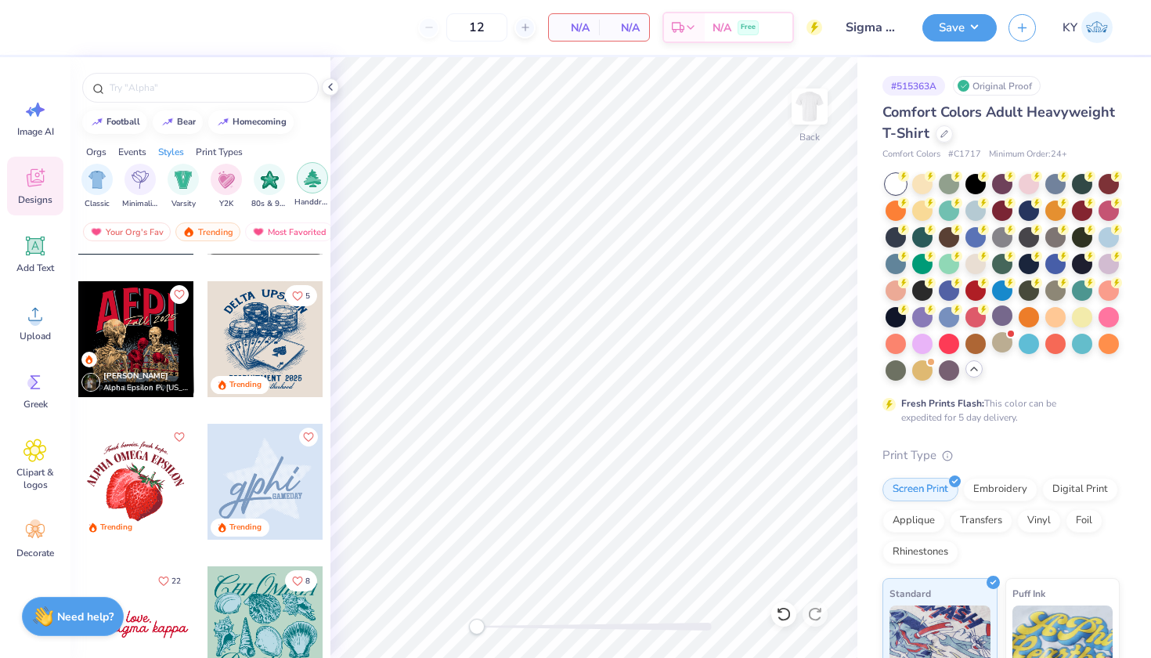
click at [316, 184] on img "filter for Handdrawn" at bounding box center [312, 178] width 17 height 18
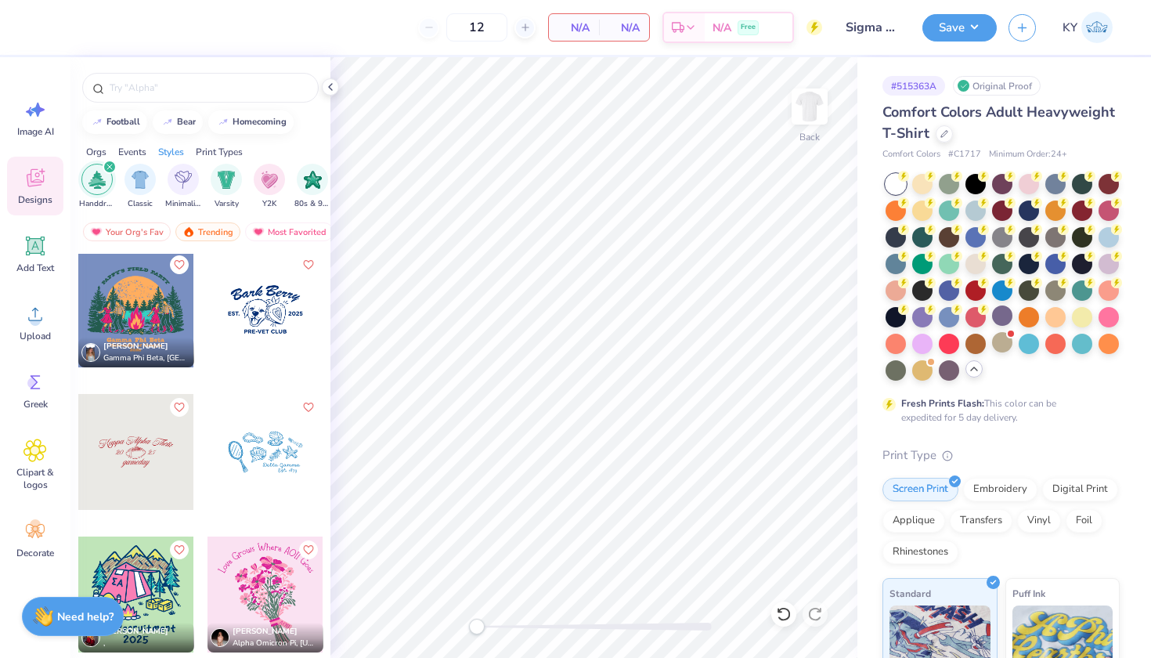
scroll to position [1720, 0]
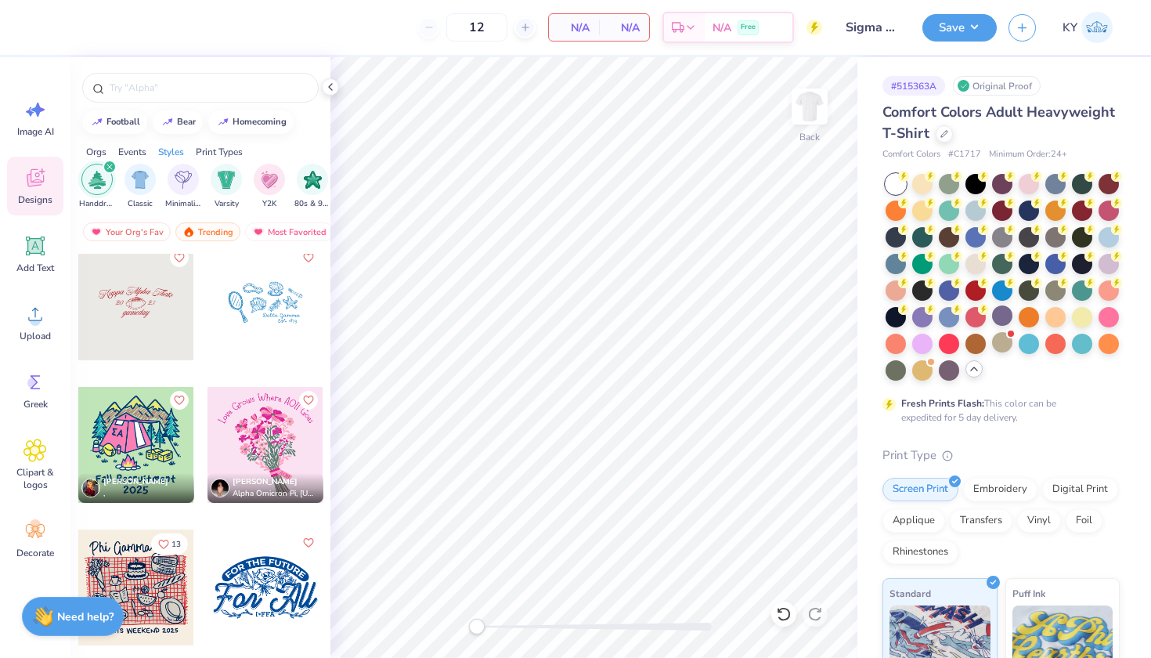
click at [261, 451] on div at bounding box center [265, 445] width 116 height 116
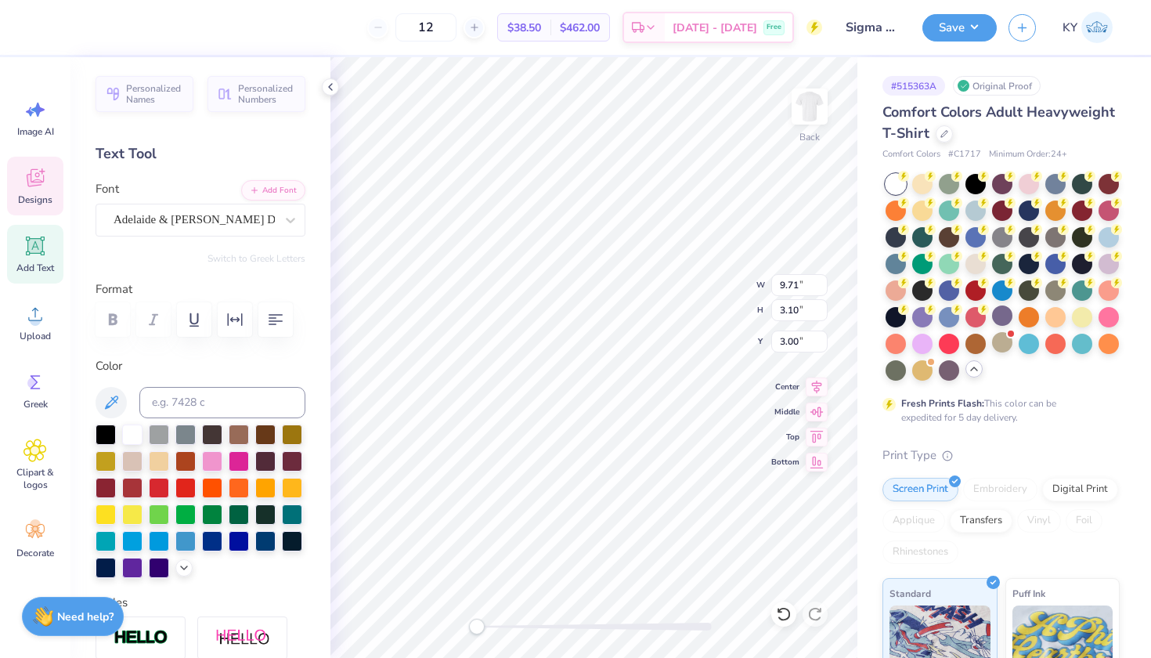
scroll to position [13, 5]
type textarea "Sigma Alpha"
